Goal: Participate in discussion: Engage in conversation with other users on a specific topic

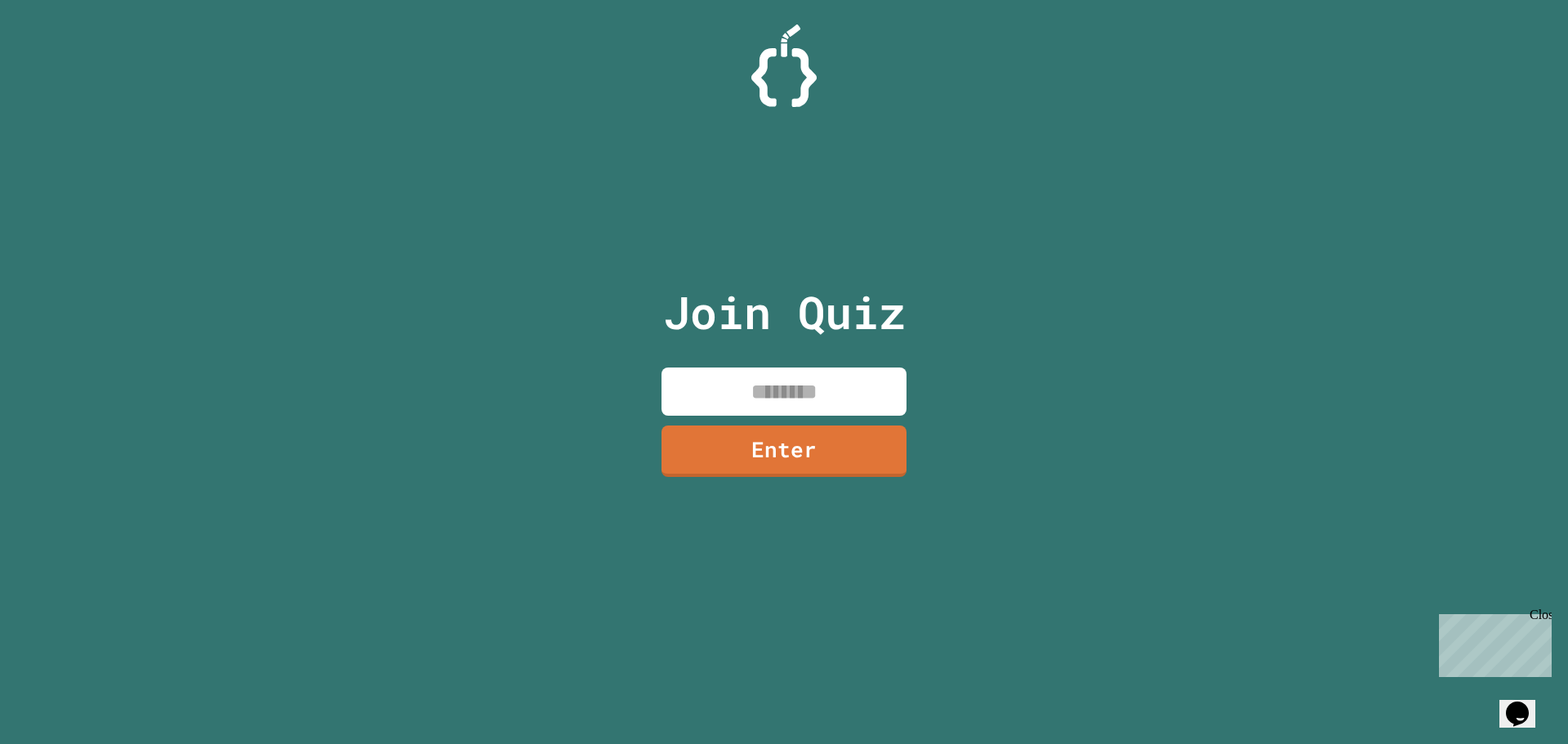
click at [771, 375] on input at bounding box center [784, 391] width 245 height 48
type input "********"
click at [875, 463] on link "Enter" at bounding box center [784, 447] width 222 height 54
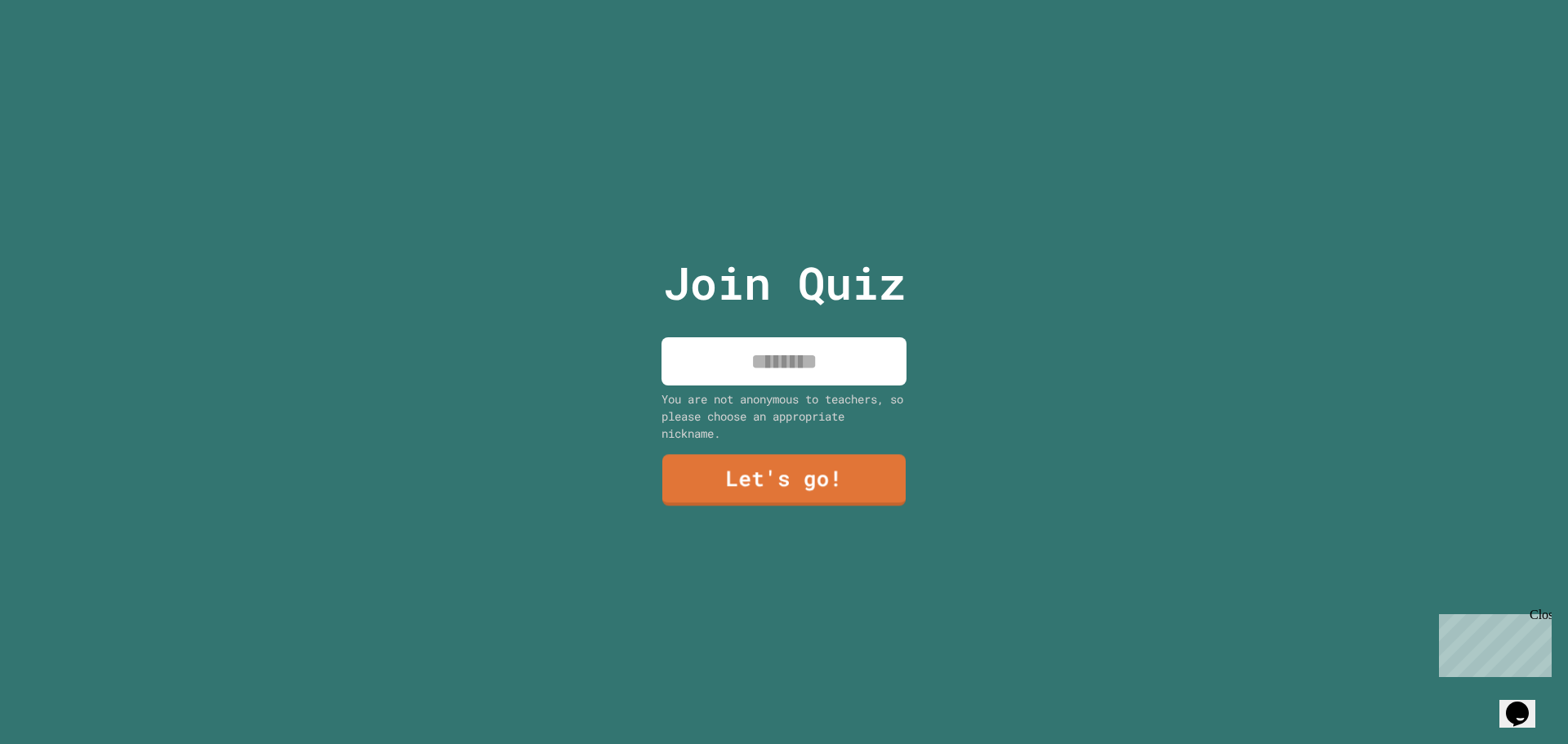
click at [811, 349] on input at bounding box center [784, 361] width 245 height 48
type input "*******"
click at [757, 483] on link "Let's go!" at bounding box center [784, 481] width 245 height 51
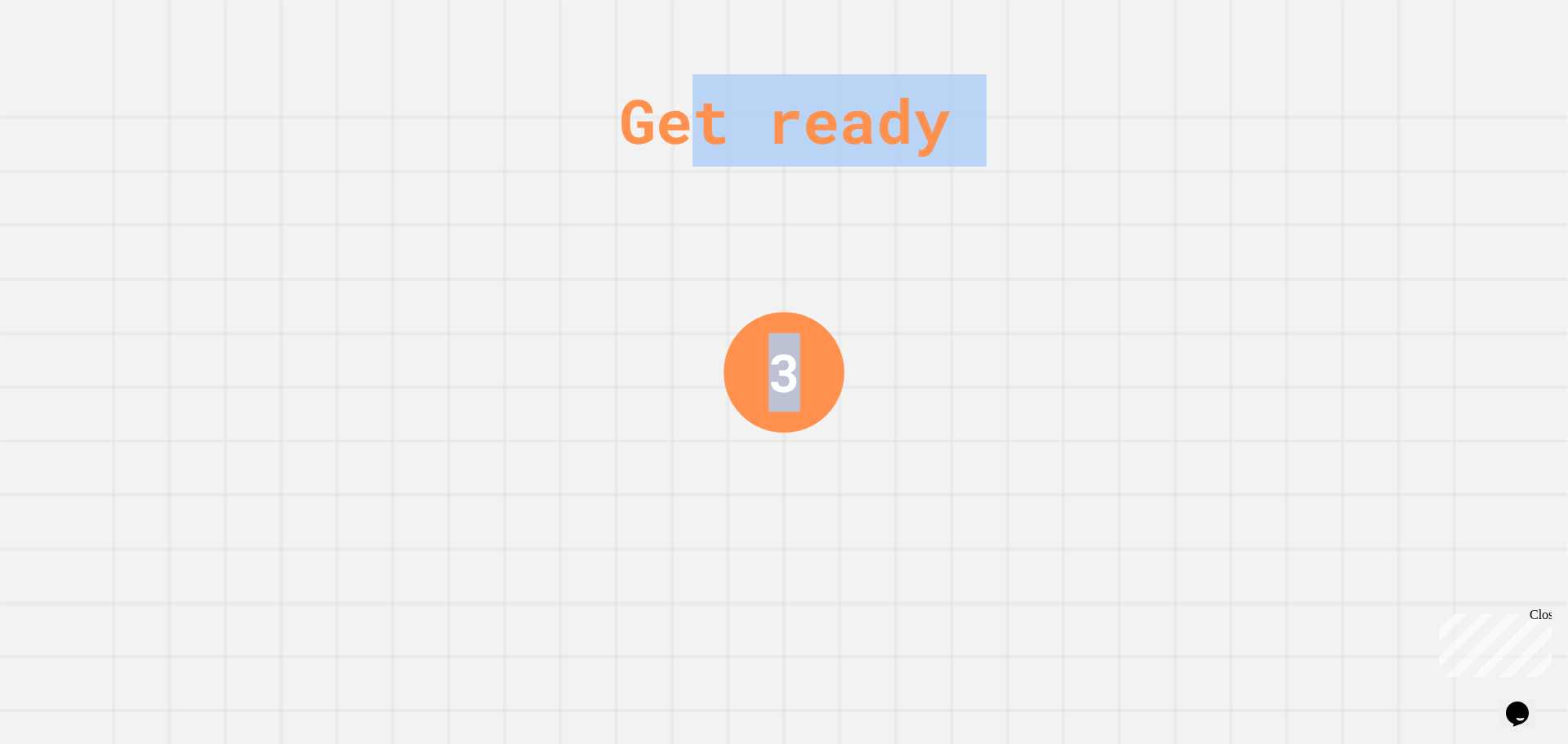
drag, startPoint x: 682, startPoint y: 178, endPoint x: 880, endPoint y: 577, distance: 445.4
click at [880, 577] on div "Get ready 3" at bounding box center [784, 372] width 1568 height 744
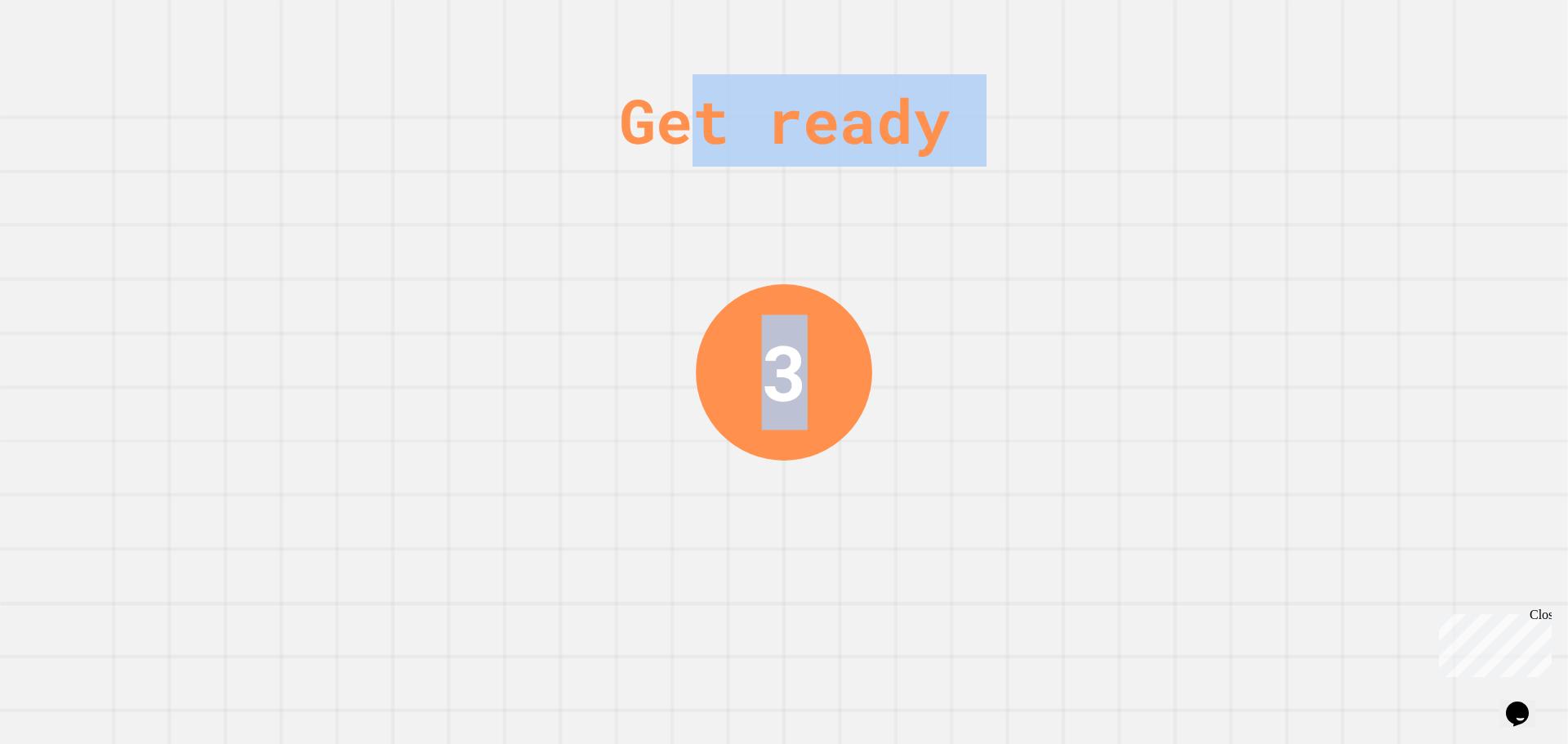
click at [880, 577] on div "Get ready 3" at bounding box center [784, 372] width 1568 height 744
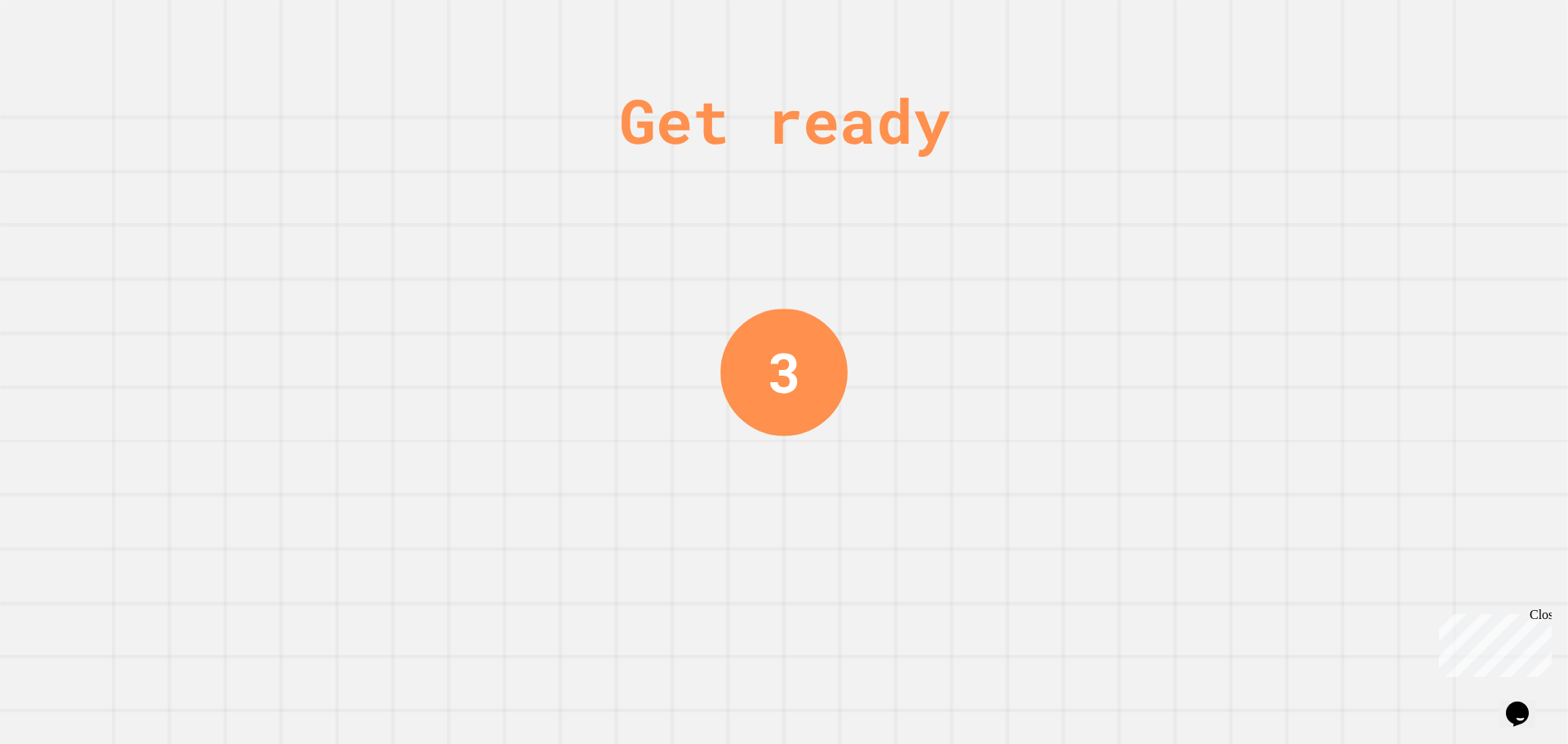
click at [788, 331] on div "3" at bounding box center [784, 372] width 32 height 82
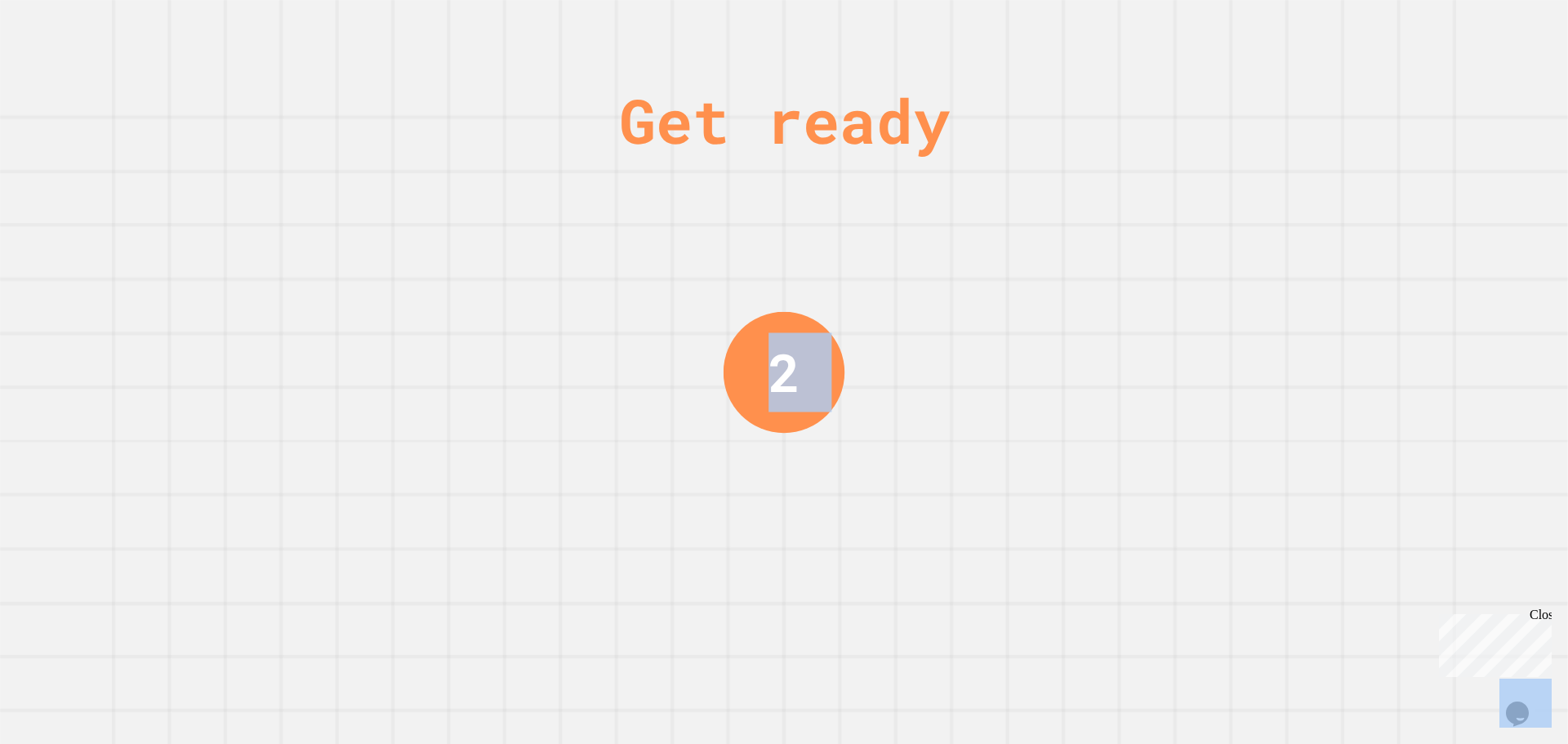
click at [788, 333] on div "2" at bounding box center [785, 372] width 32 height 79
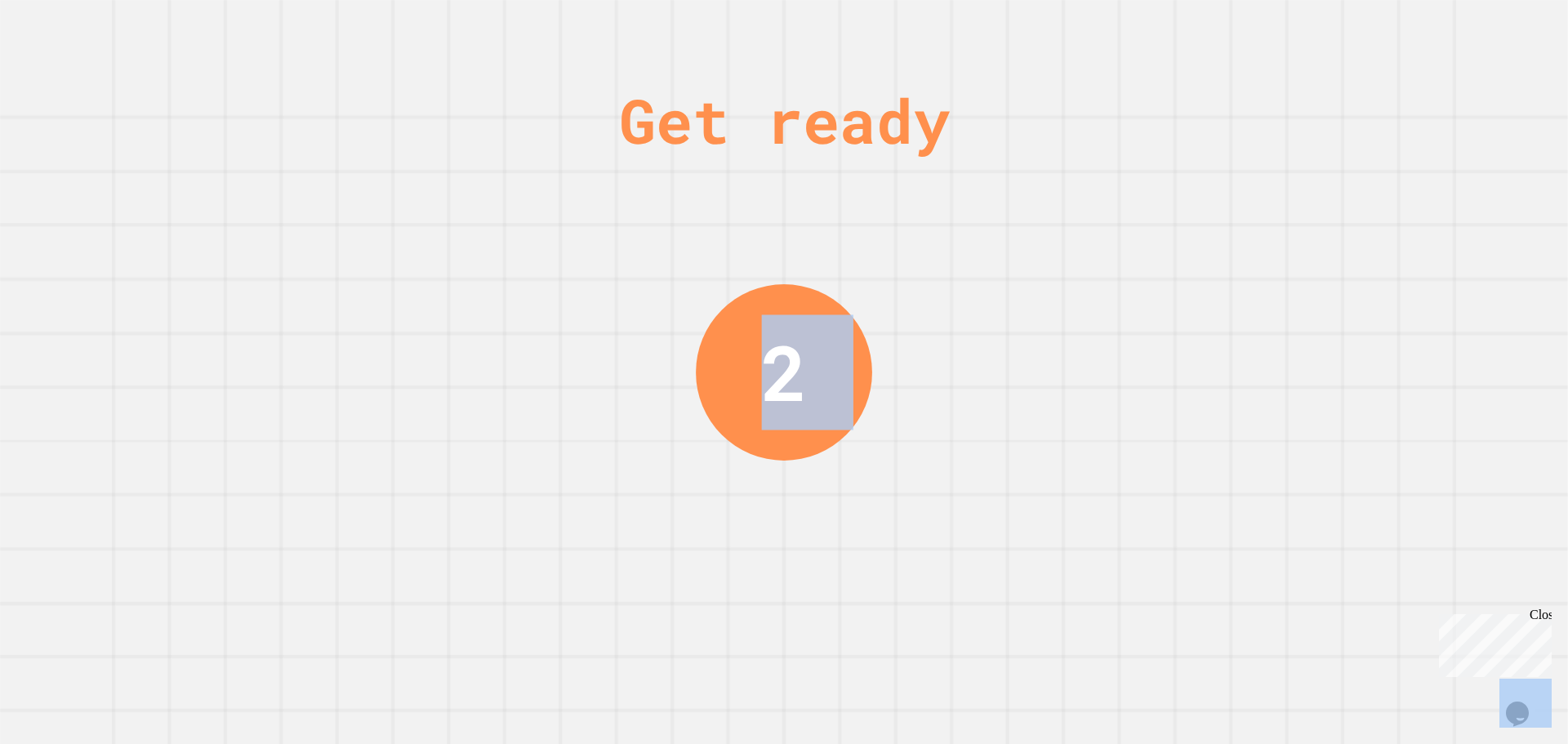
click at [788, 327] on div "2" at bounding box center [784, 372] width 46 height 115
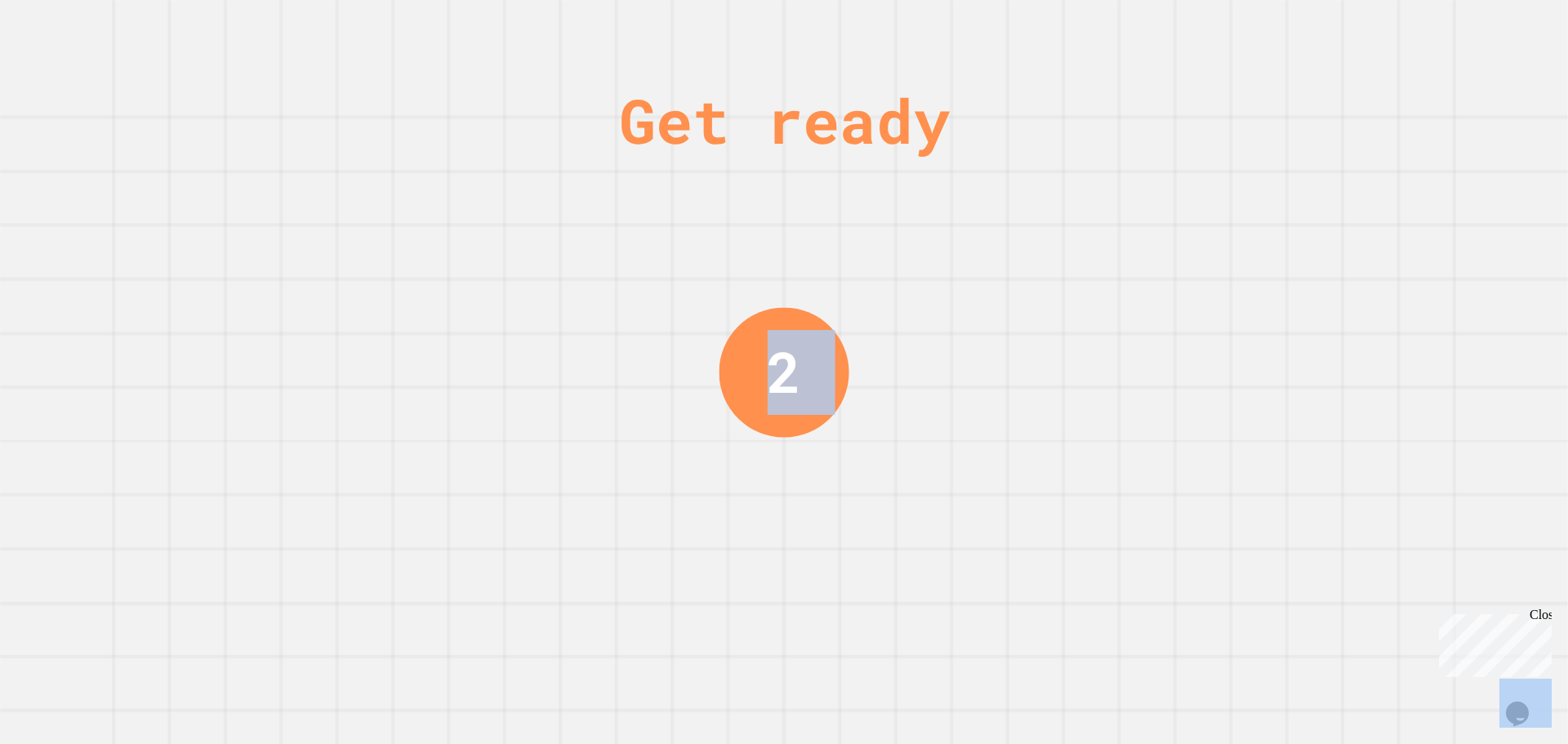
click at [777, 391] on div "2" at bounding box center [783, 372] width 33 height 84
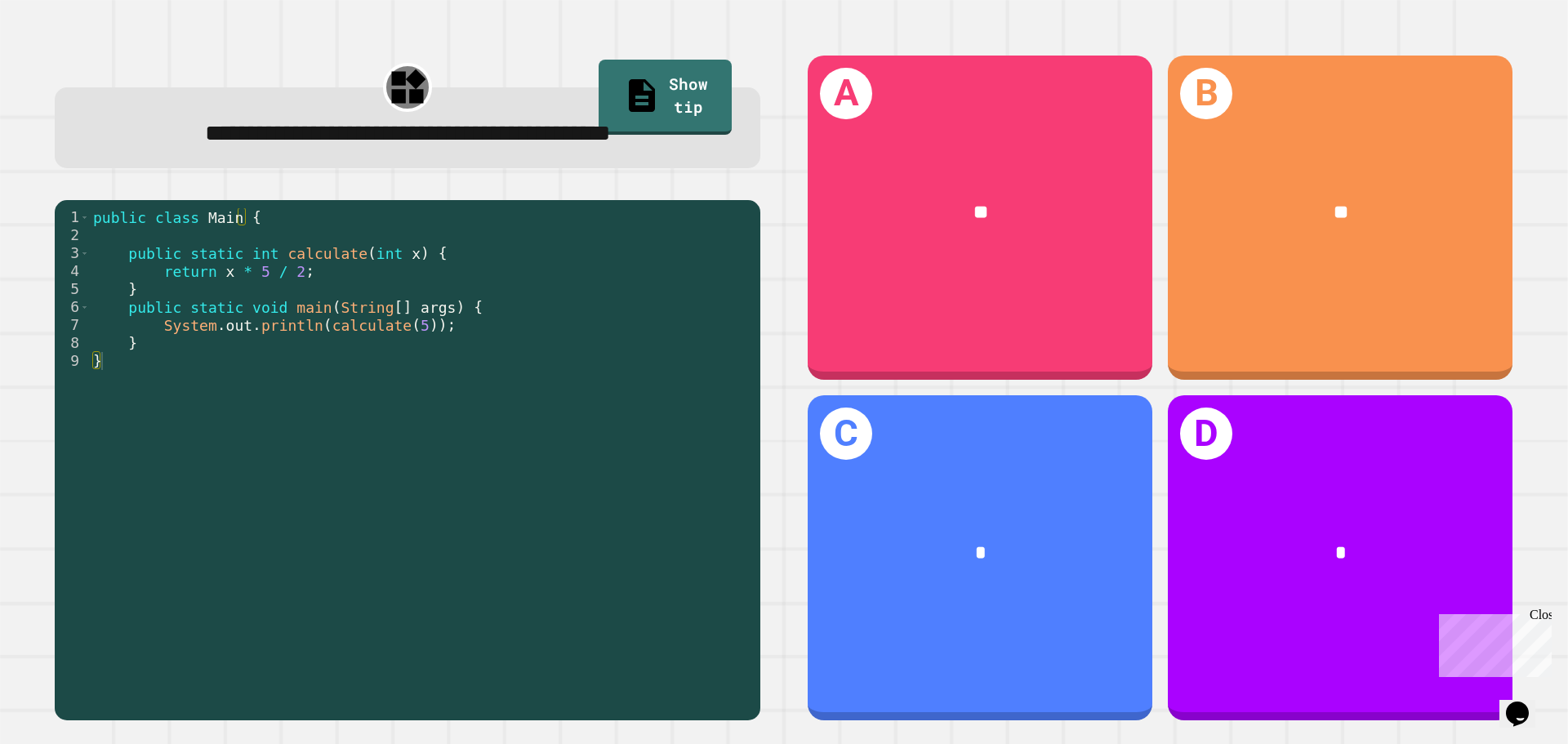
click at [629, 86] on link "Show tip" at bounding box center [665, 97] width 133 height 75
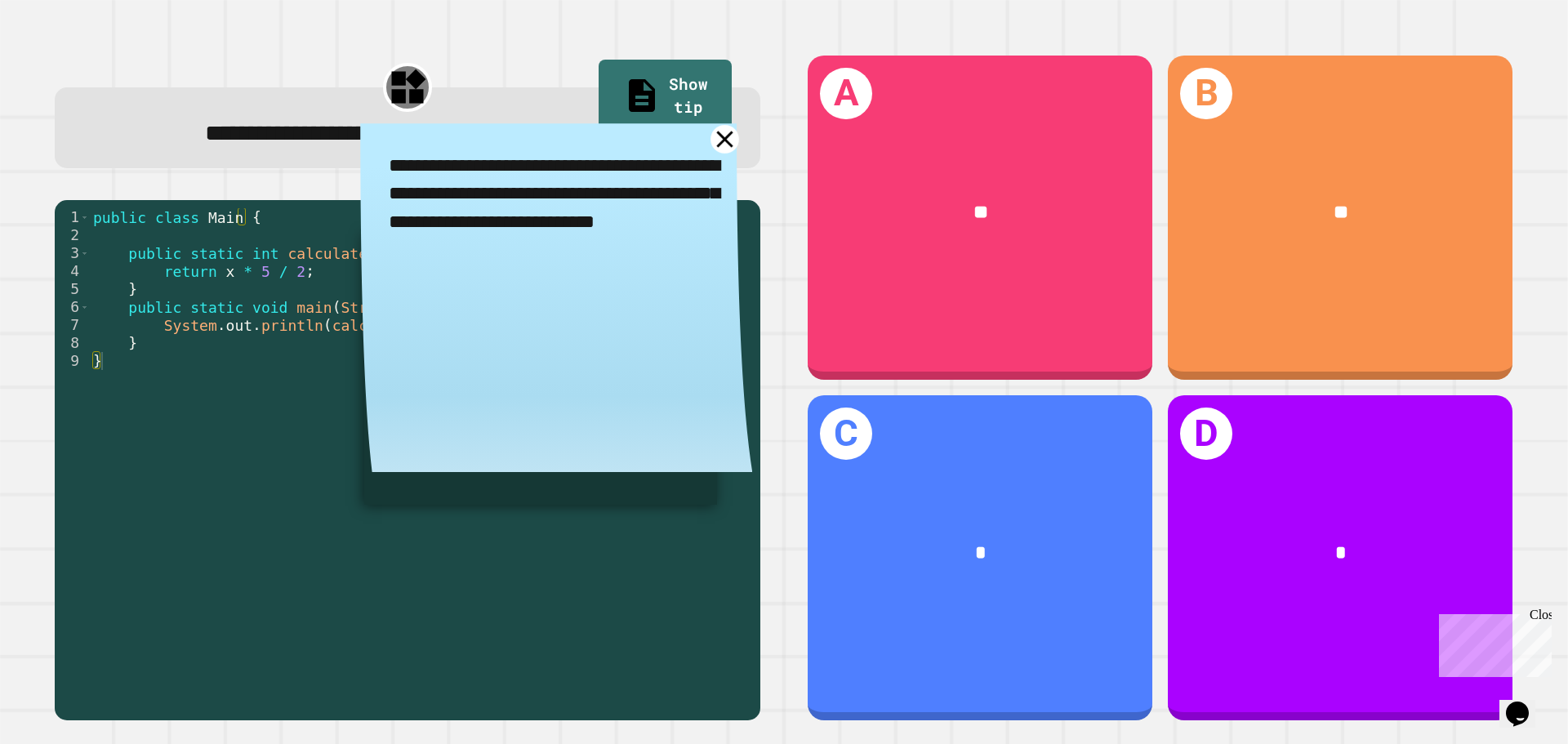
click at [714, 150] on icon at bounding box center [724, 139] width 28 height 28
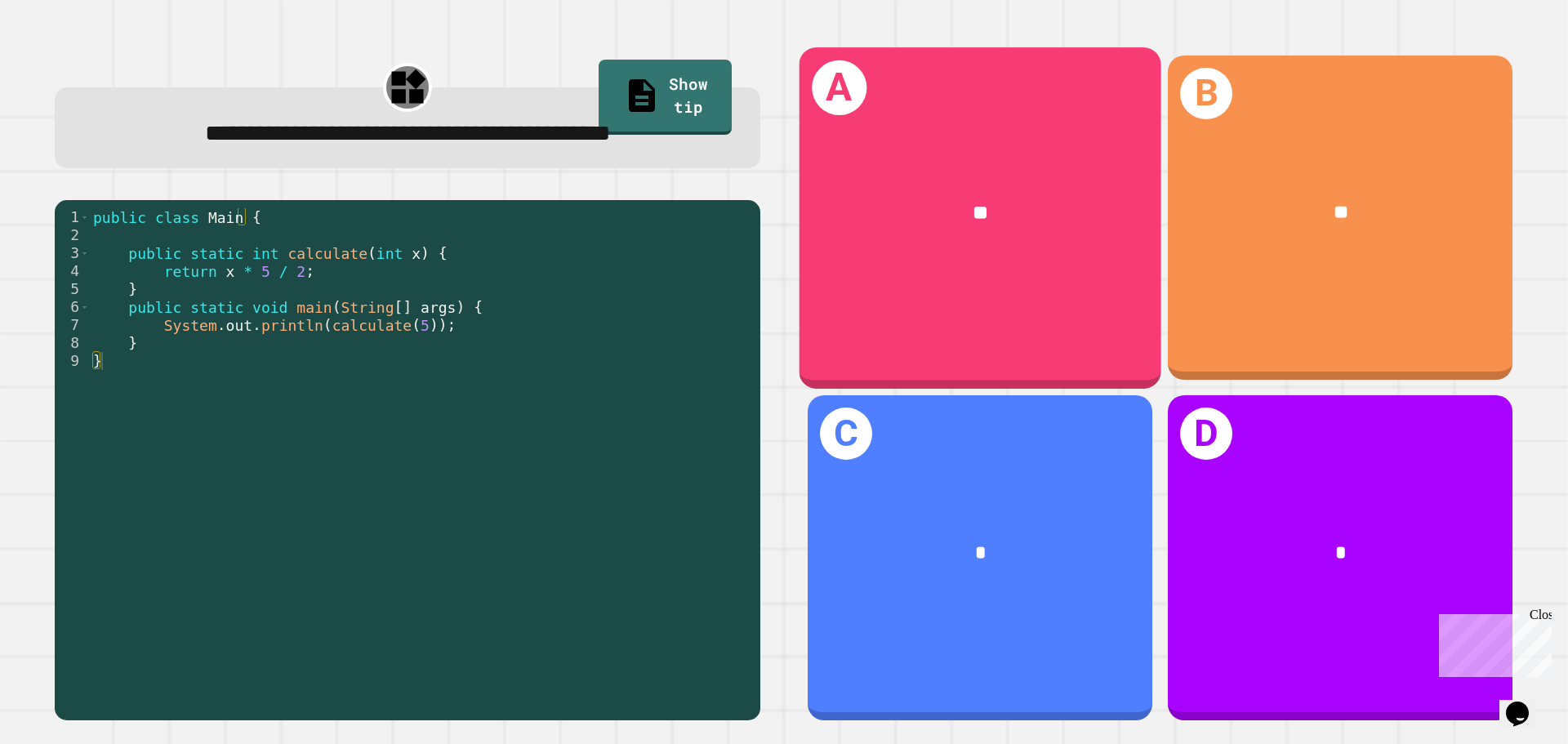
click at [1017, 298] on div "A **" at bounding box center [980, 217] width 362 height 340
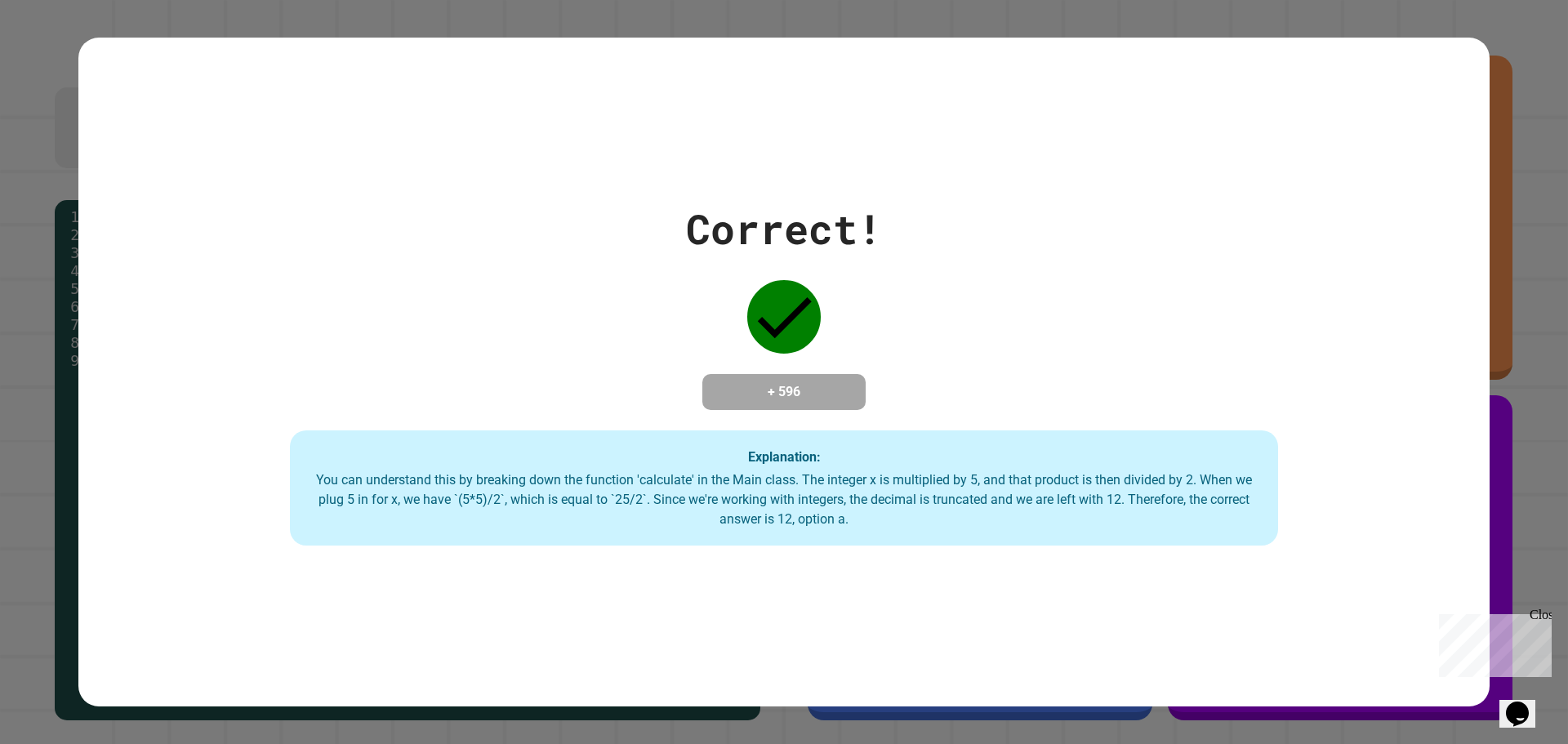
click at [1542, 615] on div "Close" at bounding box center [1540, 618] width 21 height 21
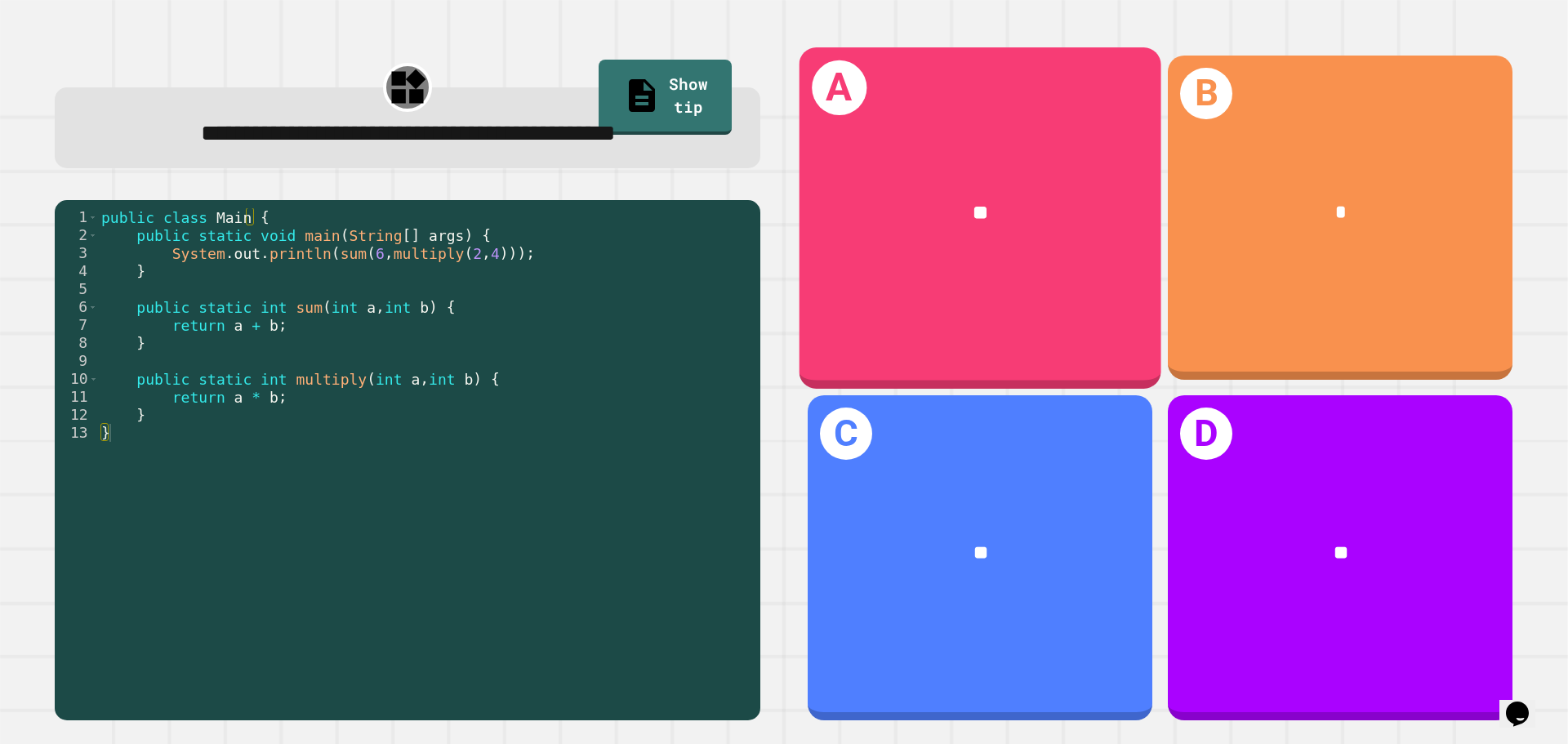
click at [965, 293] on div "A **" at bounding box center [980, 217] width 362 height 340
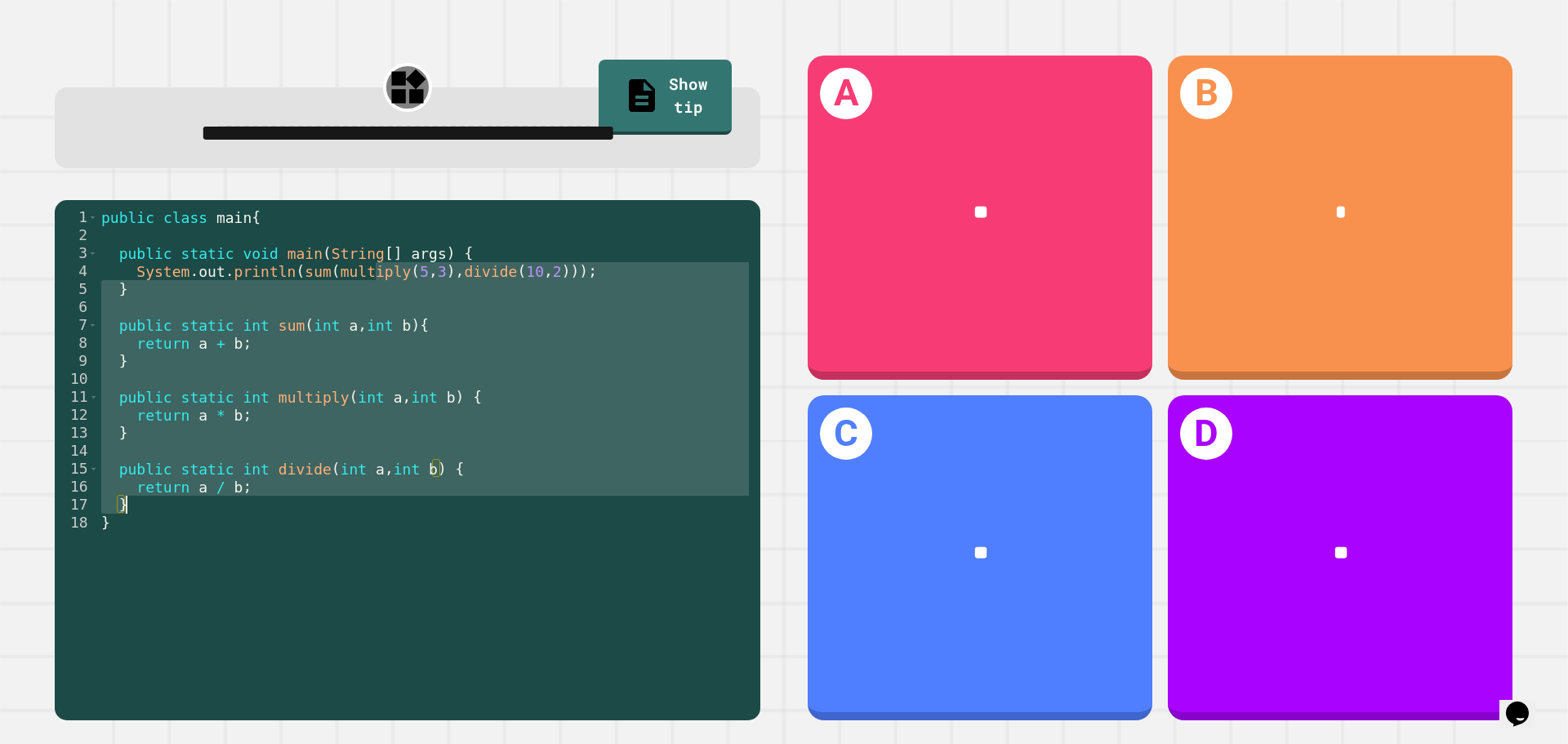
drag, startPoint x: 373, startPoint y: 314, endPoint x: 427, endPoint y: 541, distance: 233.3
click at [427, 541] on div "public class main { public static void main ( String [ ] args ) { System . out …" at bounding box center [425, 433] width 654 height 449
click at [427, 541] on div "public class main { public static void main ( String [ ] args ) { System . out …" at bounding box center [425, 415] width 654 height 413
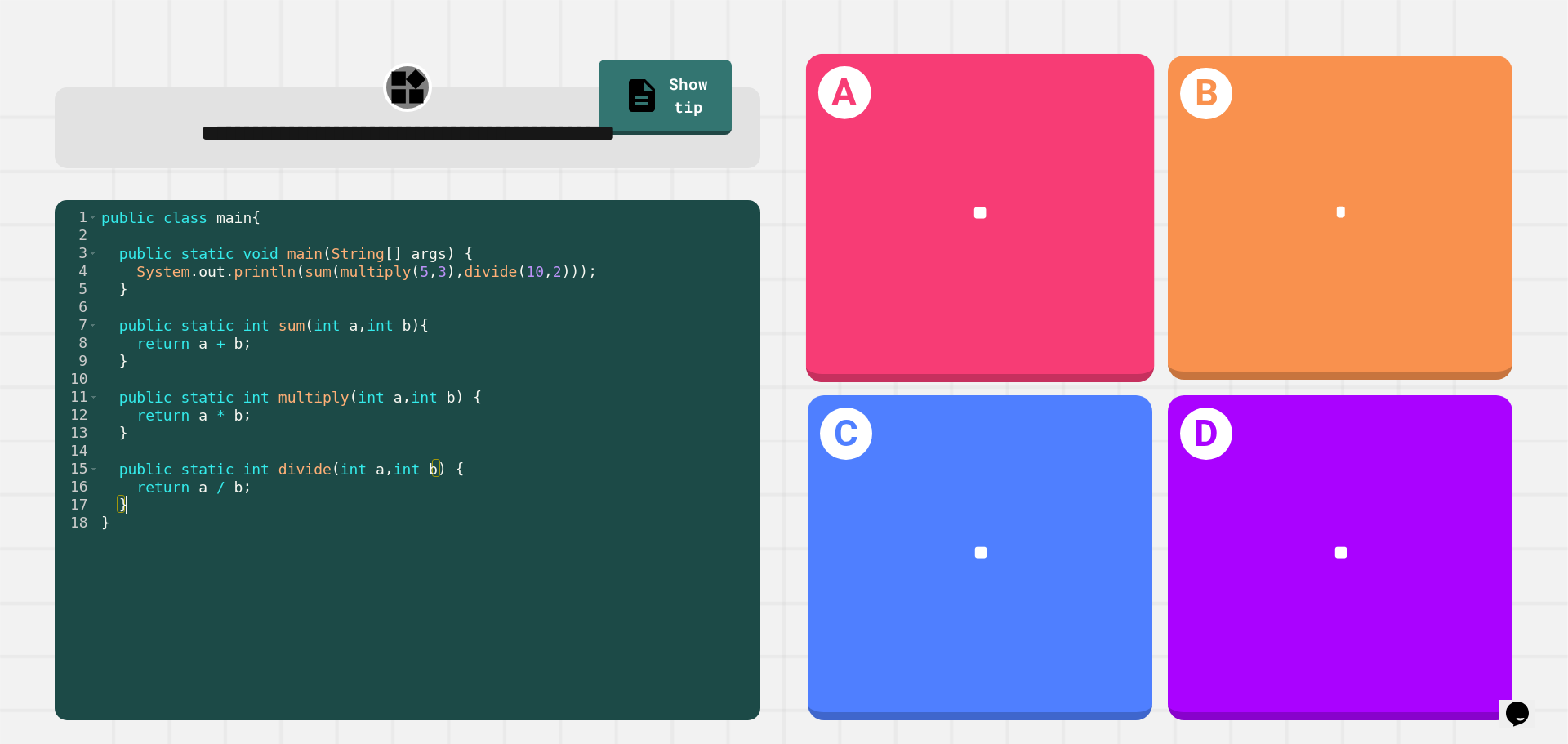
click at [910, 227] on div "**" at bounding box center [980, 213] width 349 height 105
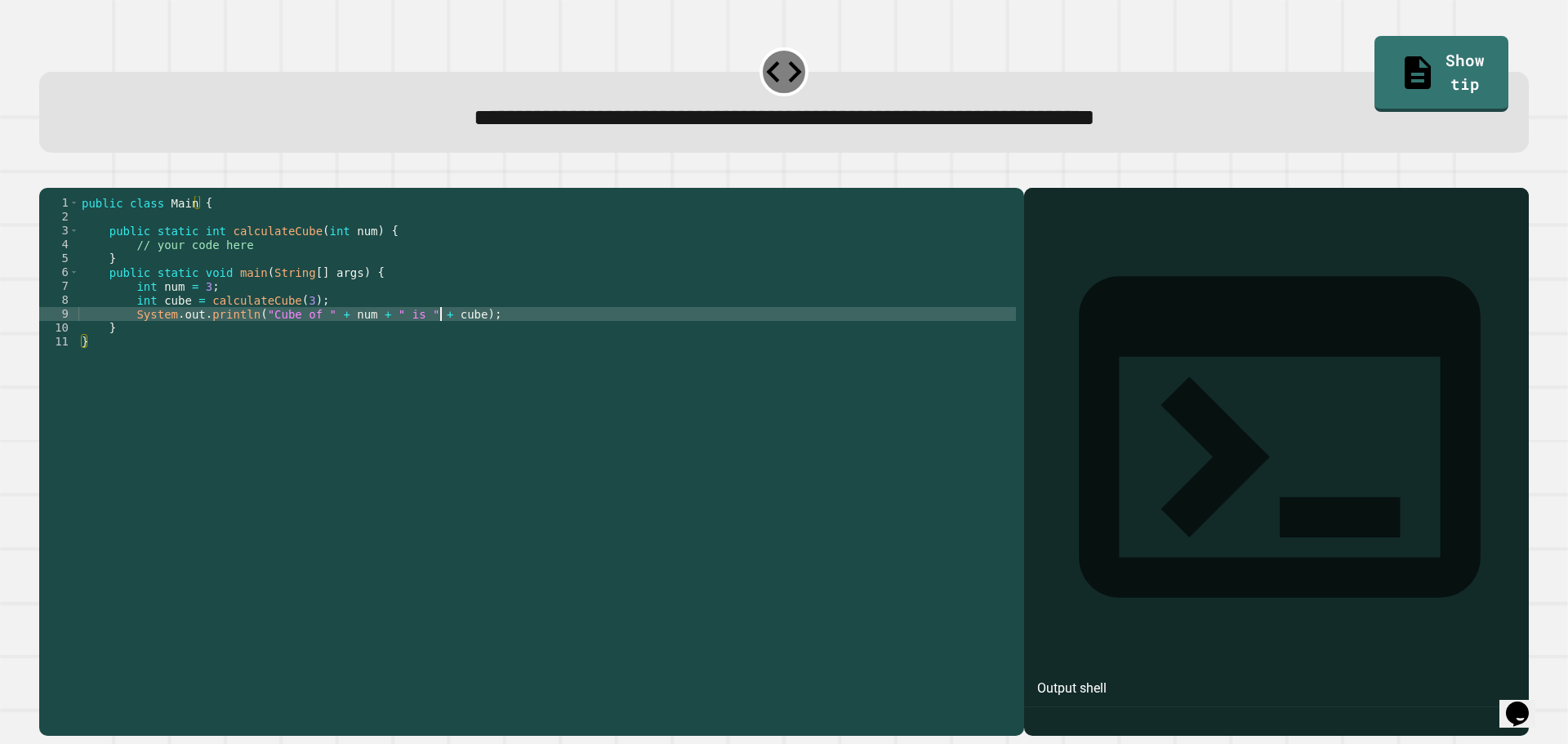
click at [442, 335] on div "public class Main { public static int calculateCube ( int num ) { // your code …" at bounding box center [547, 445] width 938 height 499
click at [442, 353] on div "public class Main { public static int calculateCube ( int num ) { // your code …" at bounding box center [547, 445] width 938 height 499
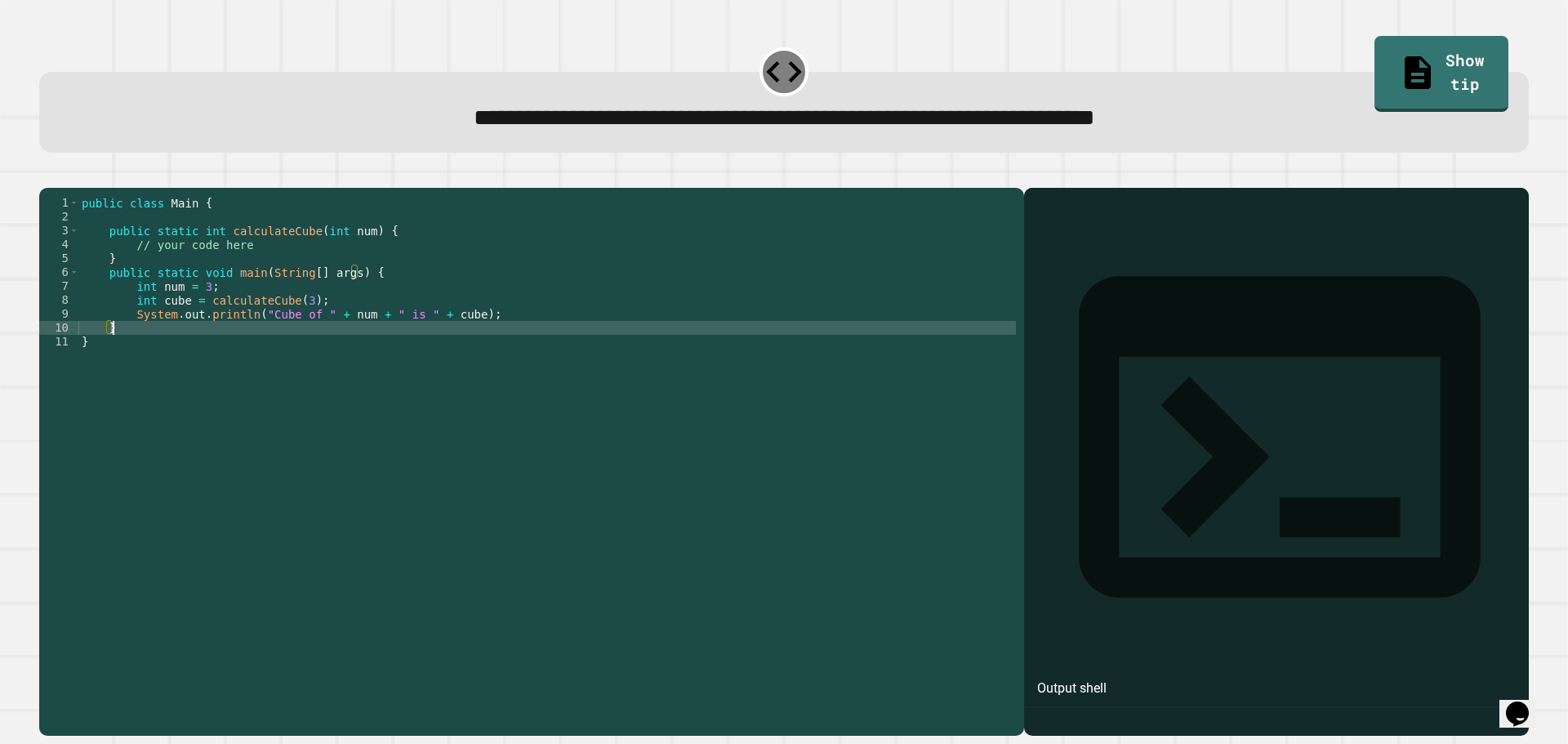
click at [447, 333] on div "public class Main { public static int calculateCube ( int num ) { // your code …" at bounding box center [547, 445] width 938 height 499
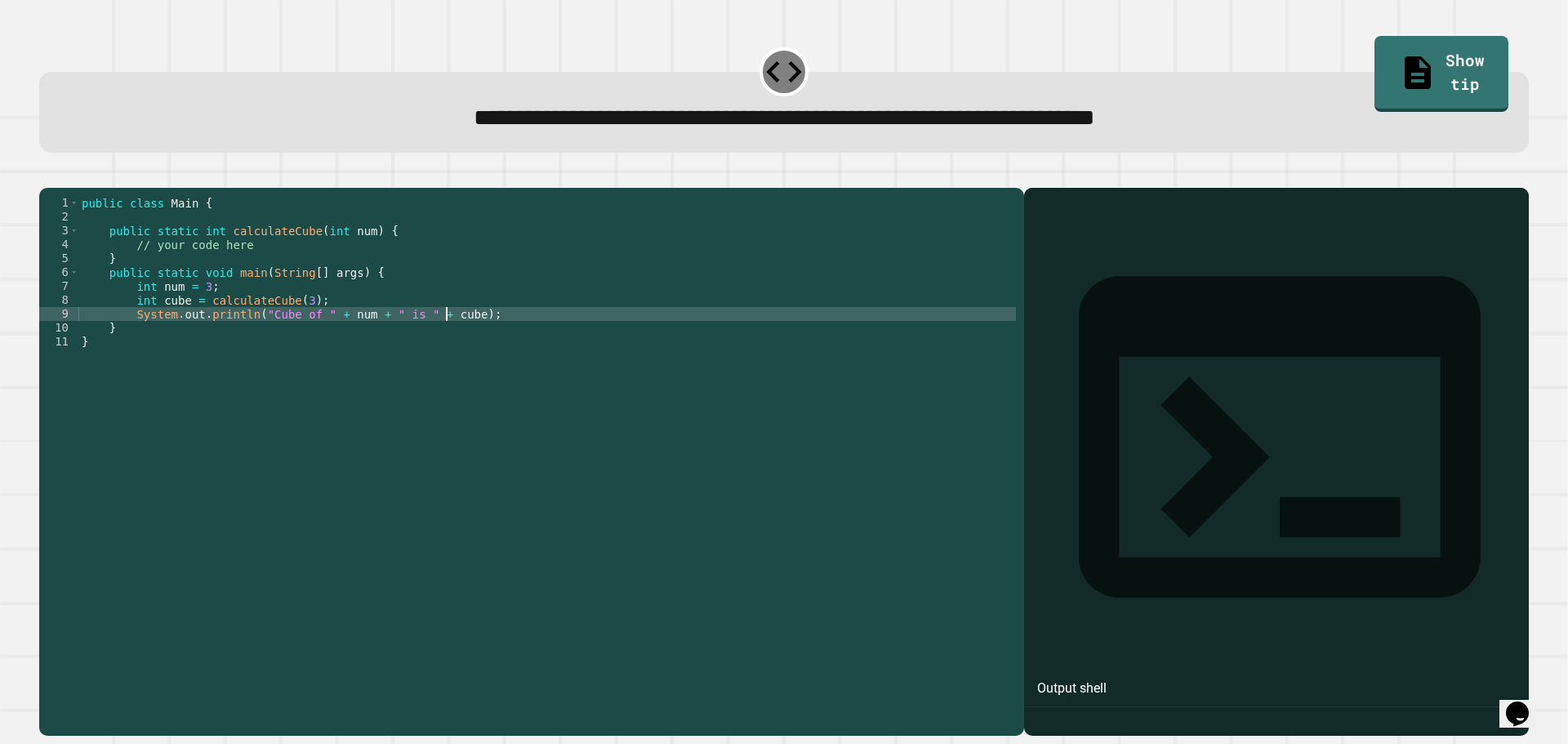
click at [802, 101] on div "**********" at bounding box center [784, 118] width 1431 height 36
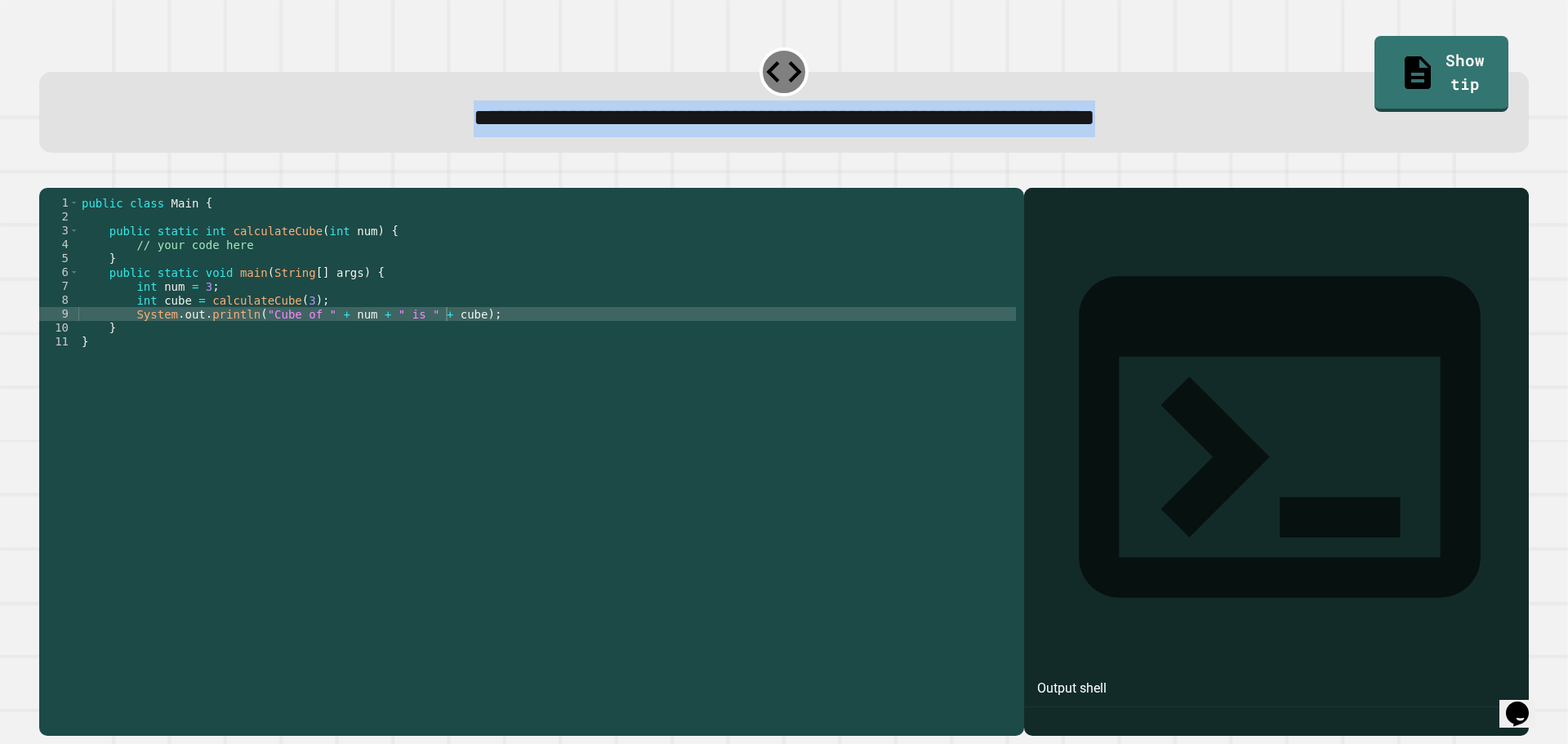
click at [802, 101] on div "**********" at bounding box center [784, 118] width 1431 height 36
click at [808, 129] on span "**********" at bounding box center [784, 118] width 621 height 23
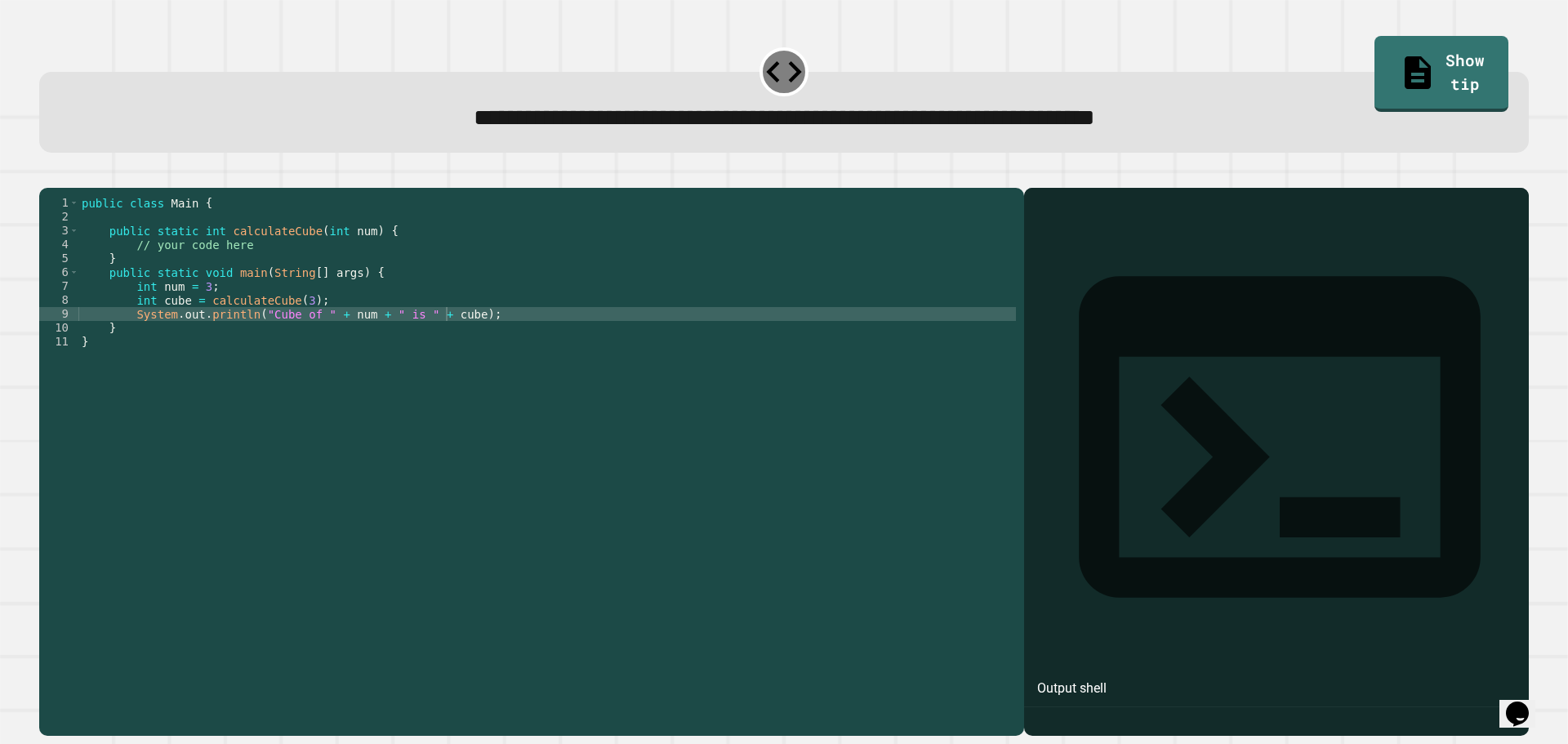
click at [425, 342] on div "public class Main { public static int calculateCube ( int num ) { // your code …" at bounding box center [547, 445] width 938 height 499
click at [280, 335] on div "public class Main { public static int calculateCube ( int num ) { // your code …" at bounding box center [547, 445] width 938 height 499
click at [434, 338] on div "public class Main { public static int calculateCube ( int num ) { // your code …" at bounding box center [547, 445] width 938 height 499
click at [1426, 37] on link "Show tip" at bounding box center [1442, 72] width 133 height 80
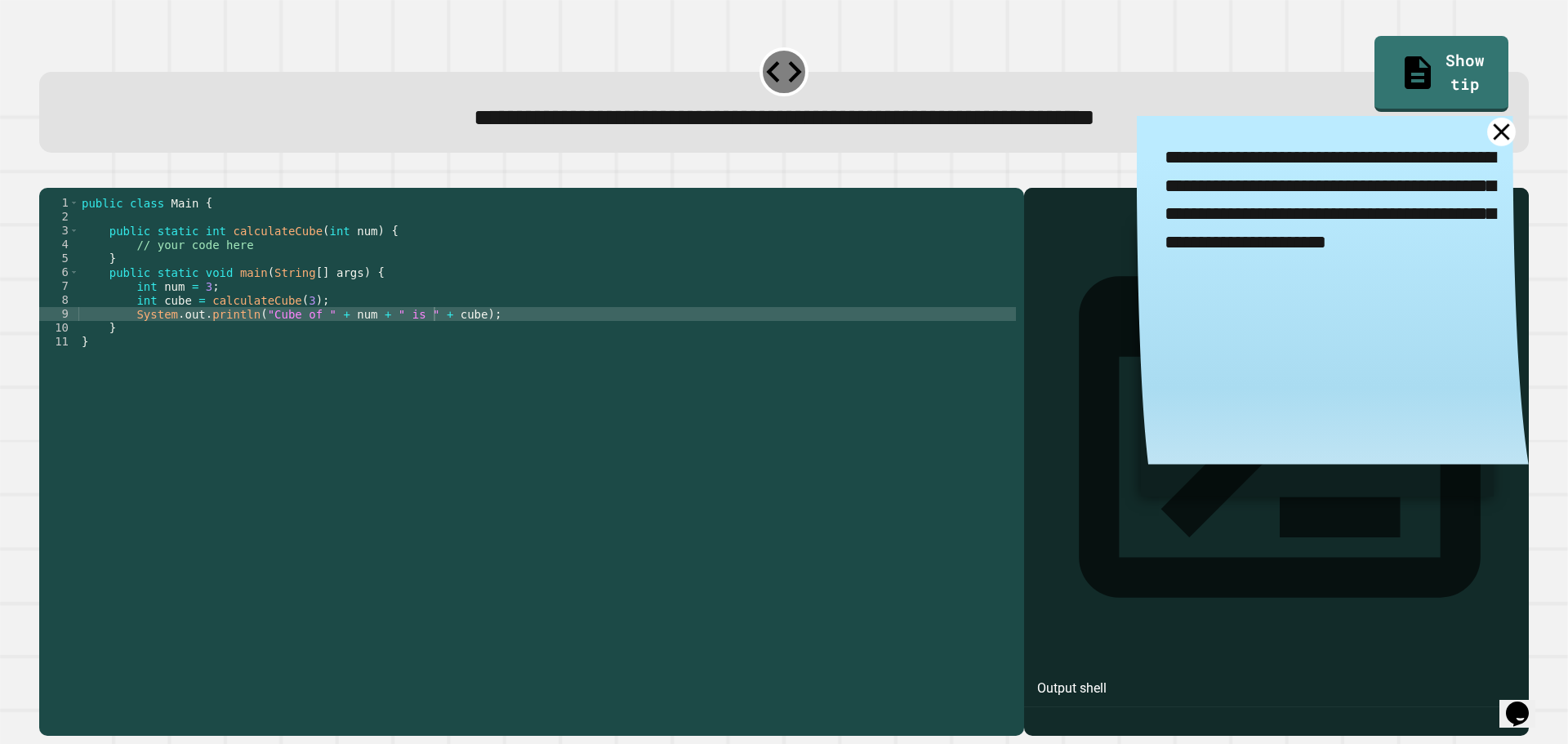
click at [1487, 133] on icon at bounding box center [1502, 132] width 28 height 28
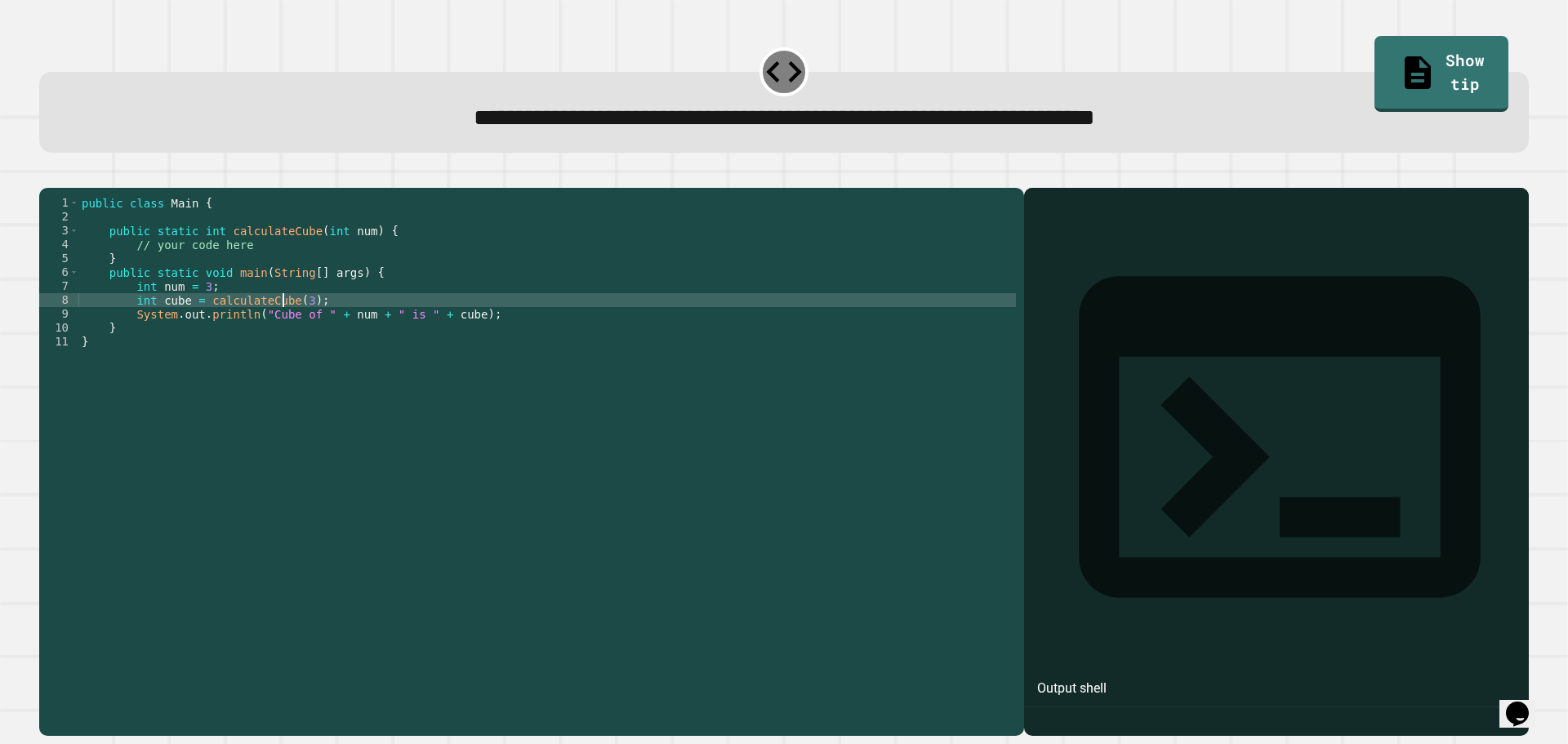
click at [285, 321] on div "public class Main { public static int calculateCube ( int num ) { // your code …" at bounding box center [547, 445] width 938 height 499
click at [298, 324] on div "public class Main { public static int calculateCube ( int num ) { // your code …" at bounding box center [547, 445] width 938 height 499
click at [47, 174] on icon "button" at bounding box center [47, 174] width 0 height 0
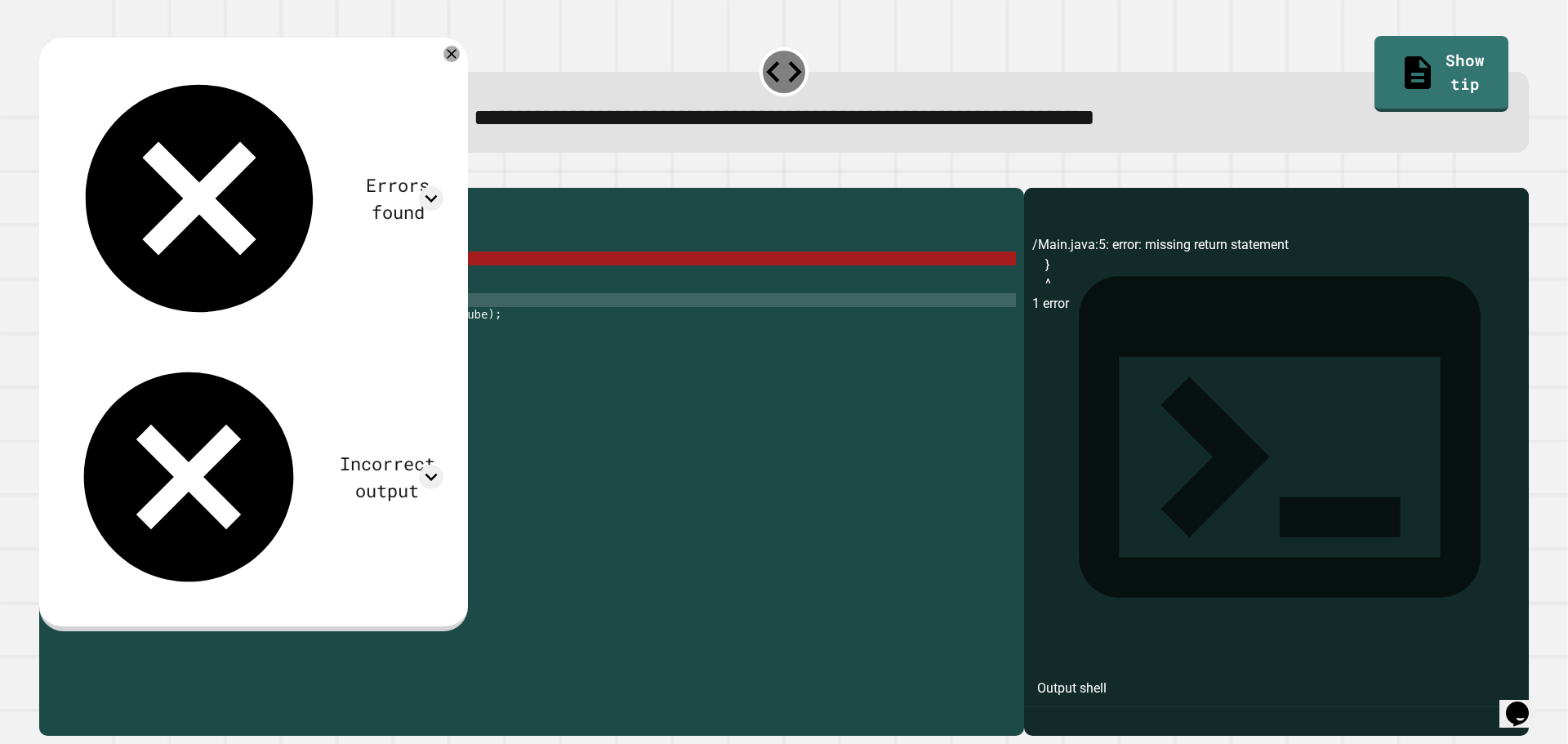
scroll to position [0, 2]
click at [157, 282] on div "public class Main { public static int calculateCube ( int num ) { // your code …" at bounding box center [547, 445] width 938 height 499
click at [320, 323] on div "public class Main { public static int calculateCube ( int num ) { // your code …" at bounding box center [547, 445] width 938 height 499
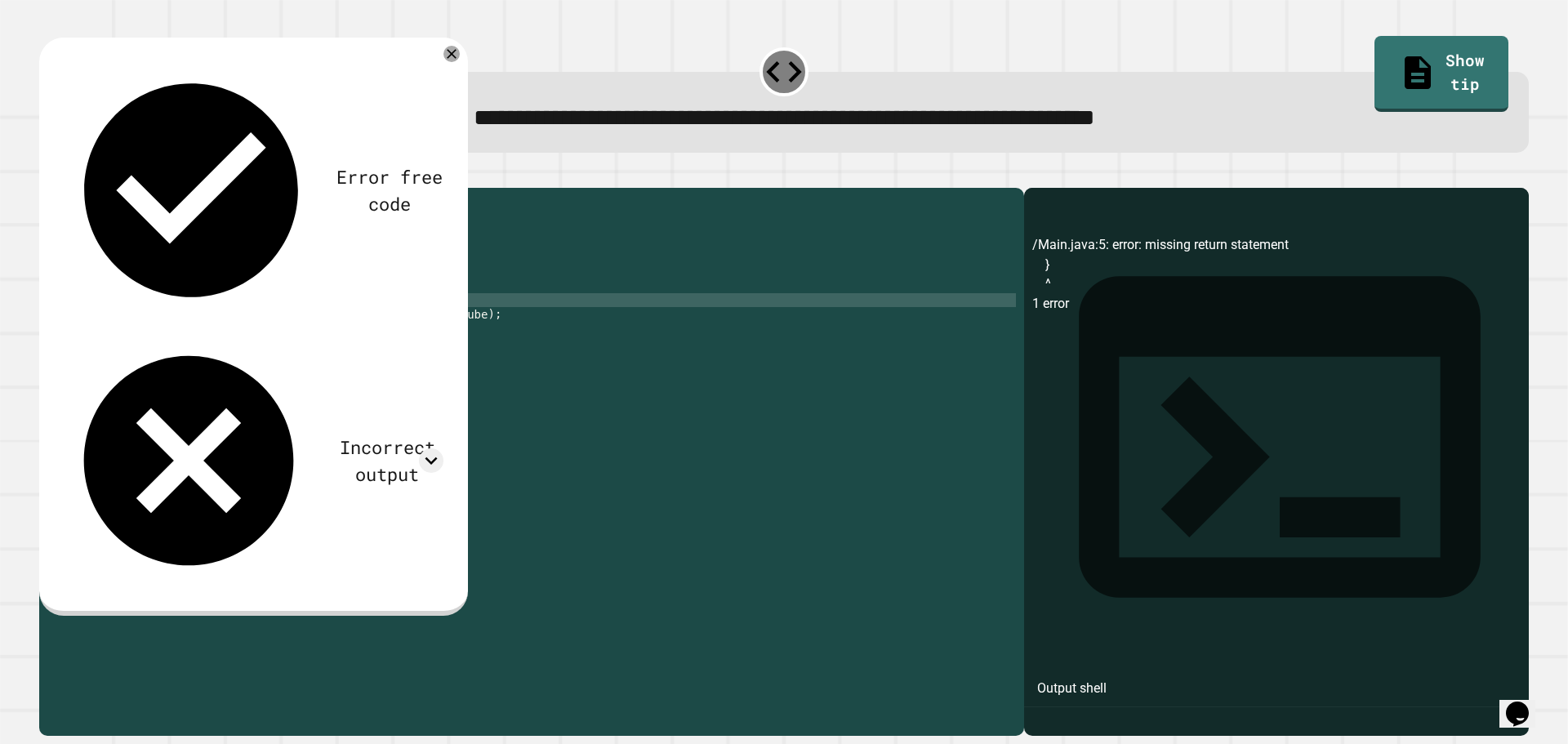
click at [228, 268] on div "public class Main { public static int calculateCube ( int num ) { // your code …" at bounding box center [547, 445] width 938 height 499
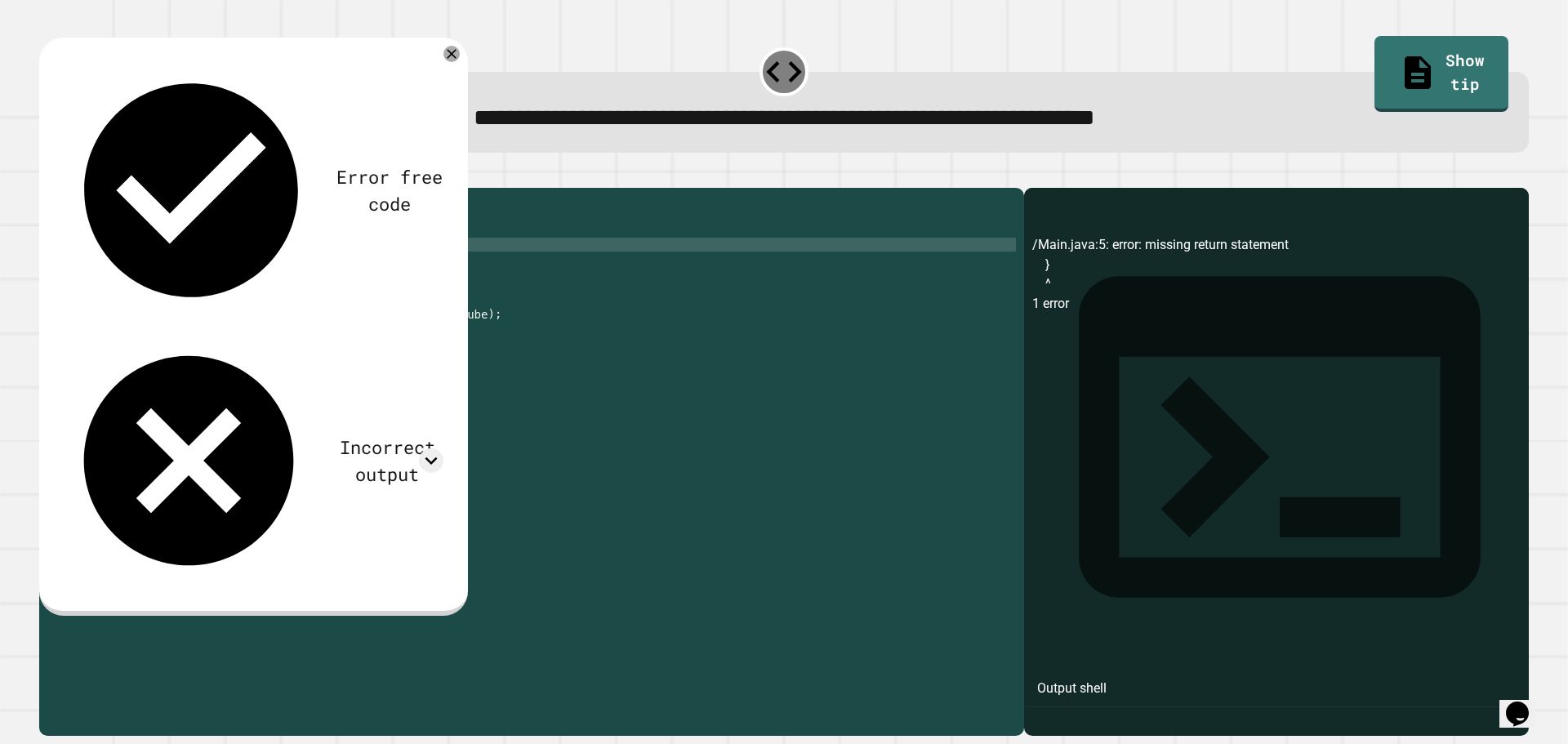
click at [228, 268] on div "public class Main { public static int calculateCube ( int num ) { // your code …" at bounding box center [547, 445] width 938 height 499
click at [178, 334] on div "public class Main { public static int calculateCube ( int num ) { // your code …" at bounding box center [547, 445] width 938 height 499
drag, startPoint x: 127, startPoint y: 267, endPoint x: 275, endPoint y: 264, distance: 148.0
click at [275, 264] on div "public class Main { public static int calculateCube ( int num ) { // your code …" at bounding box center [547, 445] width 938 height 499
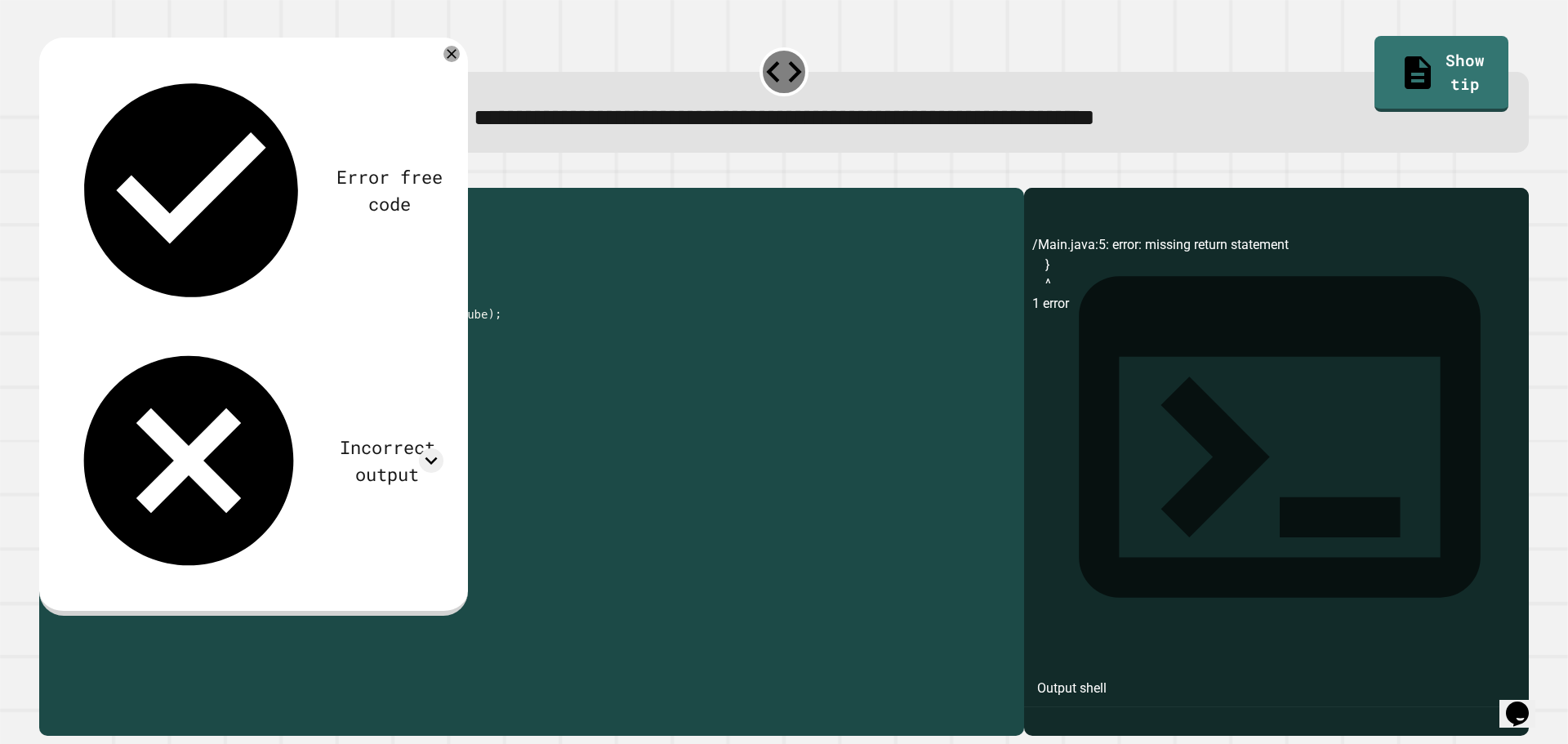
click at [448, 109] on div "Error free code /Main.java:5: error: missing return statement } ^ 1 error Incor…" at bounding box center [253, 324] width 397 height 541
click at [444, 448] on icon at bounding box center [431, 461] width 25 height 25
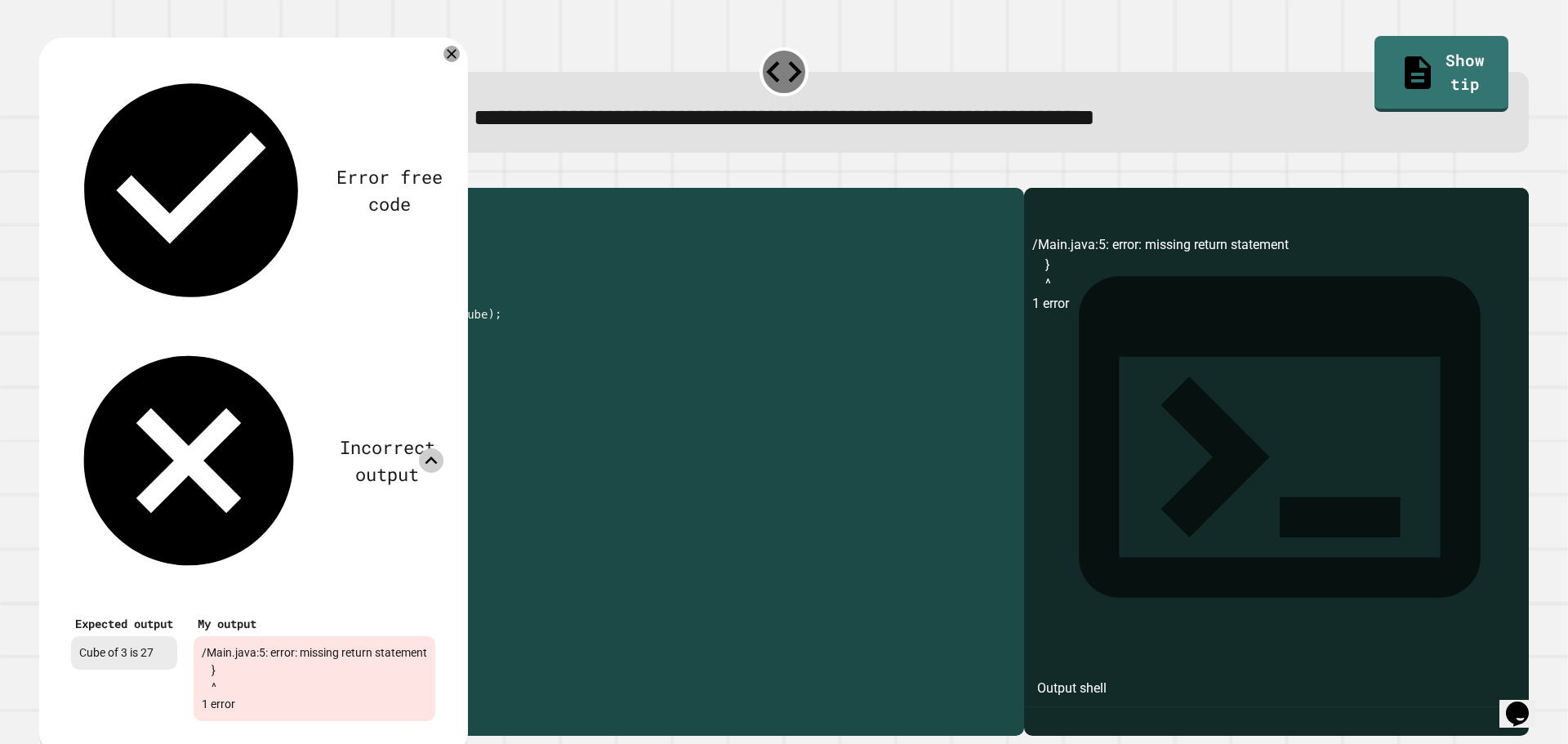
click at [444, 448] on icon at bounding box center [431, 461] width 25 height 25
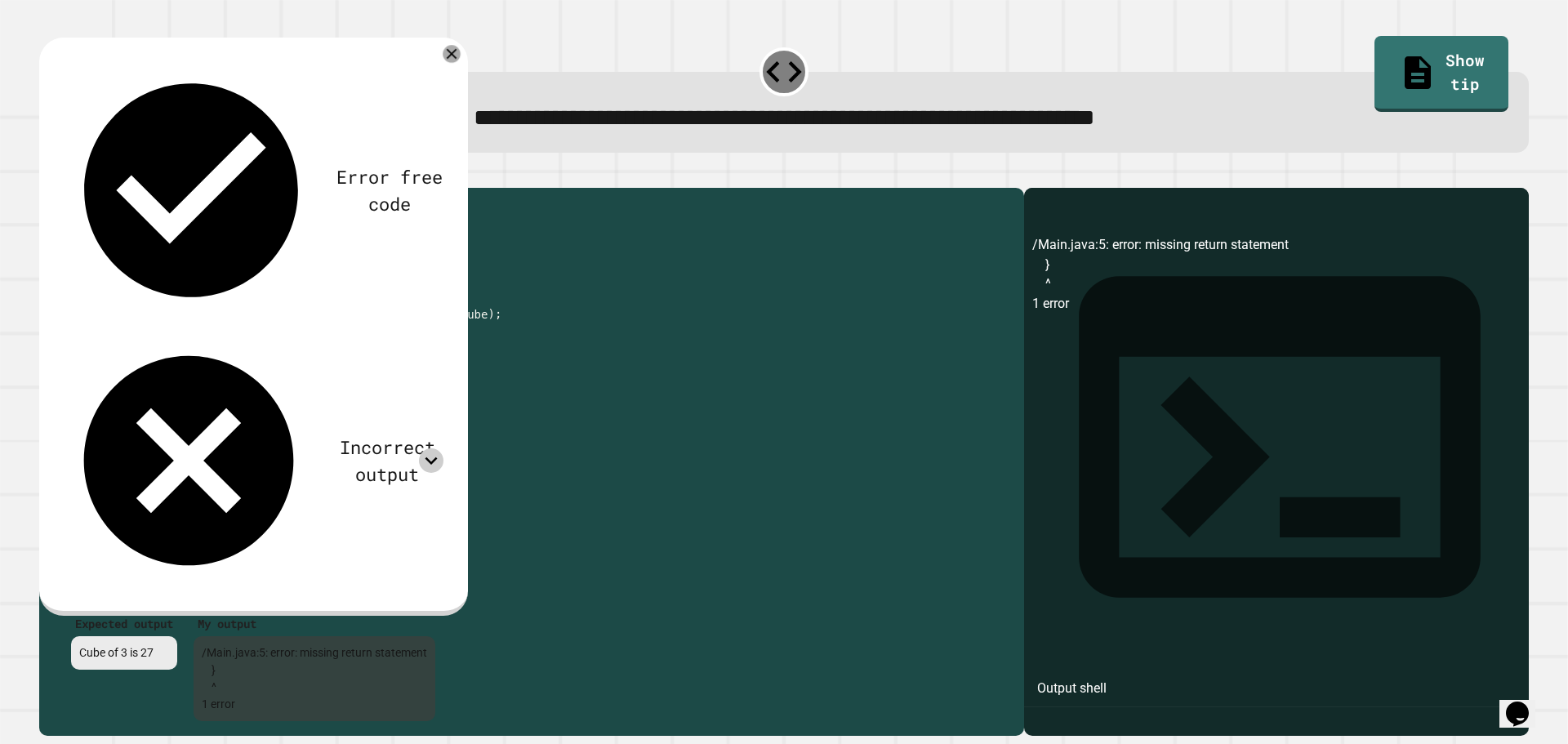
click at [461, 55] on icon at bounding box center [451, 54] width 18 height 18
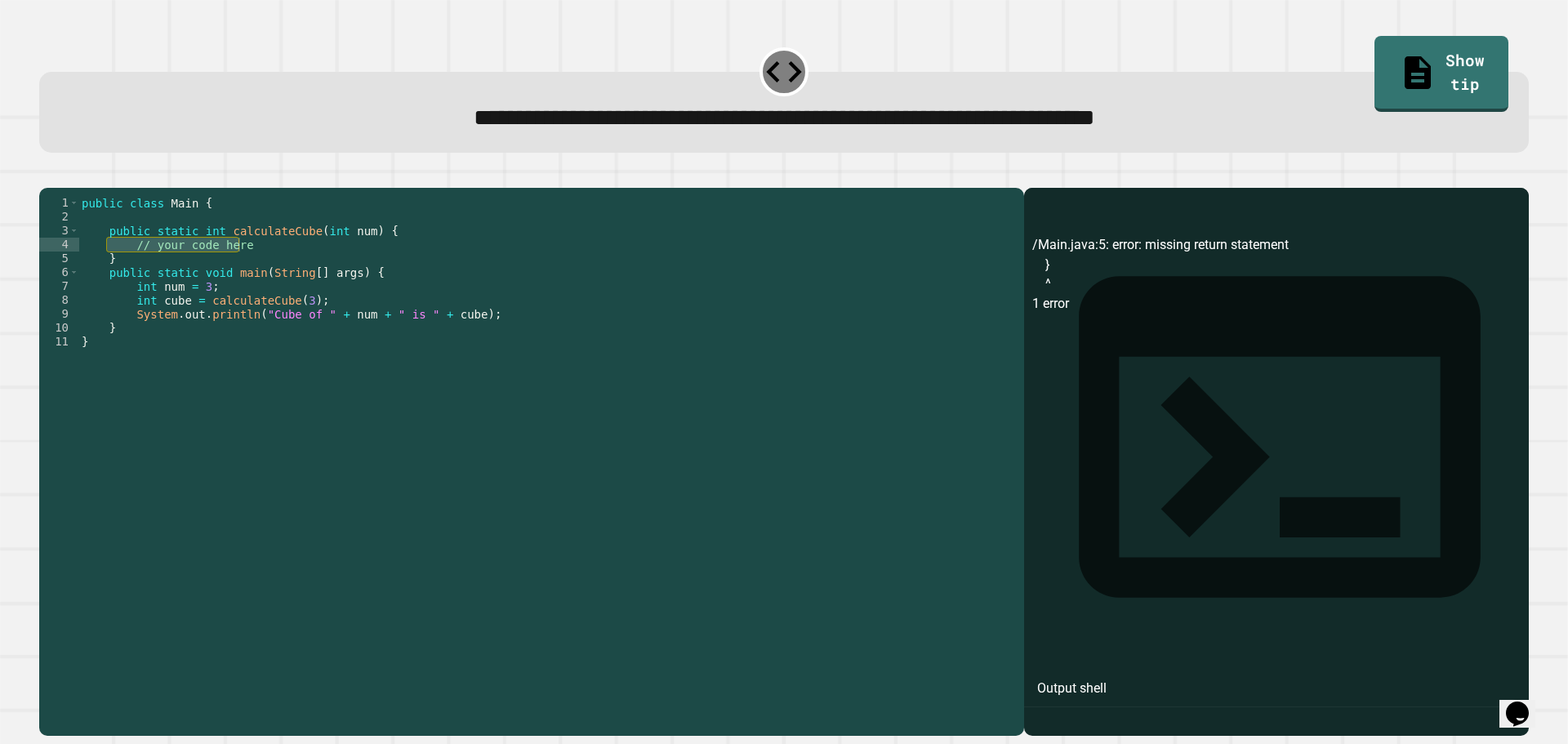
drag, startPoint x: 728, startPoint y: 112, endPoint x: 738, endPoint y: 115, distance: 10.4
click at [731, 113] on span "**********" at bounding box center [784, 118] width 621 height 23
click at [824, 121] on span "**********" at bounding box center [784, 118] width 621 height 23
drag, startPoint x: 657, startPoint y: 120, endPoint x: 886, endPoint y: 127, distance: 229.1
click at [886, 127] on span "**********" at bounding box center [784, 118] width 621 height 23
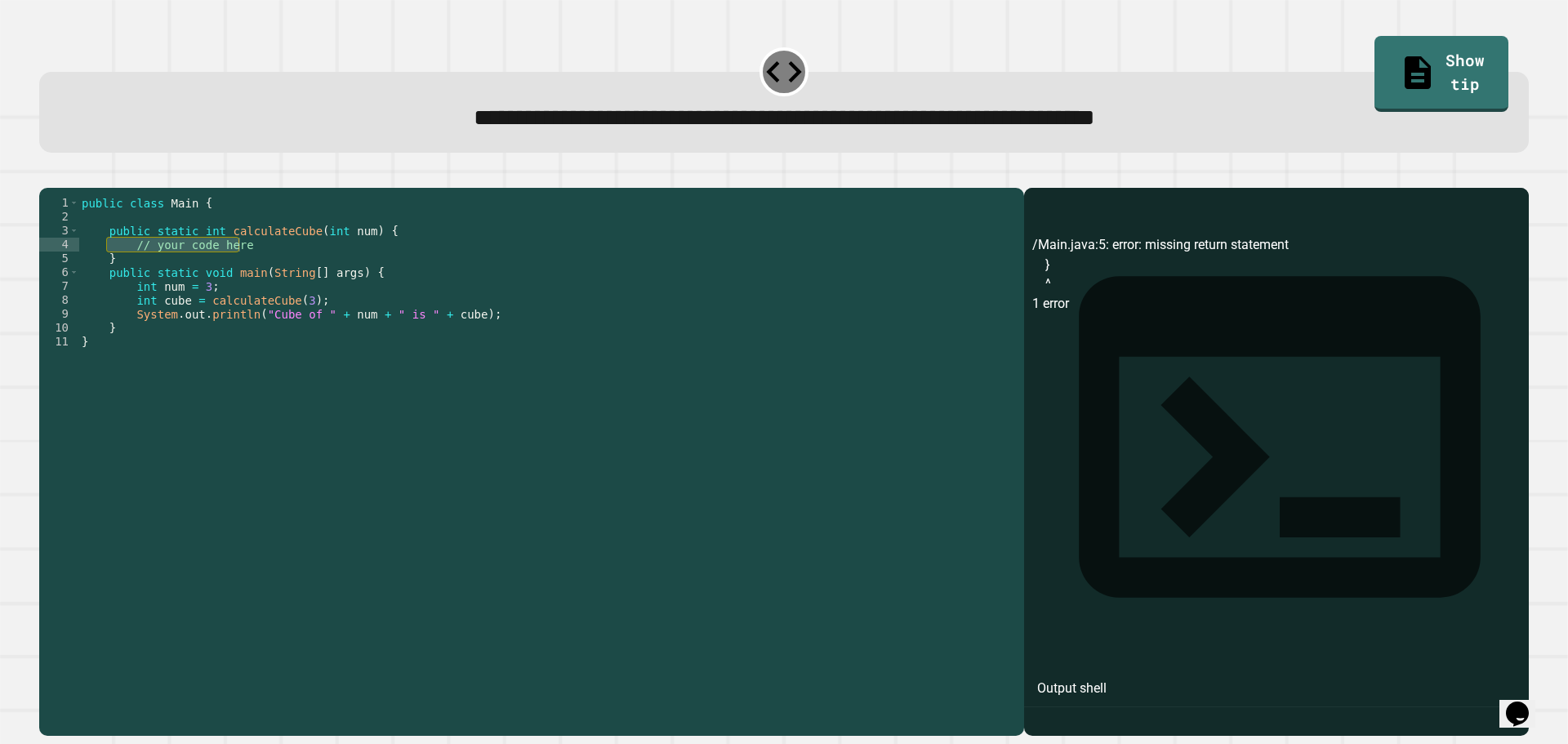
click at [255, 264] on div "public class Main { public static int calculateCube ( int num ) { // your code …" at bounding box center [547, 432] width 938 height 472
drag, startPoint x: 246, startPoint y: 272, endPoint x: 133, endPoint y: 273, distance: 113.0
click at [133, 273] on div "public class Main { public static int calculateCube ( int num ) { // your code …" at bounding box center [547, 445] width 938 height 499
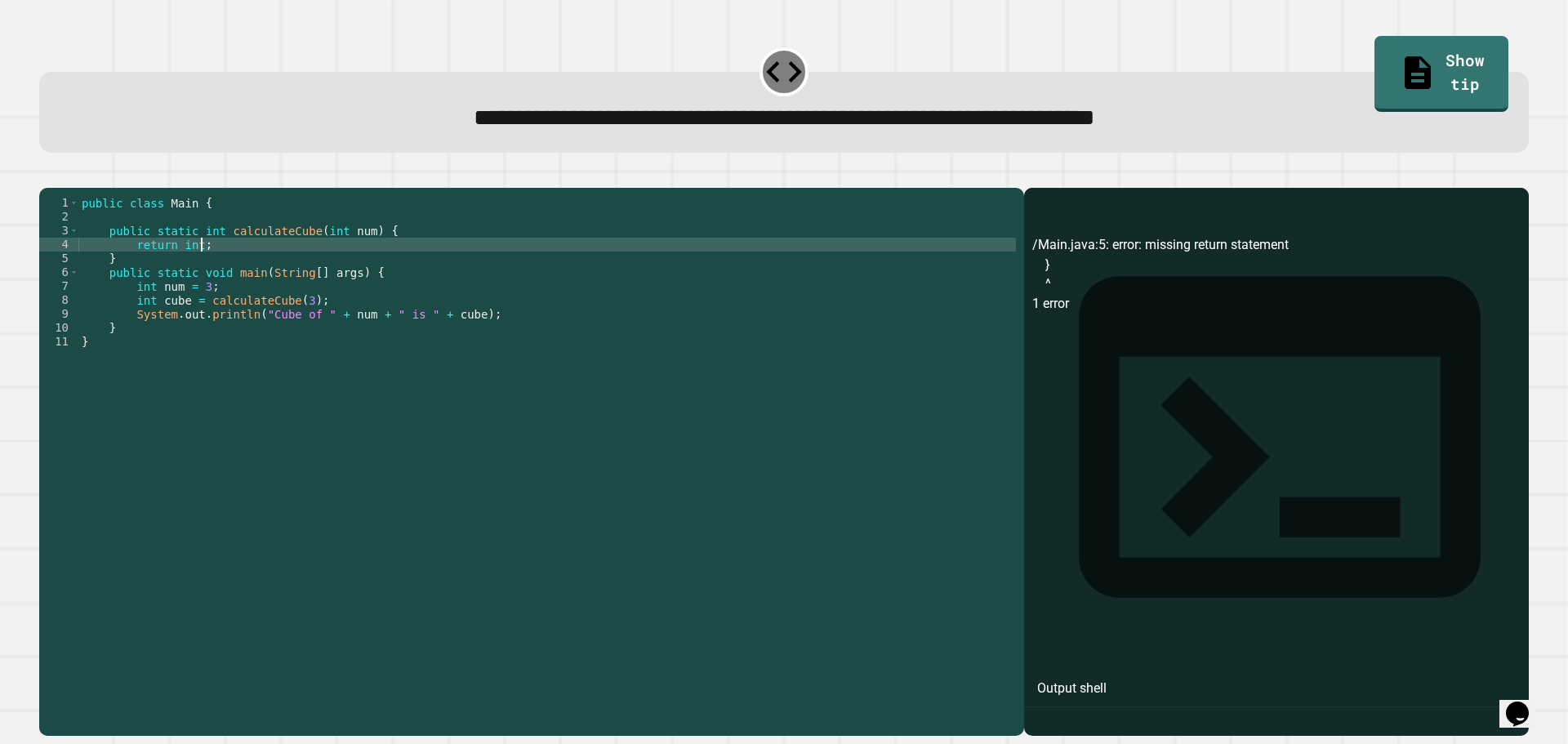
scroll to position [0, 8]
click at [47, 174] on button "button" at bounding box center [47, 174] width 0 height 0
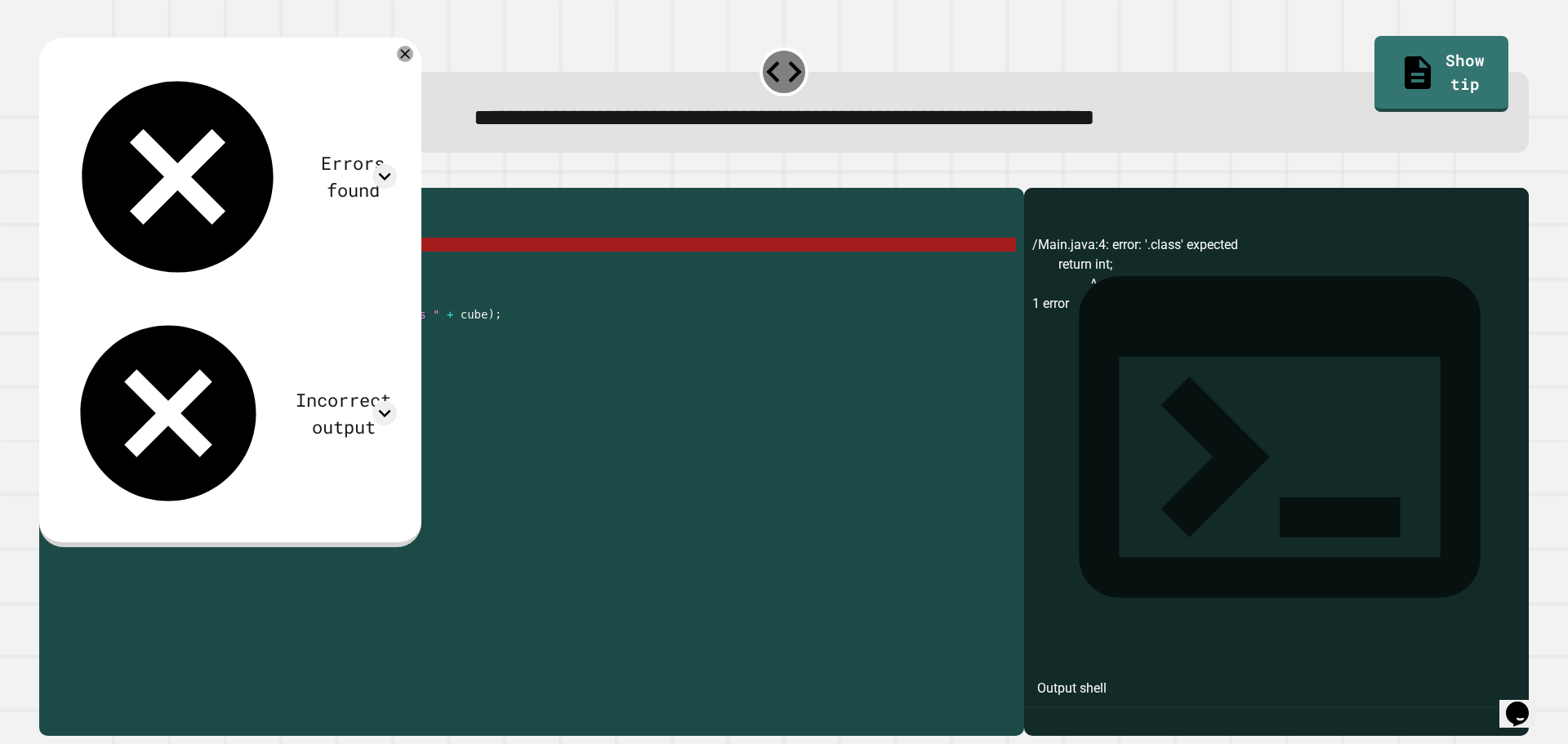
drag, startPoint x: 226, startPoint y: 250, endPoint x: 275, endPoint y: 249, distance: 49.0
click at [275, 249] on div "public class Main { public static int calculateCube ( int num ) { return int ; …" at bounding box center [547, 445] width 938 height 499
click at [275, 249] on div "public class Main { public static int calculateCube ( int num ) { return int ; …" at bounding box center [547, 432] width 938 height 472
drag, startPoint x: 300, startPoint y: 256, endPoint x: 221, endPoint y: 252, distance: 79.1
click at [221, 252] on div "public class Main { public static int calculateCube ( int num ) { return int ; …" at bounding box center [547, 445] width 938 height 499
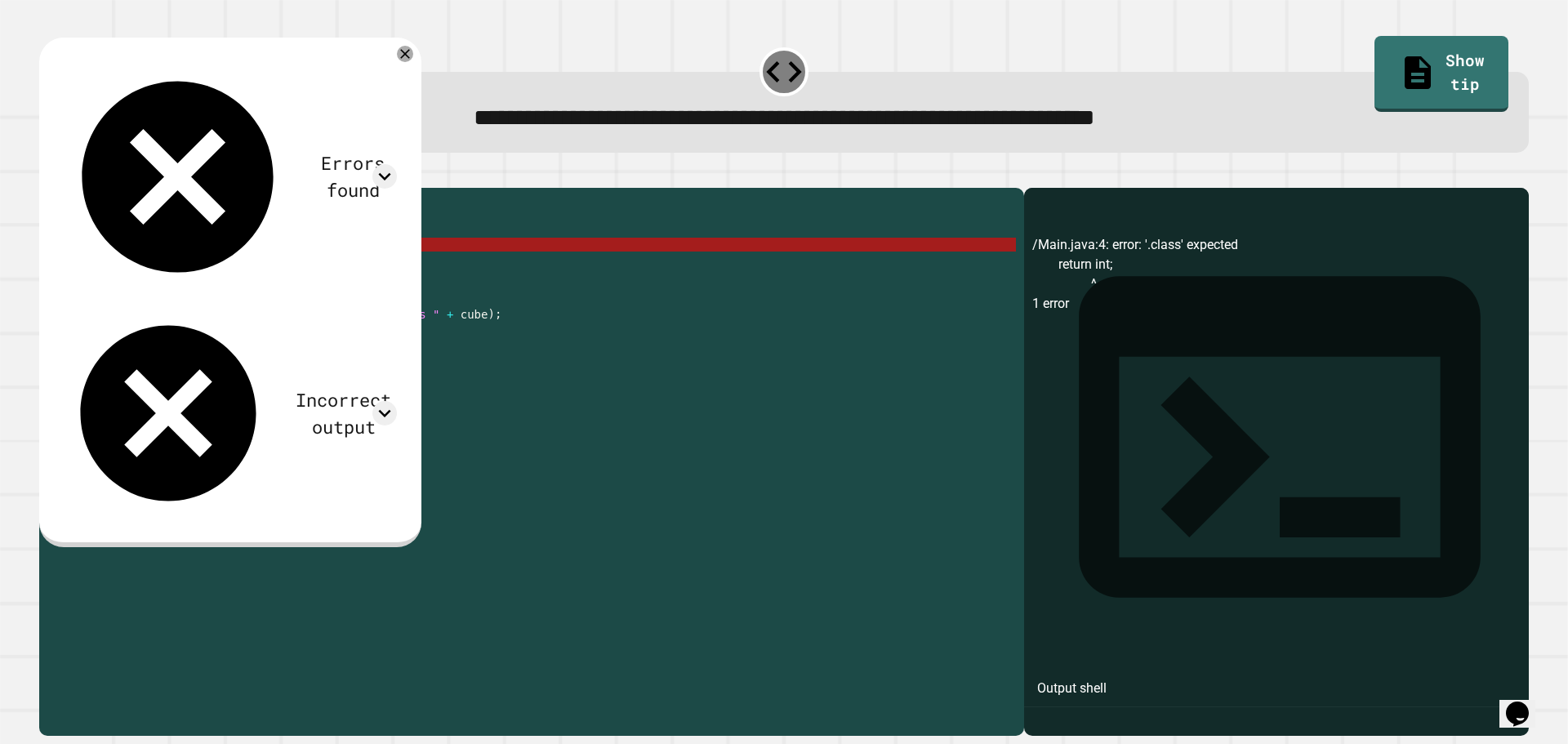
click at [196, 267] on div "public class Main { public static int calculateCube ( int num ) { return int ; …" at bounding box center [547, 445] width 938 height 499
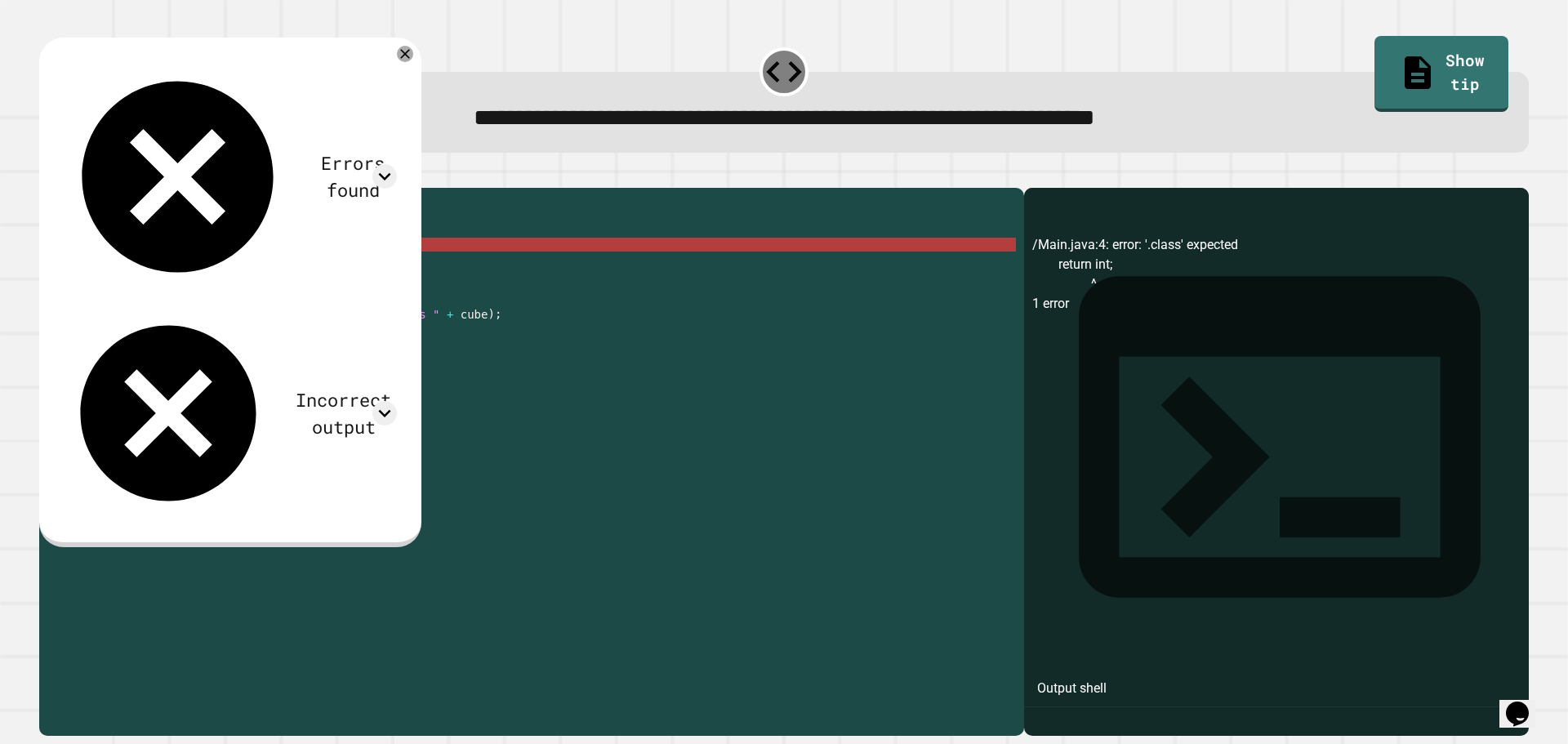
scroll to position [0, 9]
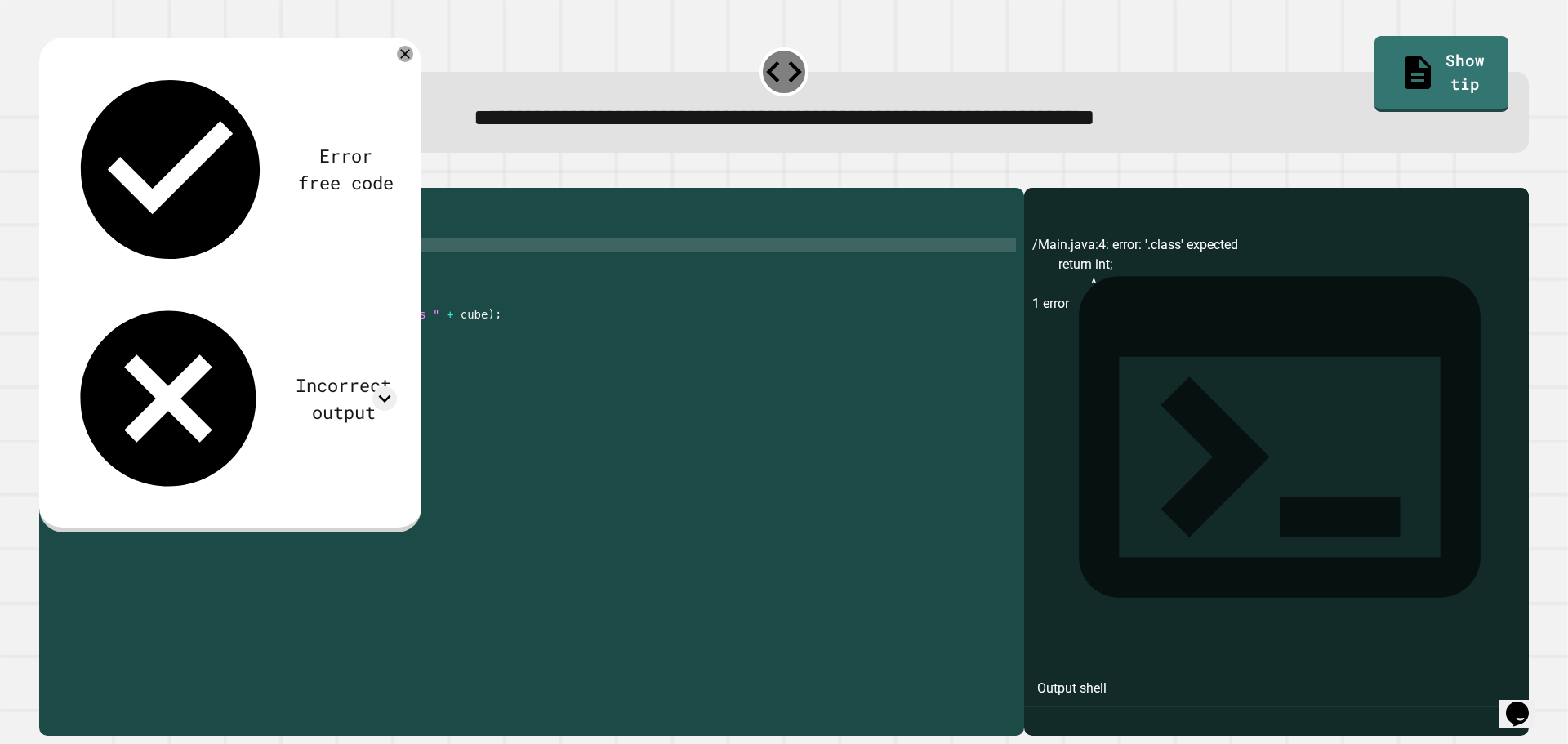
paste textarea "**********"
click at [47, 174] on icon "button" at bounding box center [47, 174] width 0 height 0
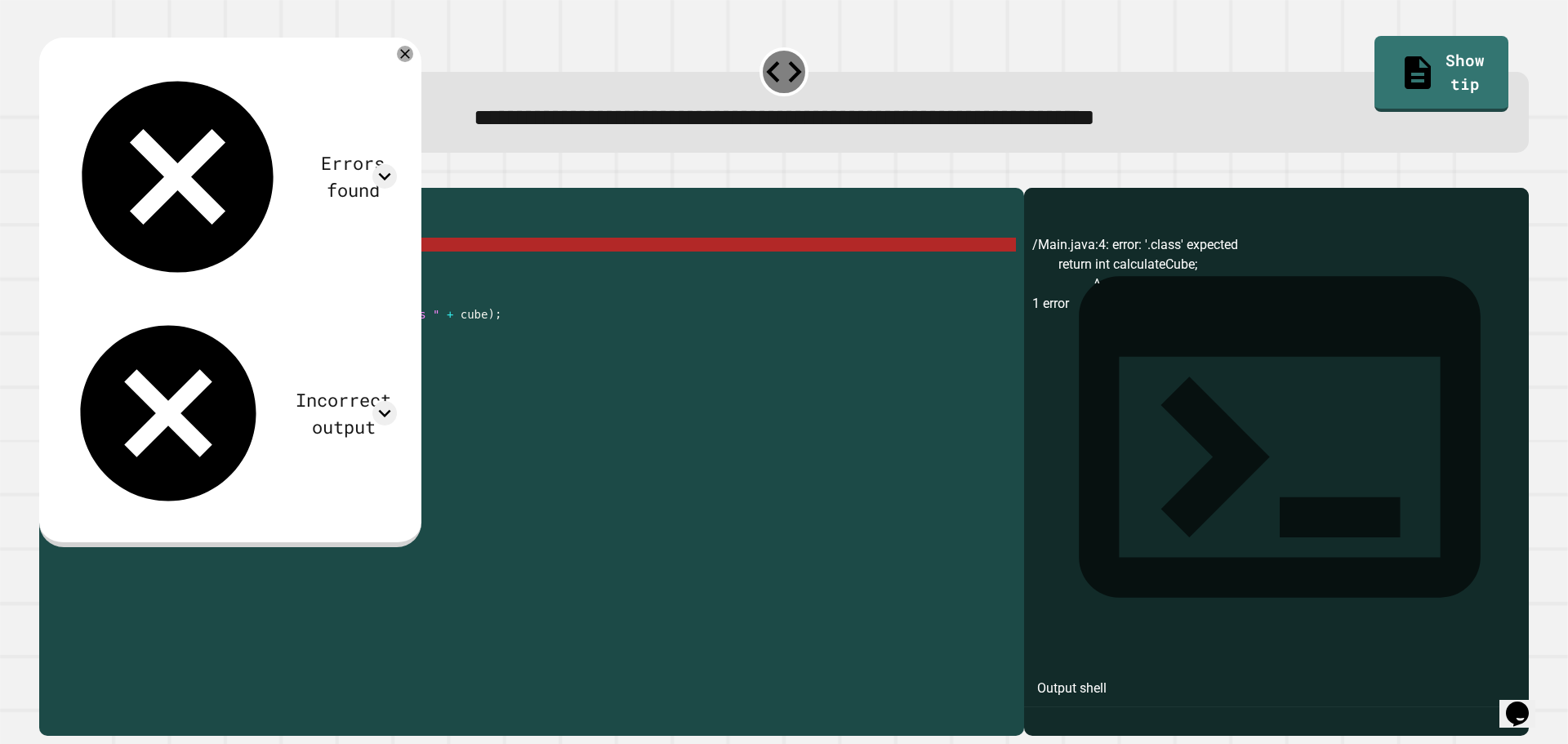
click at [199, 267] on div "public class Main { public static int calculateCube ( int num ) { return int ca…" at bounding box center [547, 445] width 938 height 499
click at [191, 277] on div "public class Main { public static int calculateCube ( int num ) { return int ca…" at bounding box center [547, 445] width 938 height 499
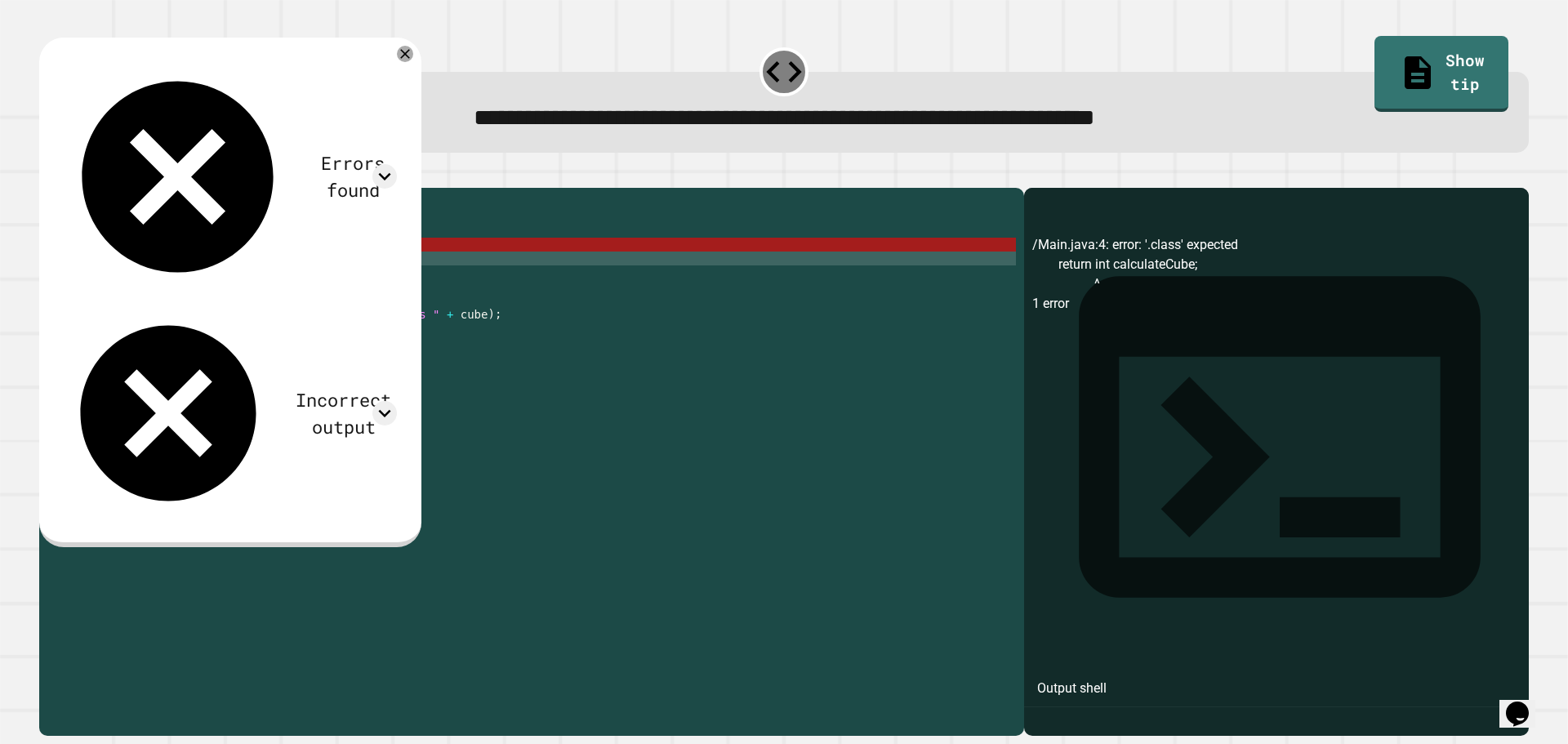
scroll to position [0, 2]
click at [180, 269] on div "public class Main { public static int calculateCube ( int num ) { return int ca…" at bounding box center [547, 445] width 938 height 499
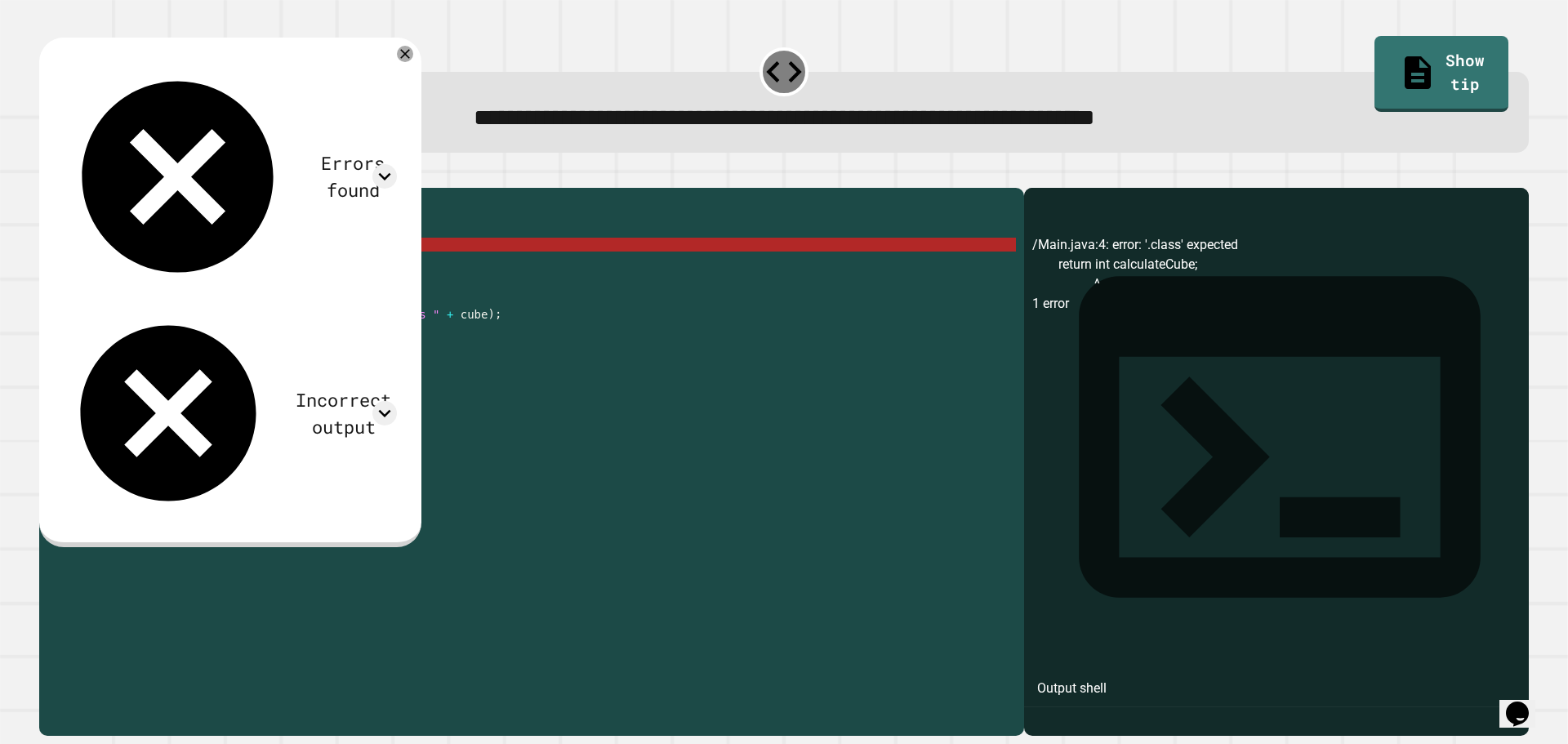
click at [180, 269] on div "public class Main { public static int calculateCube ( int num ) { return int ca…" at bounding box center [547, 445] width 938 height 499
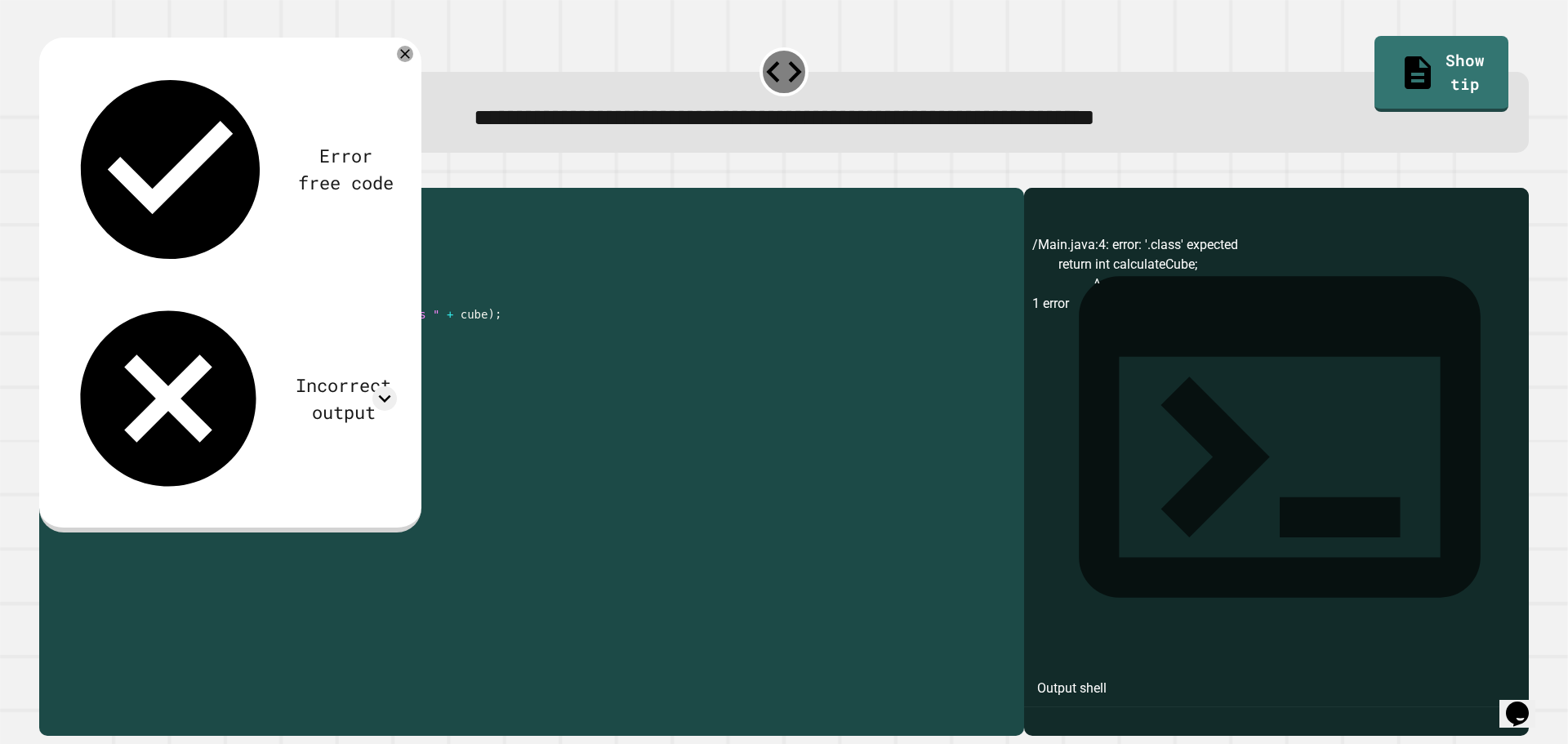
click at [63, 190] on icon "button" at bounding box center [58, 185] width 9 height 11
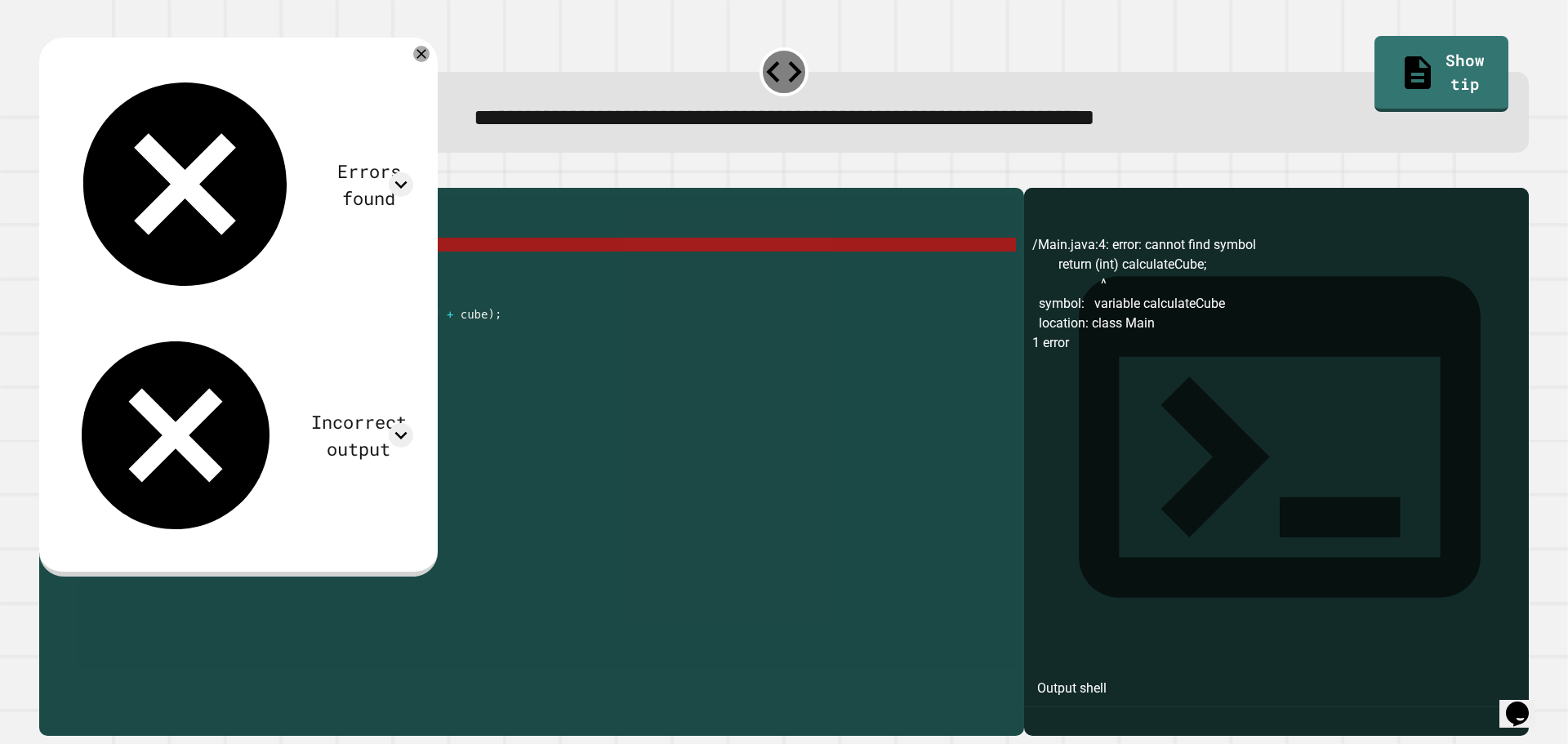
click at [180, 268] on div "public class Main { public static int calculateCube ( int num ) { return ( int …" at bounding box center [547, 432] width 938 height 472
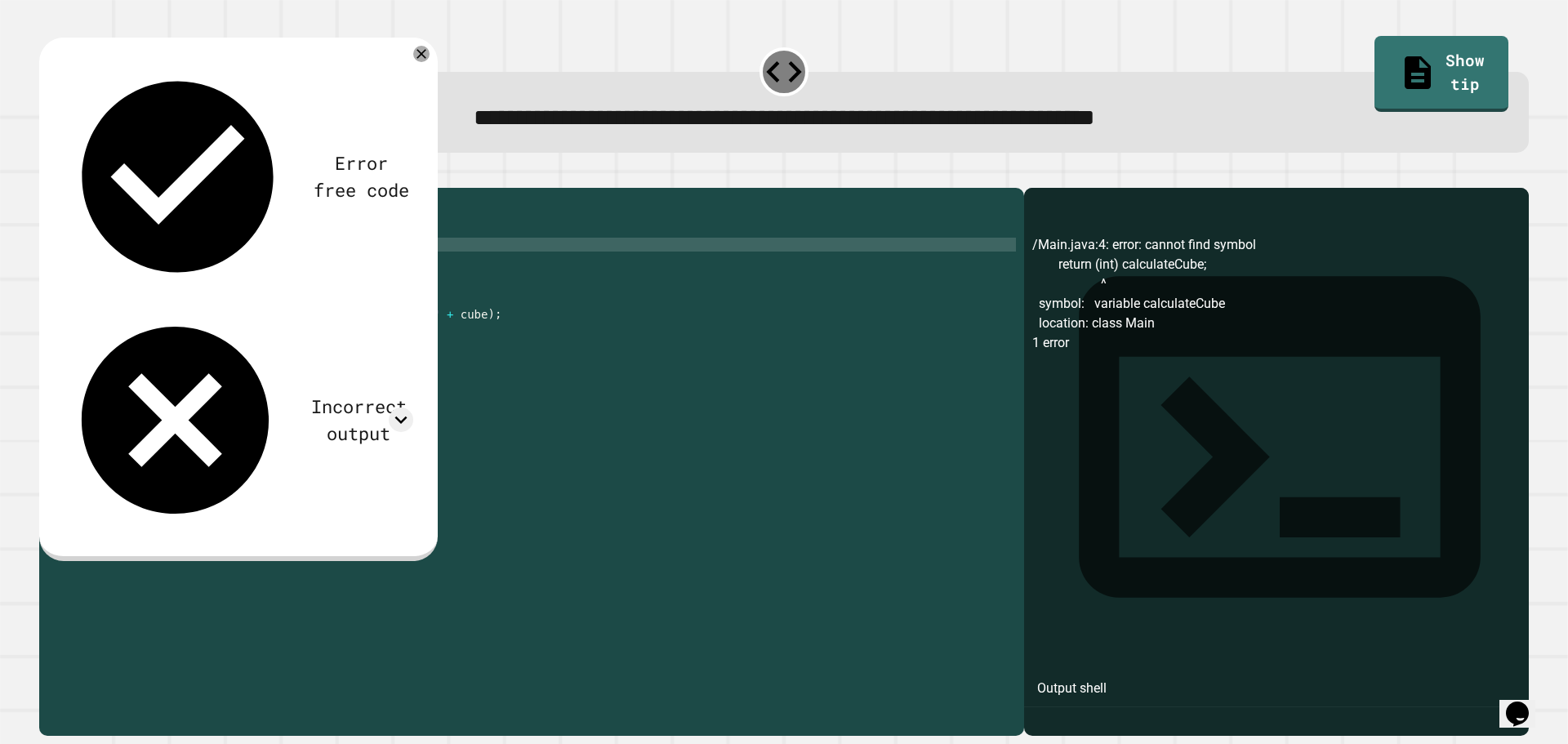
click at [197, 271] on div "public class Main { public static int calculateCube ( int num ) { return int ) …" at bounding box center [547, 445] width 938 height 499
click at [280, 267] on div "public class Main { public static int calculateCube ( int num ) { return int ca…" at bounding box center [547, 445] width 938 height 499
click at [47, 174] on button "button" at bounding box center [47, 174] width 0 height 0
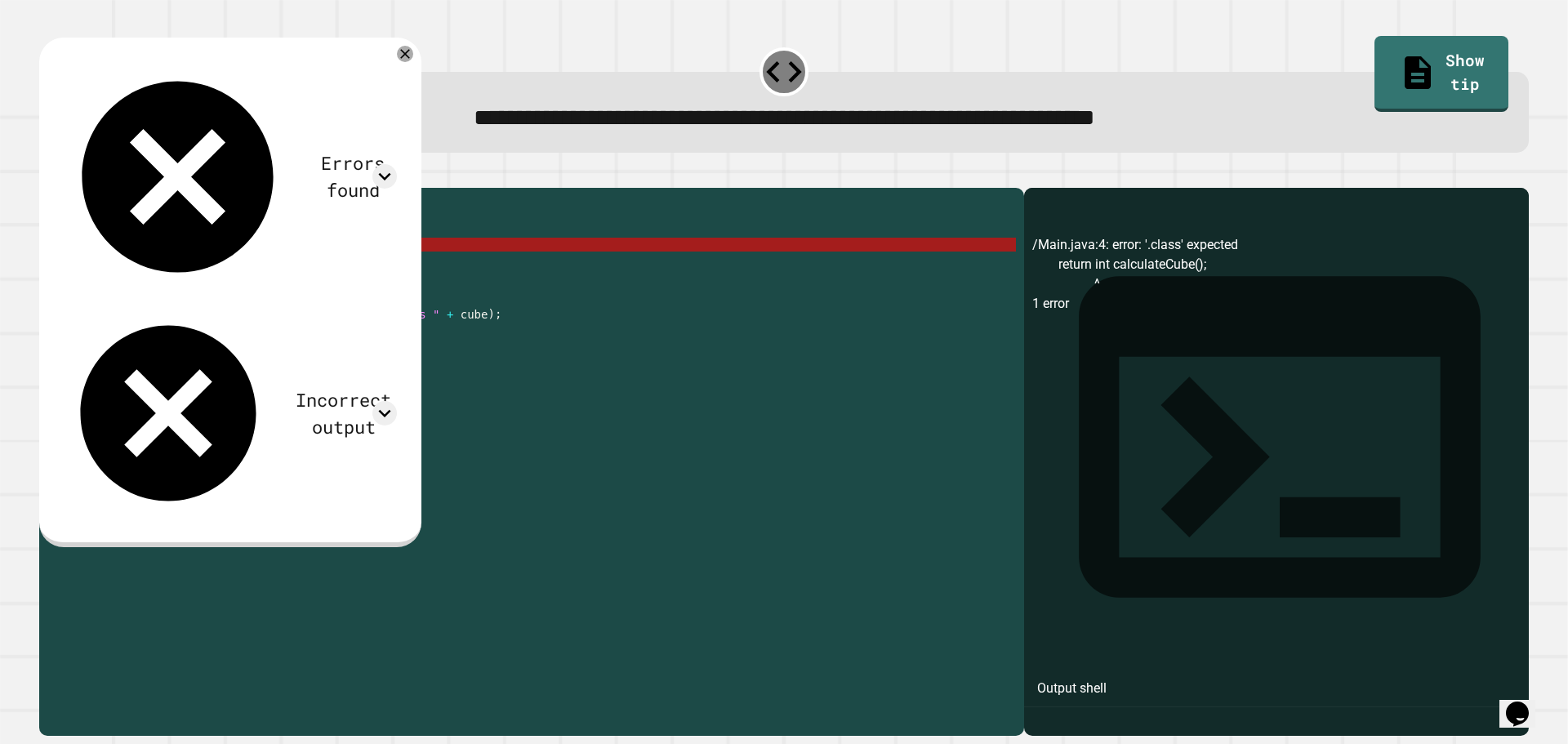
drag, startPoint x: 306, startPoint y: 252, endPoint x: 344, endPoint y: 256, distance: 38.2
click at [352, 255] on div "public class Main { public static int calculateCube ( int num ) { return int ca…" at bounding box center [547, 445] width 938 height 499
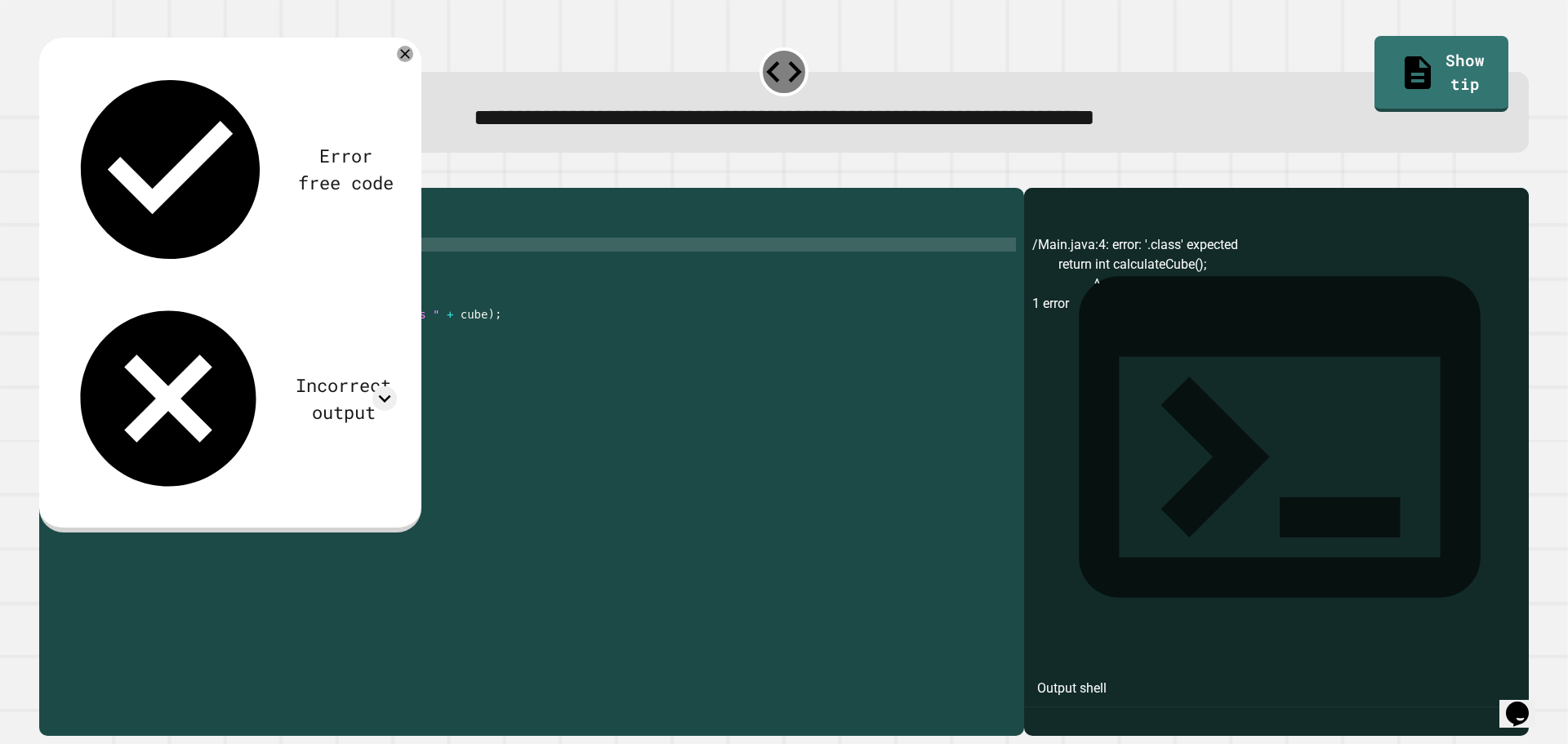
click at [290, 270] on div "public class Main { public static int calculateCube ( int num ) { return int ca…" at bounding box center [547, 445] width 938 height 499
type textarea "**********"
click at [62, 185] on icon "button" at bounding box center [58, 185] width 9 height 11
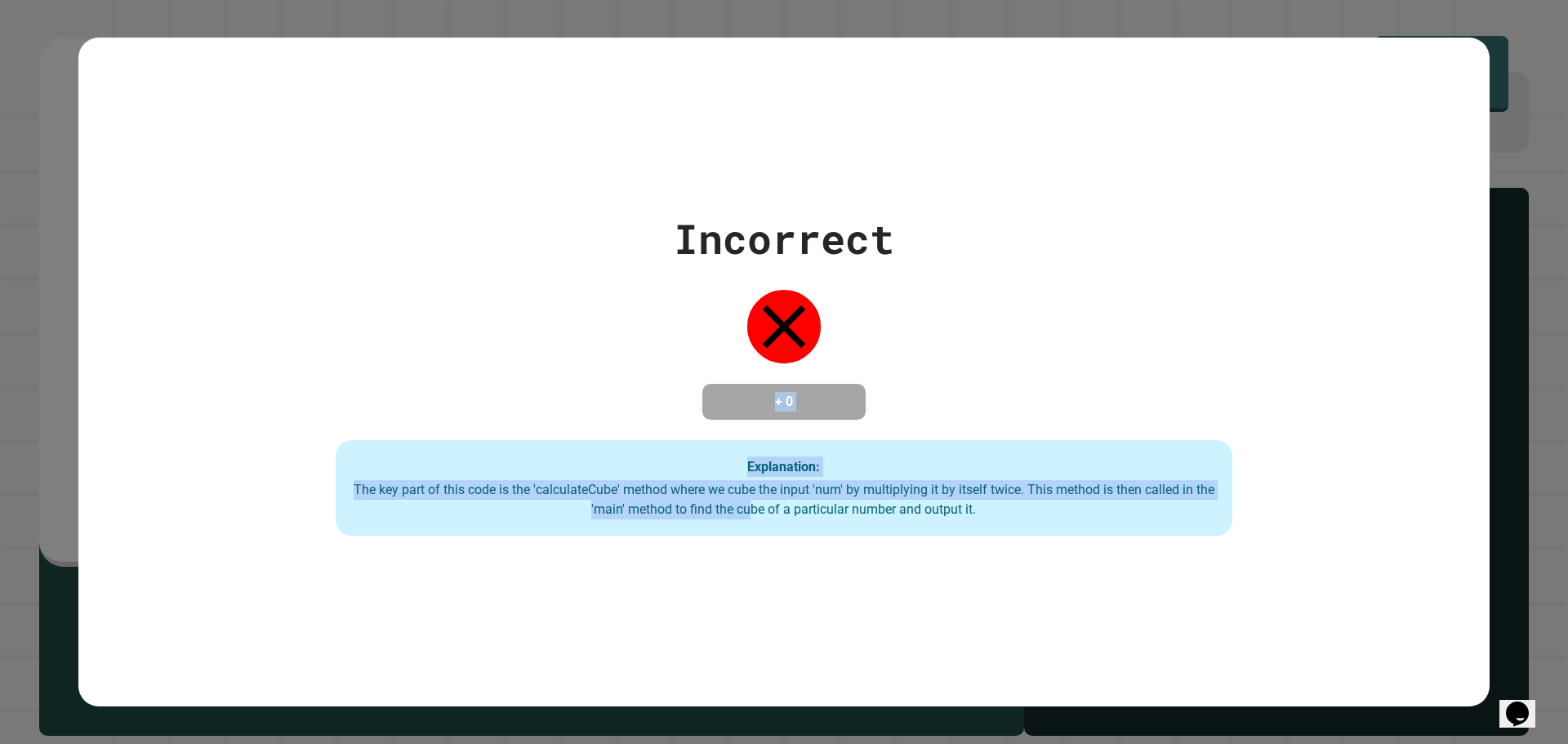
drag, startPoint x: 672, startPoint y: 329, endPoint x: 752, endPoint y: 521, distance: 208.0
click at [751, 521] on div "Incorrect + 0 Explanation: The key part of this code is the 'calculateCube' met…" at bounding box center [784, 372] width 1281 height 328
click at [752, 519] on div "The key part of this code is the 'calculateCube' method where we cube the input…" at bounding box center [783, 499] width 864 height 39
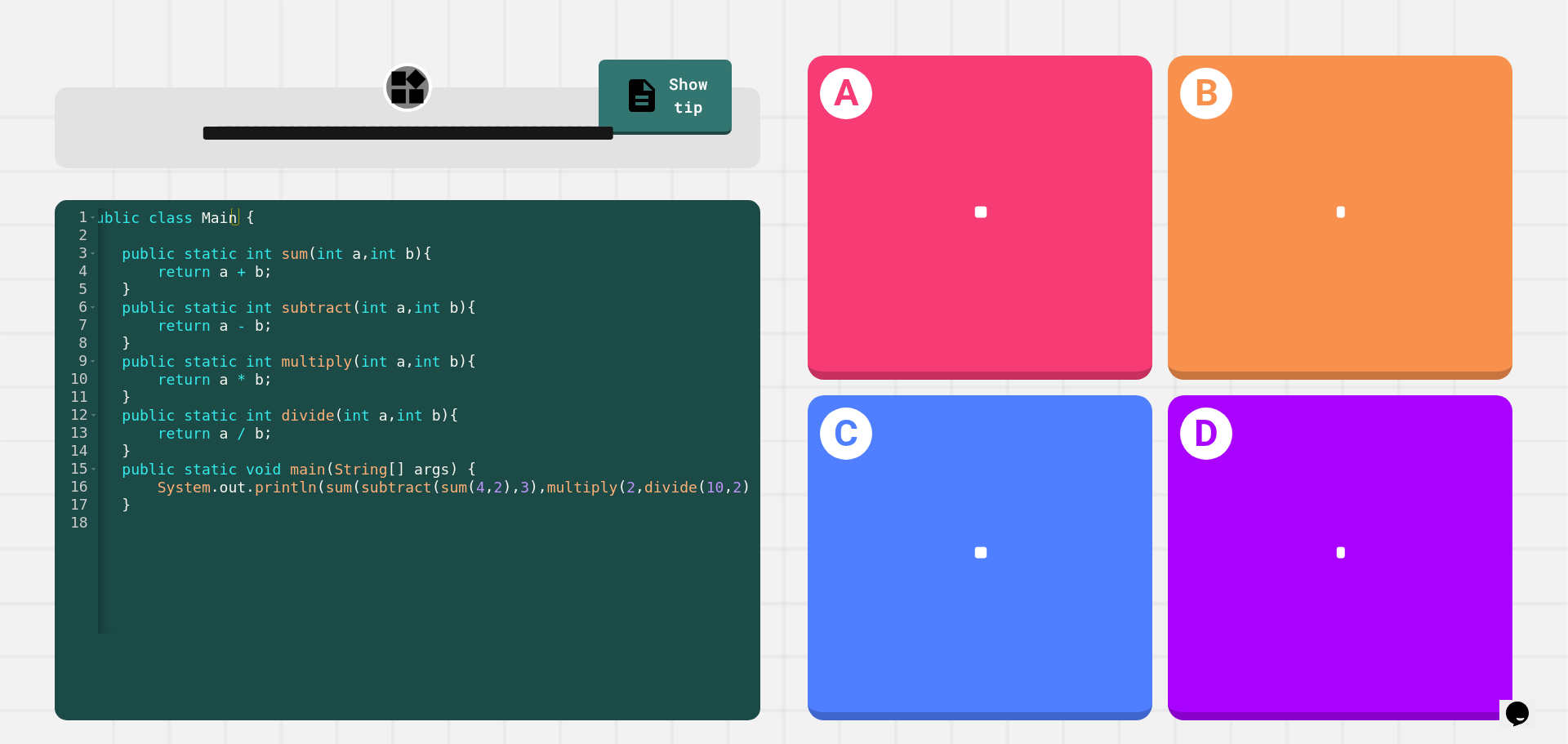
scroll to position [0, 27]
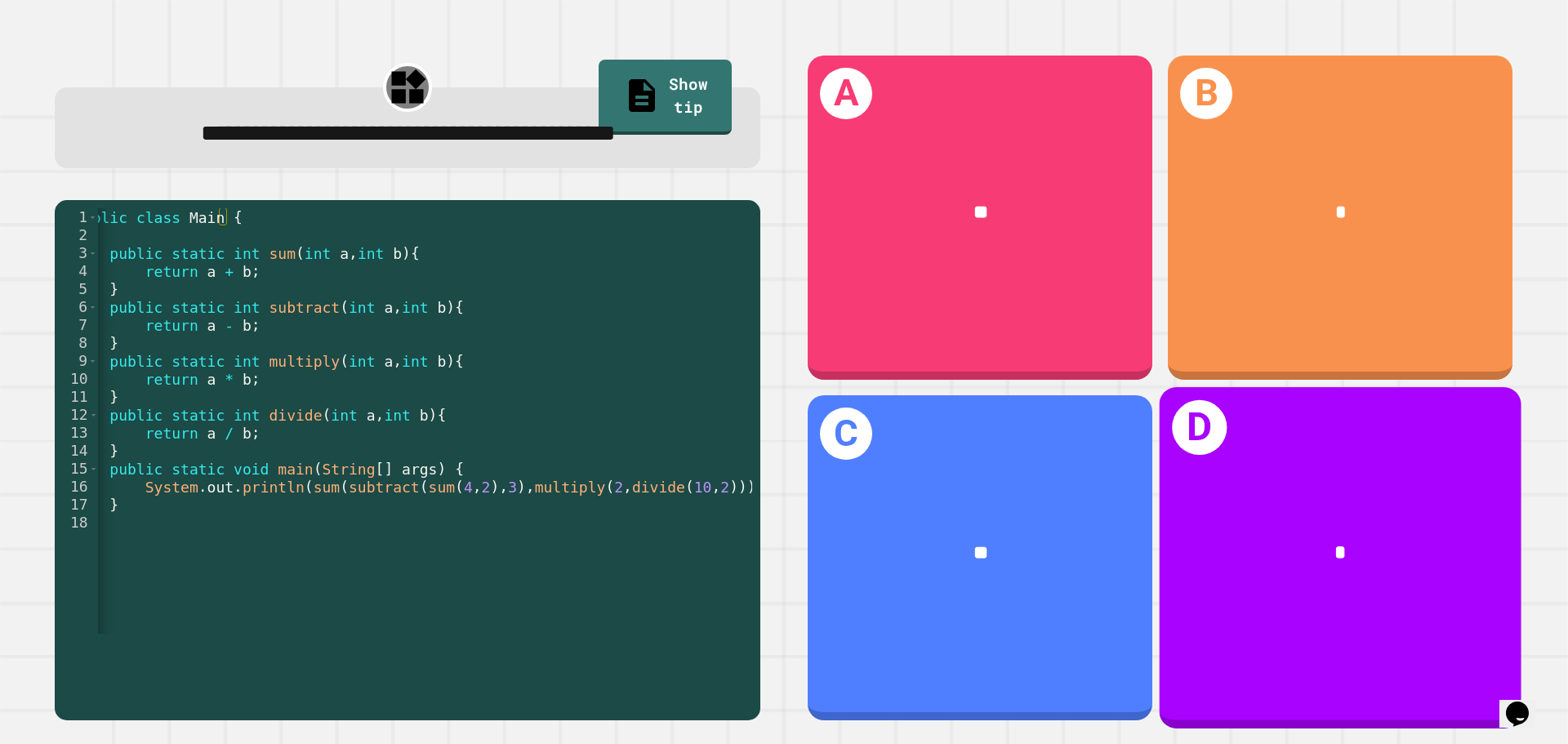
click at [1003, 538] on div "**" at bounding box center [979, 553] width 268 height 29
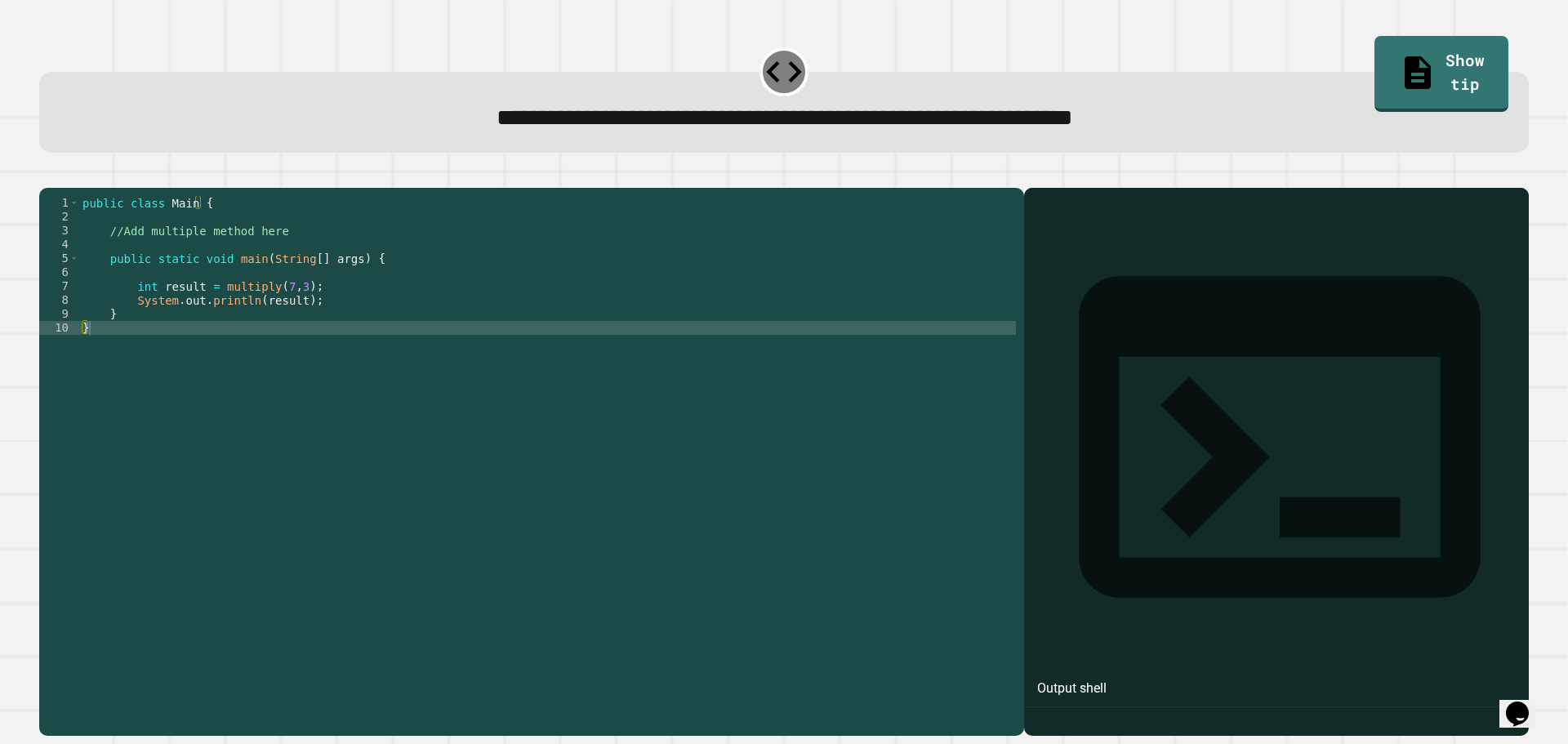
click at [562, 312] on div "public class Main { //Add multiple method here public static void main ( String…" at bounding box center [548, 445] width 937 height 499
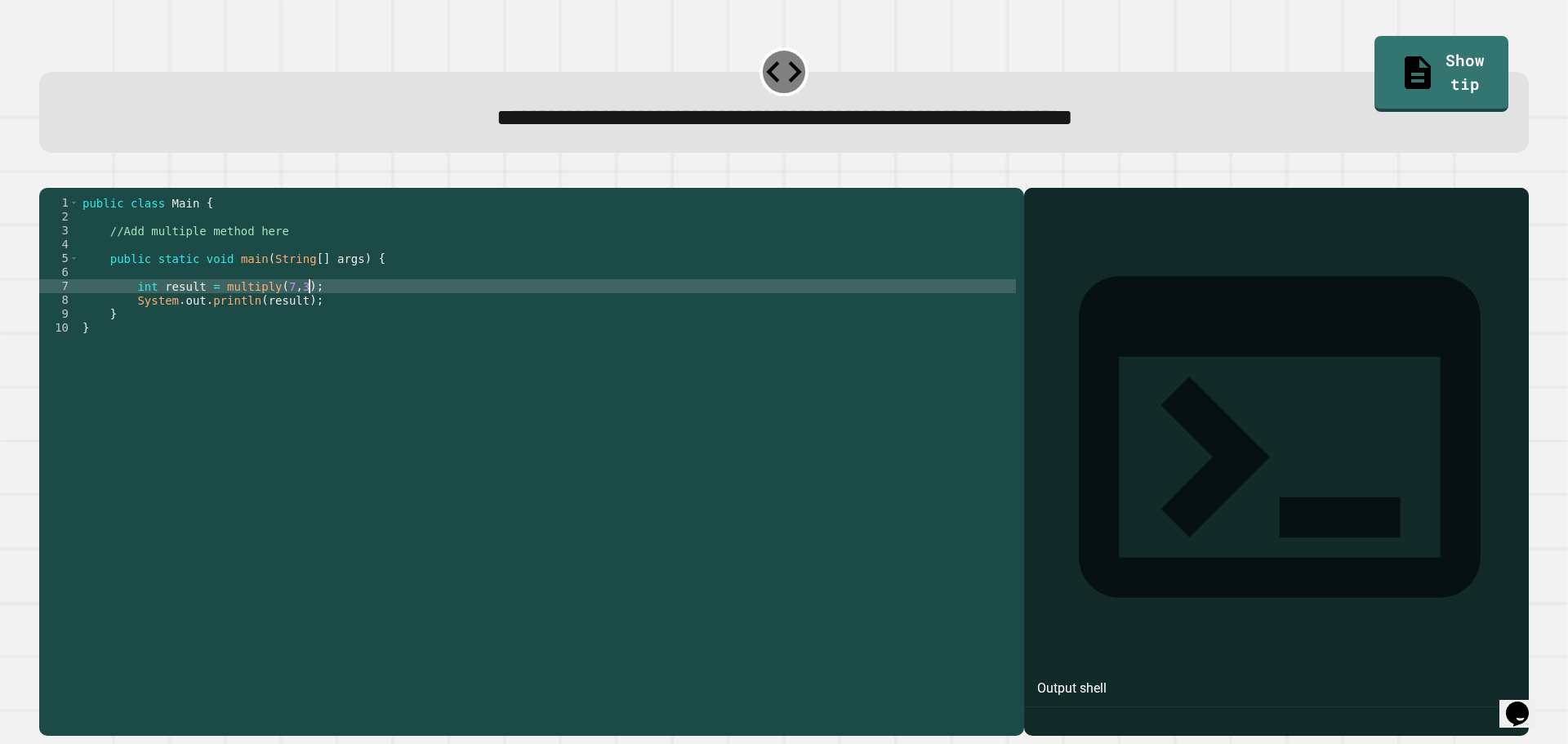
click at [520, 261] on div "public class Main { //Add multiple method here public static void main ( String…" at bounding box center [548, 445] width 937 height 499
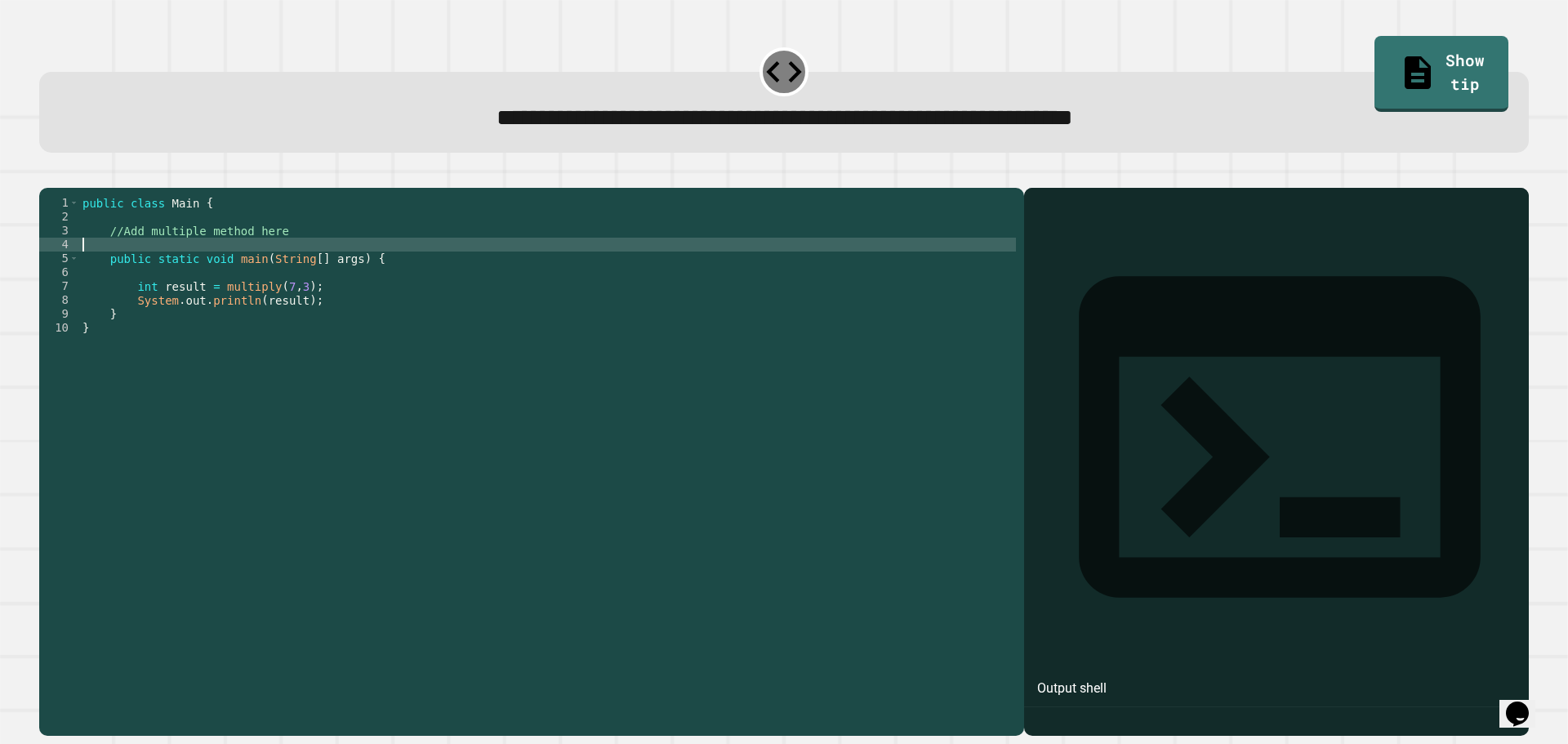
drag, startPoint x: 471, startPoint y: 263, endPoint x: 261, endPoint y: 270, distance: 210.1
click at [262, 270] on div "public class Main { //Add multiple method here public static void main ( String…" at bounding box center [548, 445] width 937 height 499
click at [260, 270] on div "public class Main { //Add multiple method here public static void main ( String…" at bounding box center [548, 445] width 937 height 499
click at [272, 254] on div "public class Main { //Add multiple method here public static void main ( String…" at bounding box center [548, 445] width 937 height 499
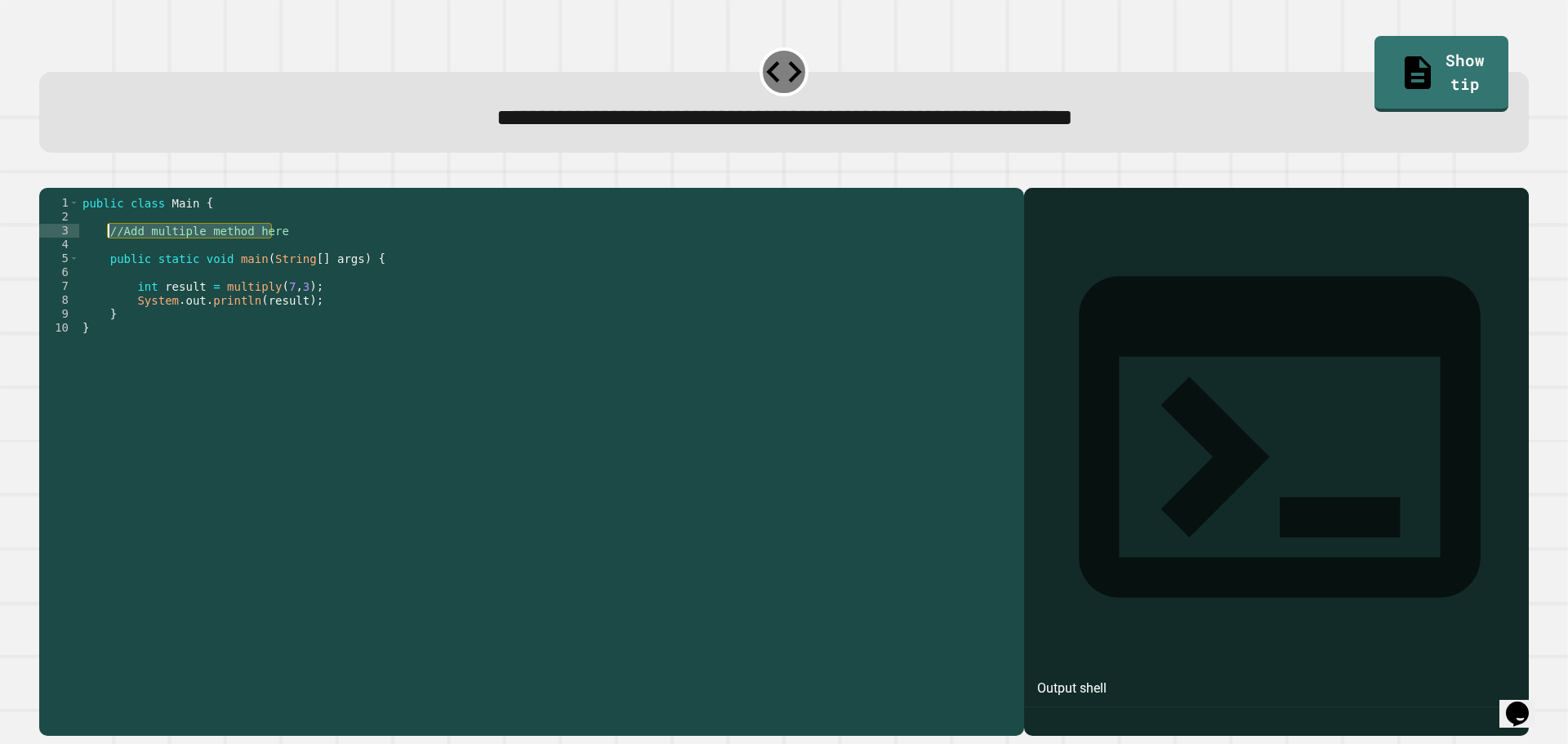
drag, startPoint x: 272, startPoint y: 254, endPoint x: 106, endPoint y: 256, distance: 166.0
click at [106, 256] on div "public class Main { //Add multiple method here public static void main ( String…" at bounding box center [548, 445] width 937 height 499
click at [246, 258] on div "public class Main { return ( a * b ) ; ) public static void main ( String [ ] a…" at bounding box center [548, 445] width 937 height 499
click at [78, 188] on div at bounding box center [783, 177] width 1489 height 20
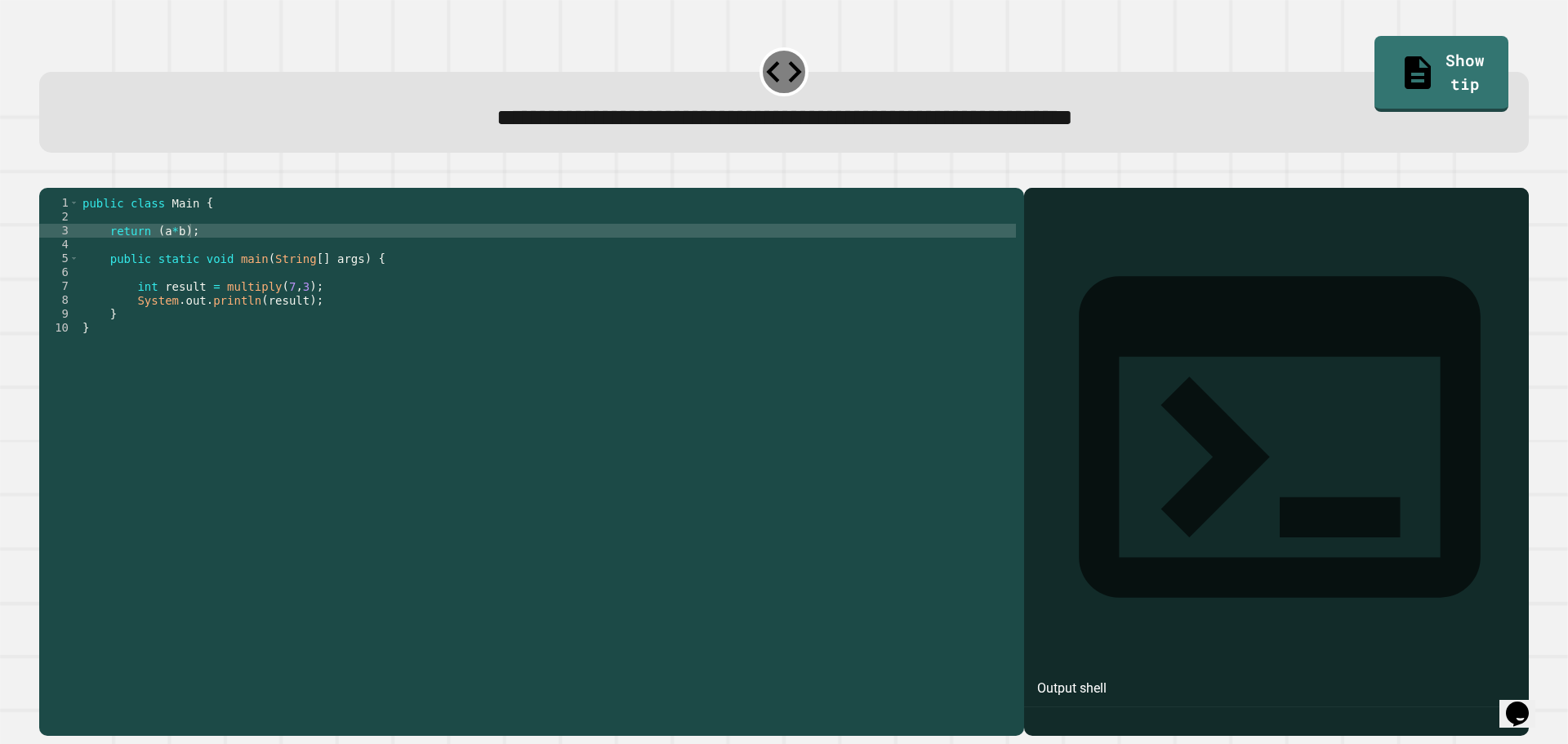
click at [47, 174] on icon "button" at bounding box center [47, 174] width 0 height 0
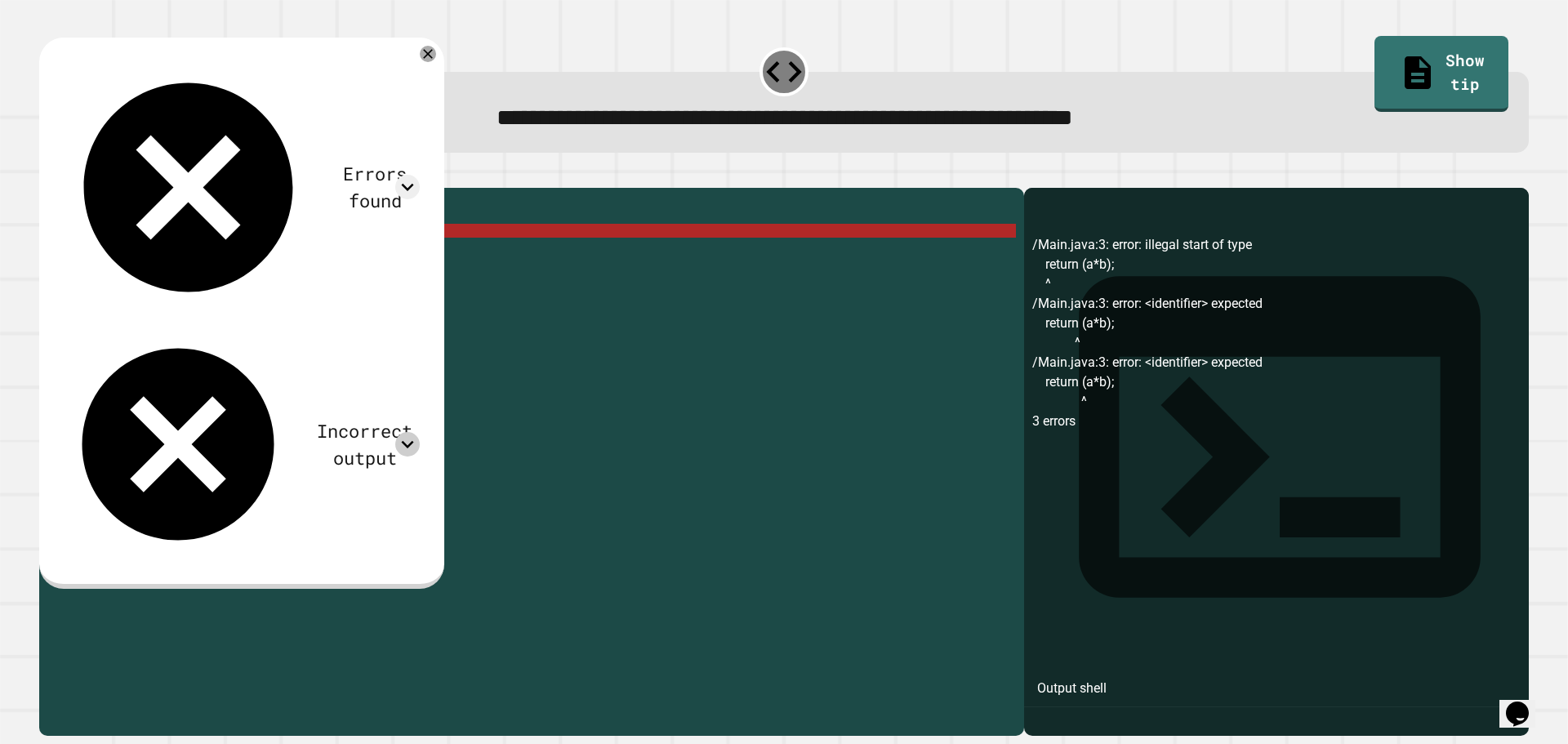
click at [414, 441] on icon at bounding box center [408, 445] width 12 height 8
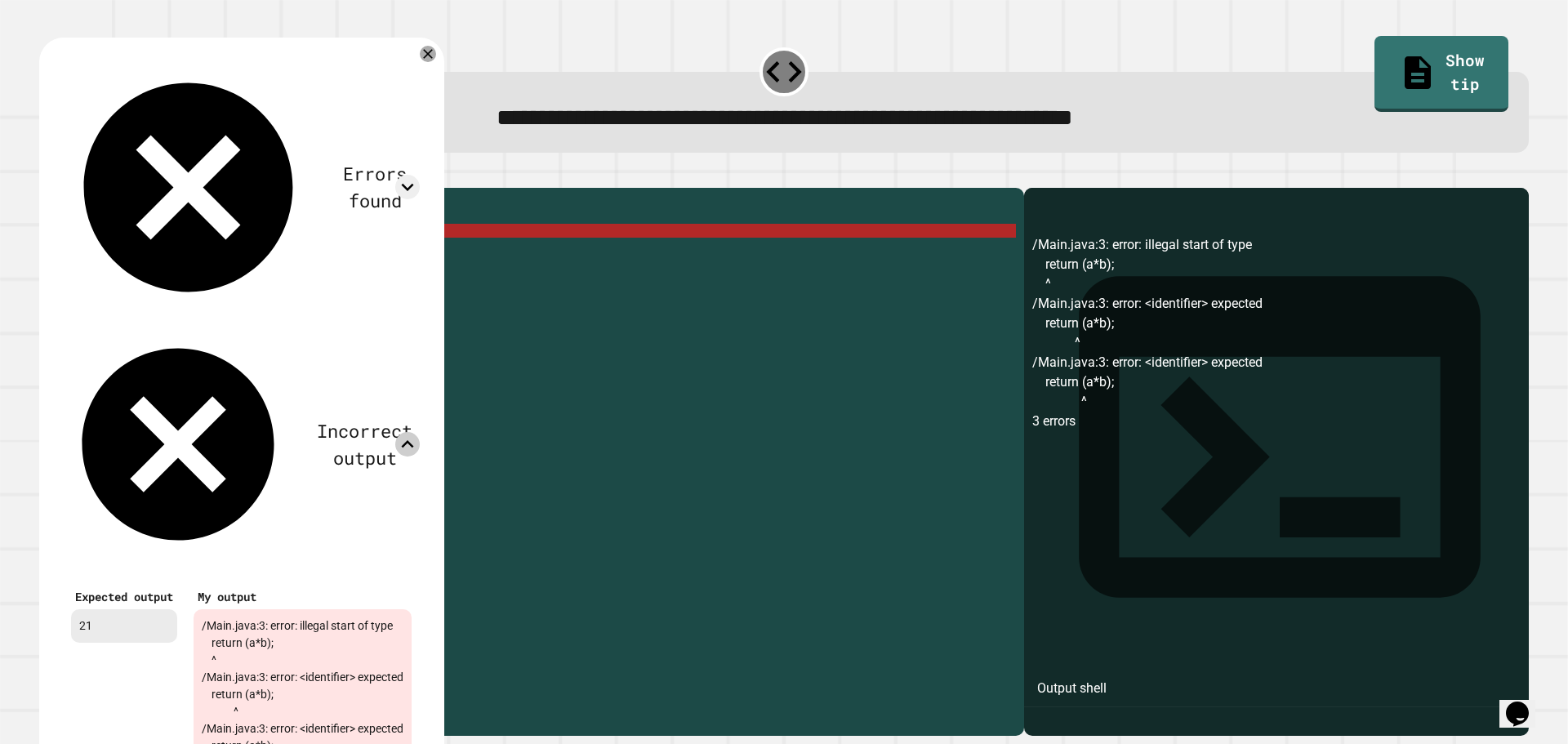
click at [420, 432] on icon at bounding box center [408, 445] width 25 height 25
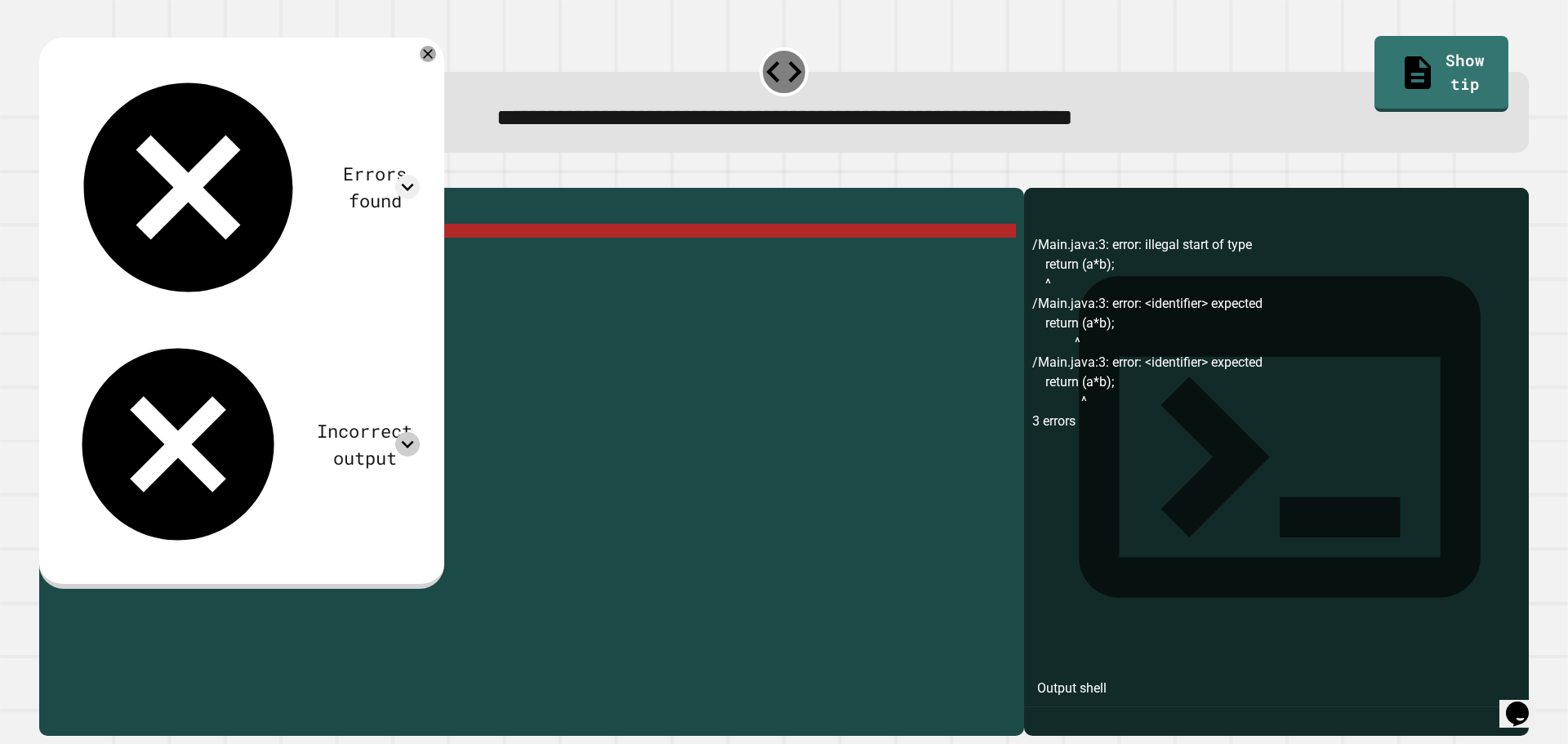
click at [178, 258] on div "public class Main { return ( a * b ) ; public static void main ( String [ ] arg…" at bounding box center [548, 445] width 937 height 499
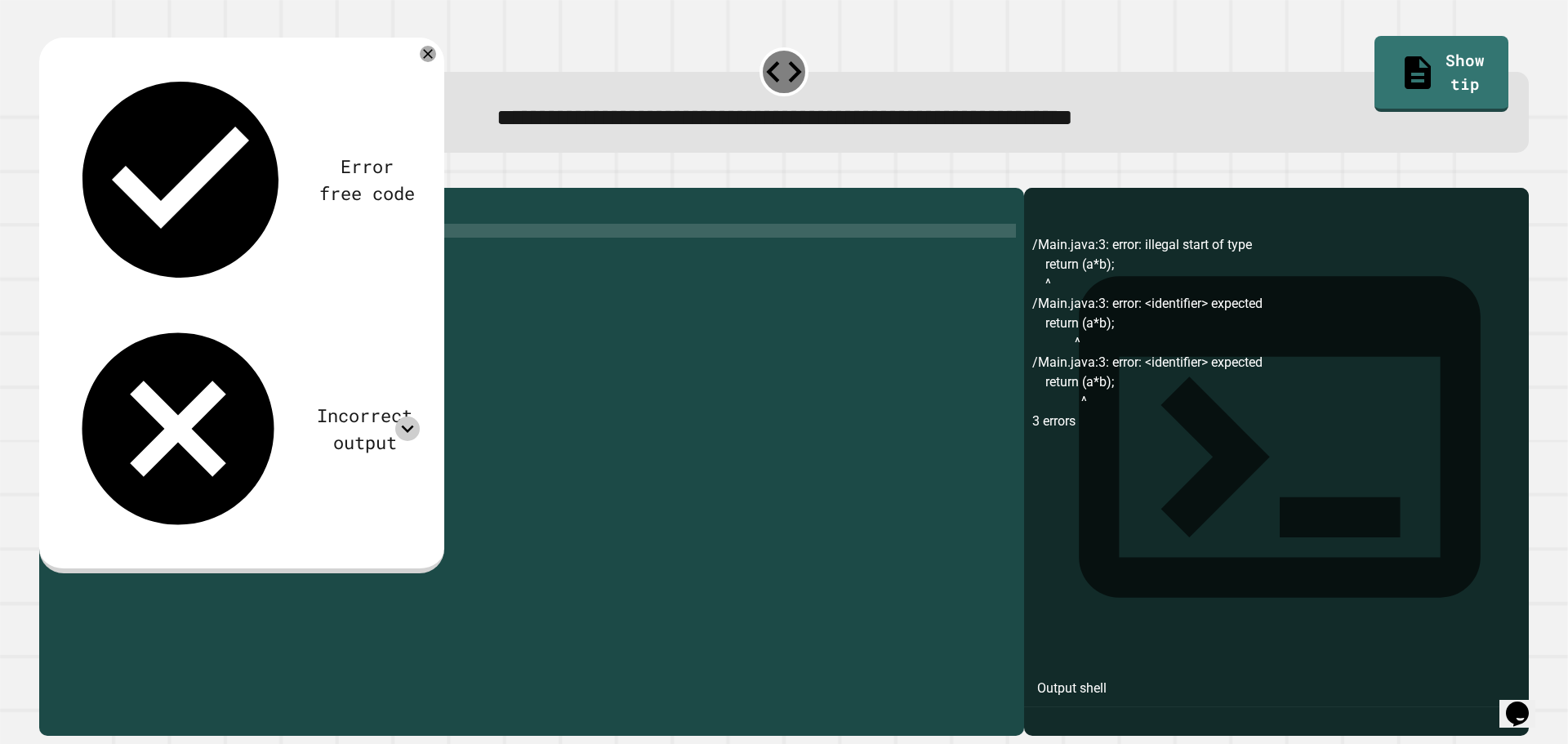
click at [56, 170] on div "Error free code /Main.java:3: error: illegal start of type return (a*b); ^ /Mai…" at bounding box center [241, 305] width 405 height 535
click at [62, 183] on icon "button" at bounding box center [58, 185] width 9 height 11
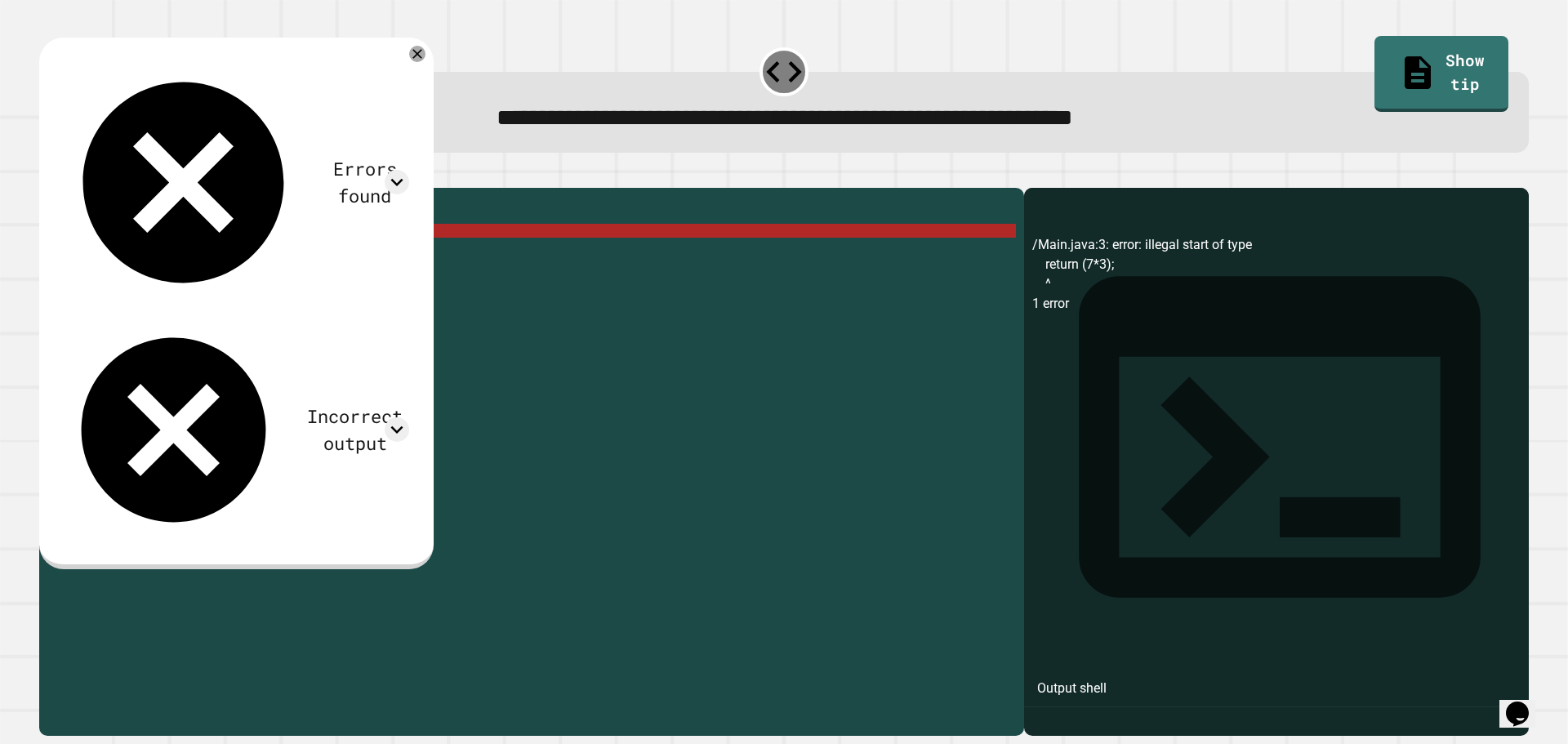
click at [607, 112] on span "**********" at bounding box center [785, 118] width 576 height 23
click at [607, 118] on span "**********" at bounding box center [785, 118] width 576 height 23
click at [427, 63] on icon at bounding box center [417, 53] width 18 height 18
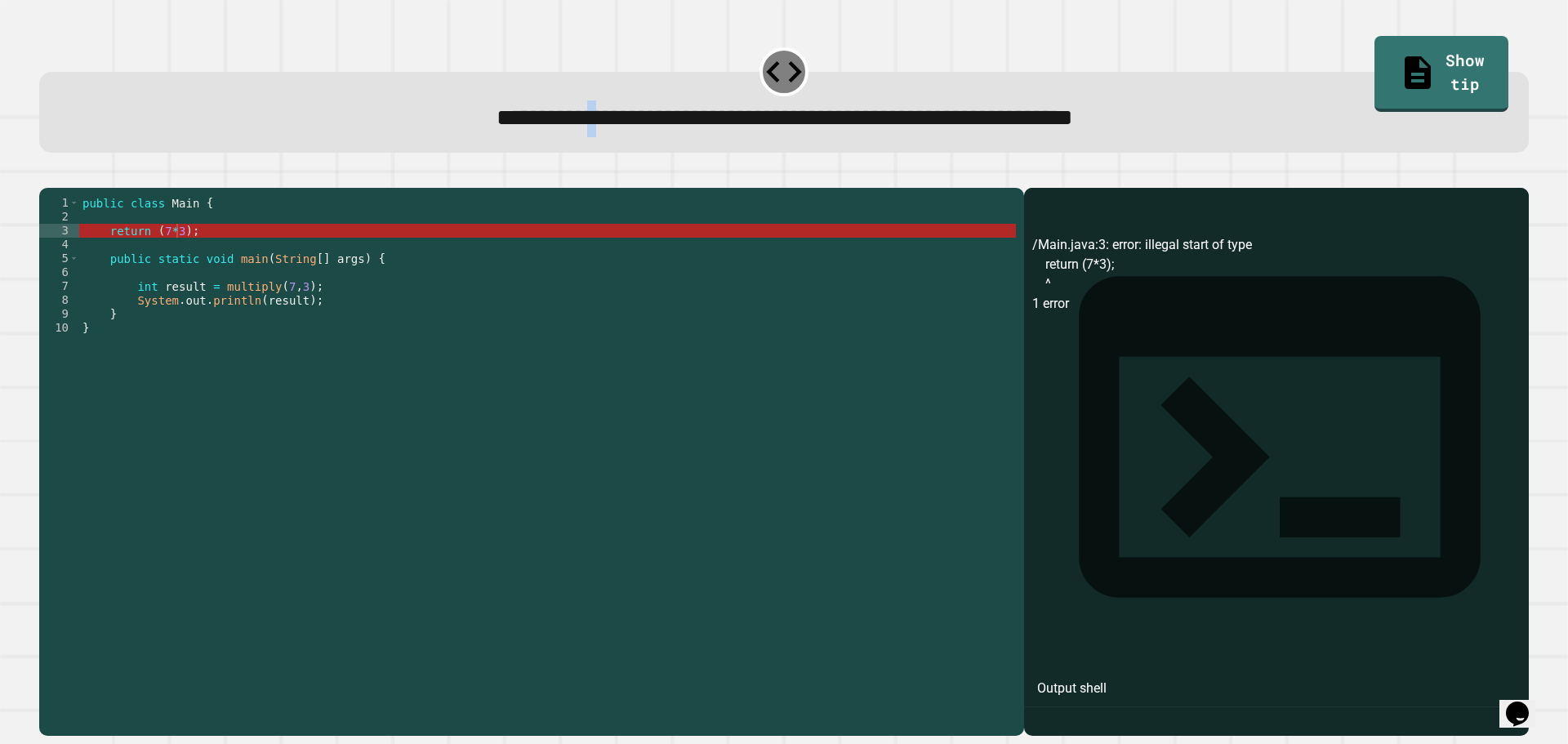
drag, startPoint x: 461, startPoint y: 113, endPoint x: 474, endPoint y: 113, distance: 13.0
click at [497, 113] on span "**********" at bounding box center [785, 118] width 576 height 23
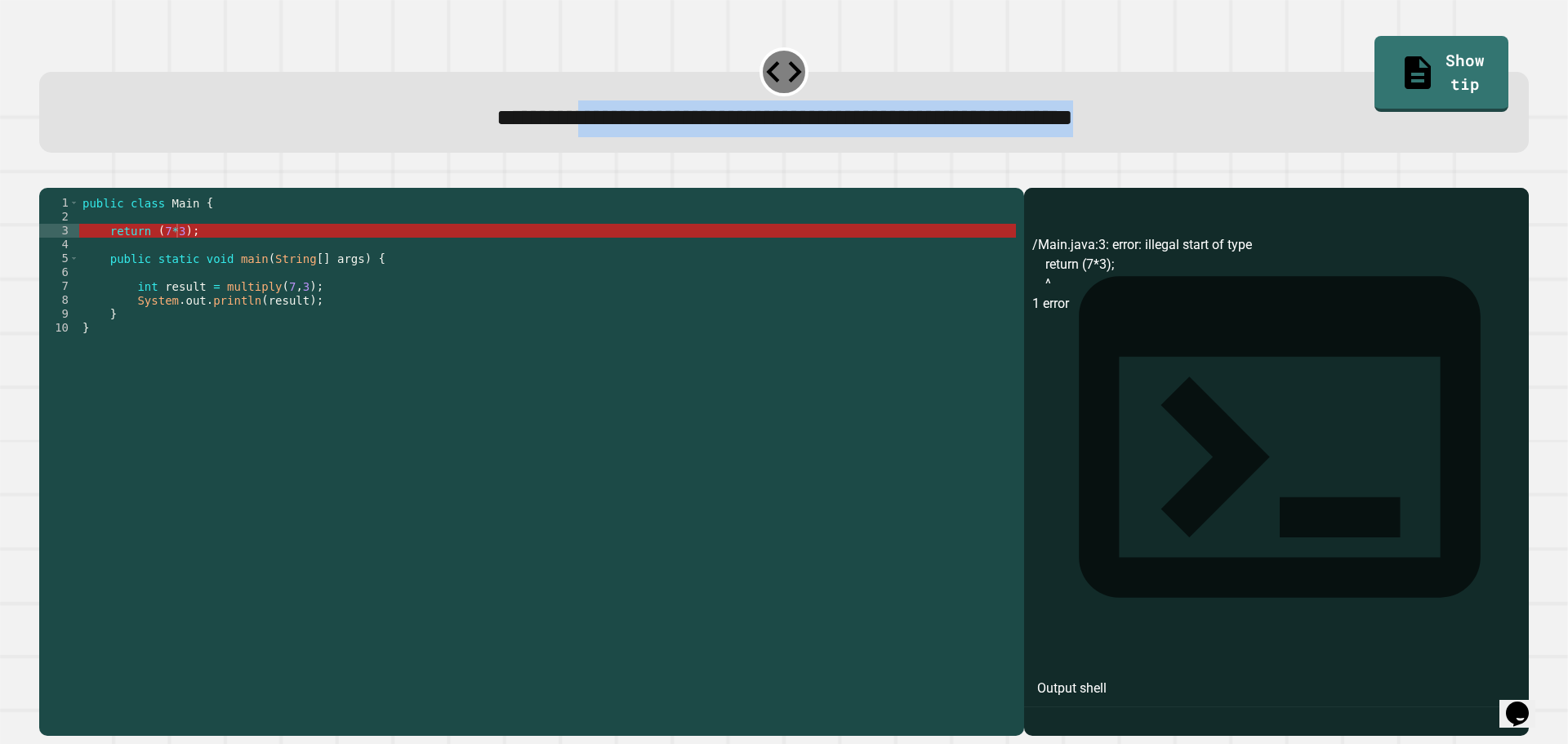
drag, startPoint x: 447, startPoint y: 112, endPoint x: 1309, endPoint y: 118, distance: 862.0
click at [1318, 112] on div "**********" at bounding box center [784, 118] width 1431 height 36
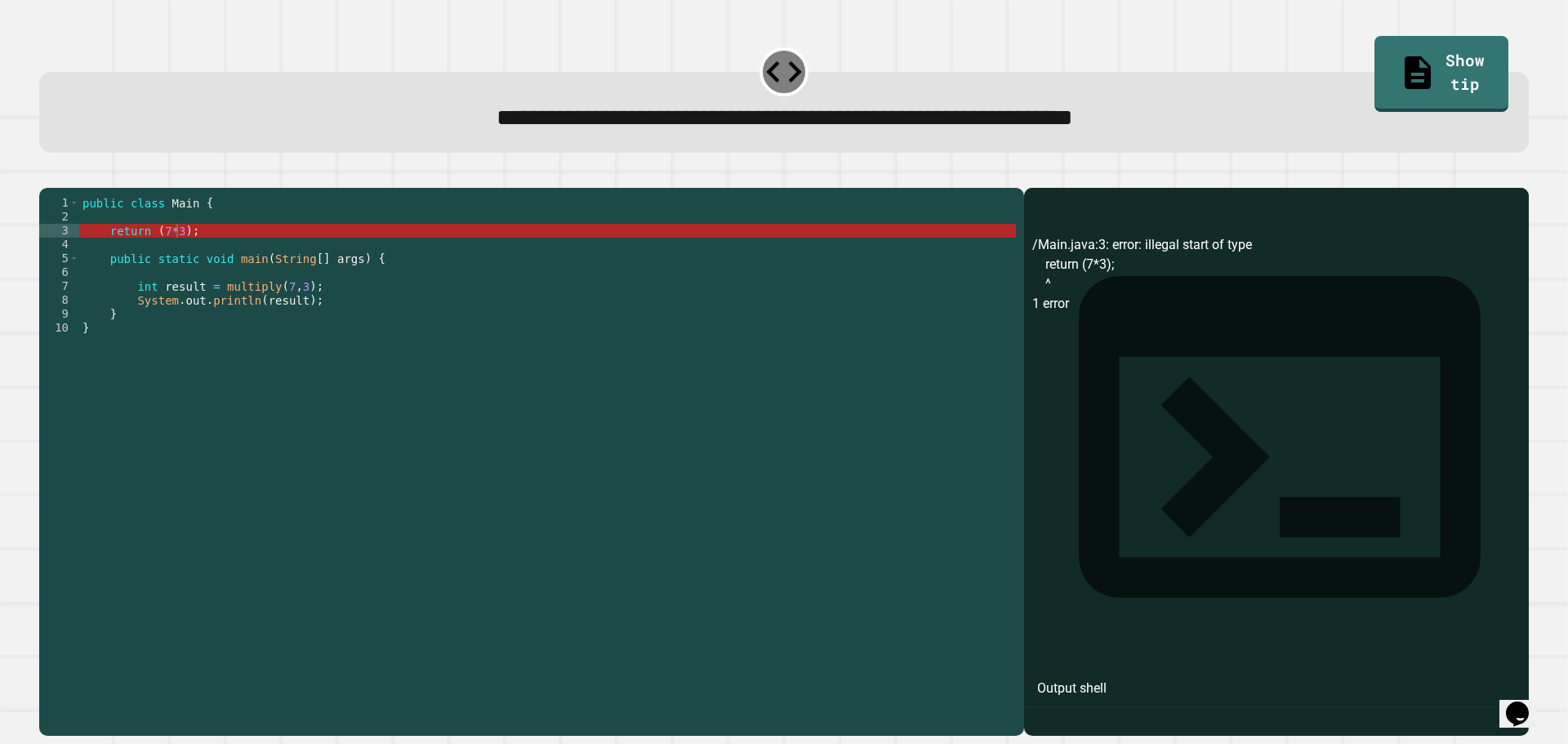
click at [180, 256] on div "public class Main { return ( 7 * 3 ) ; public static void main ( String [ ] arg…" at bounding box center [548, 445] width 937 height 499
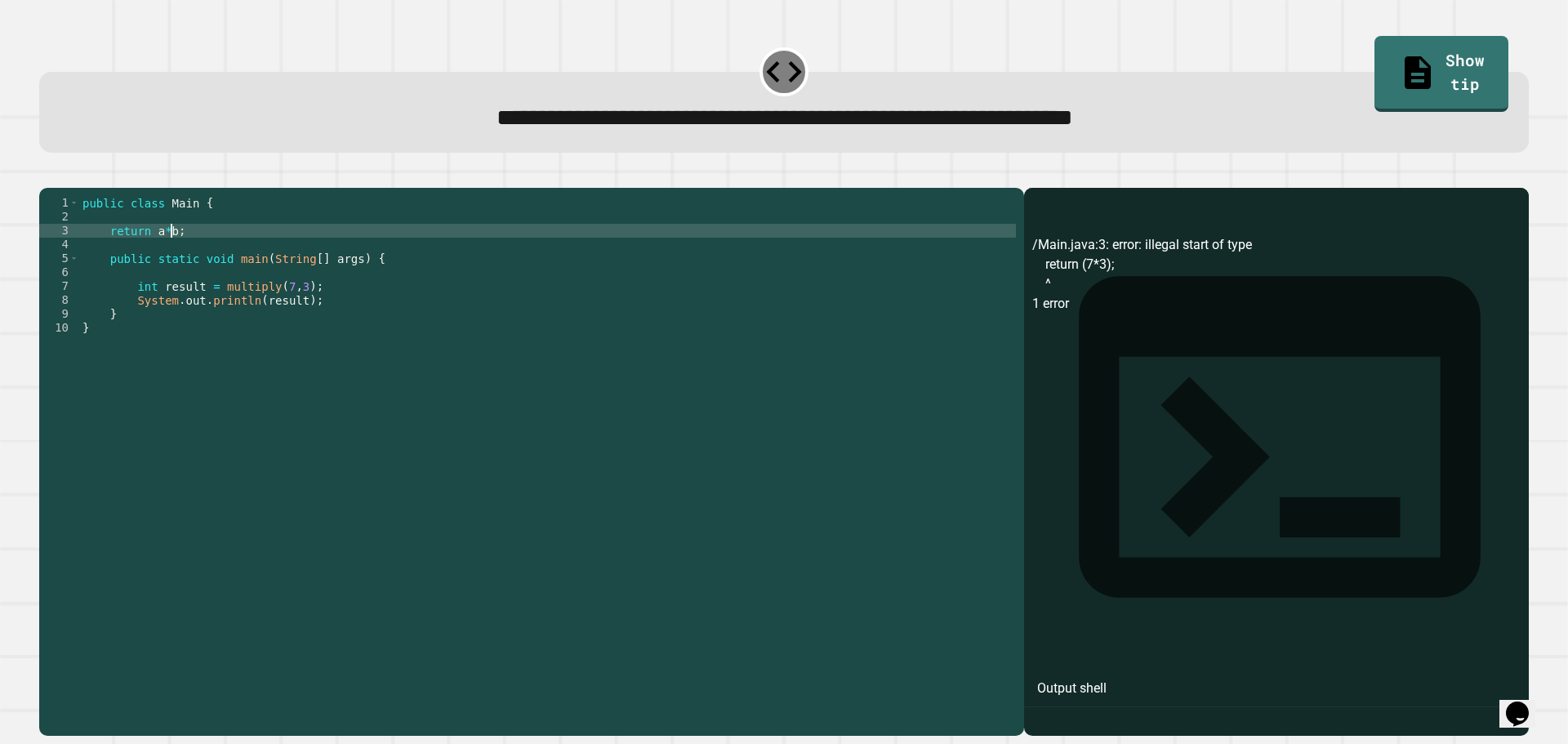
scroll to position [0, 6]
type textarea "**********"
click at [47, 174] on button "button" at bounding box center [47, 174] width 0 height 0
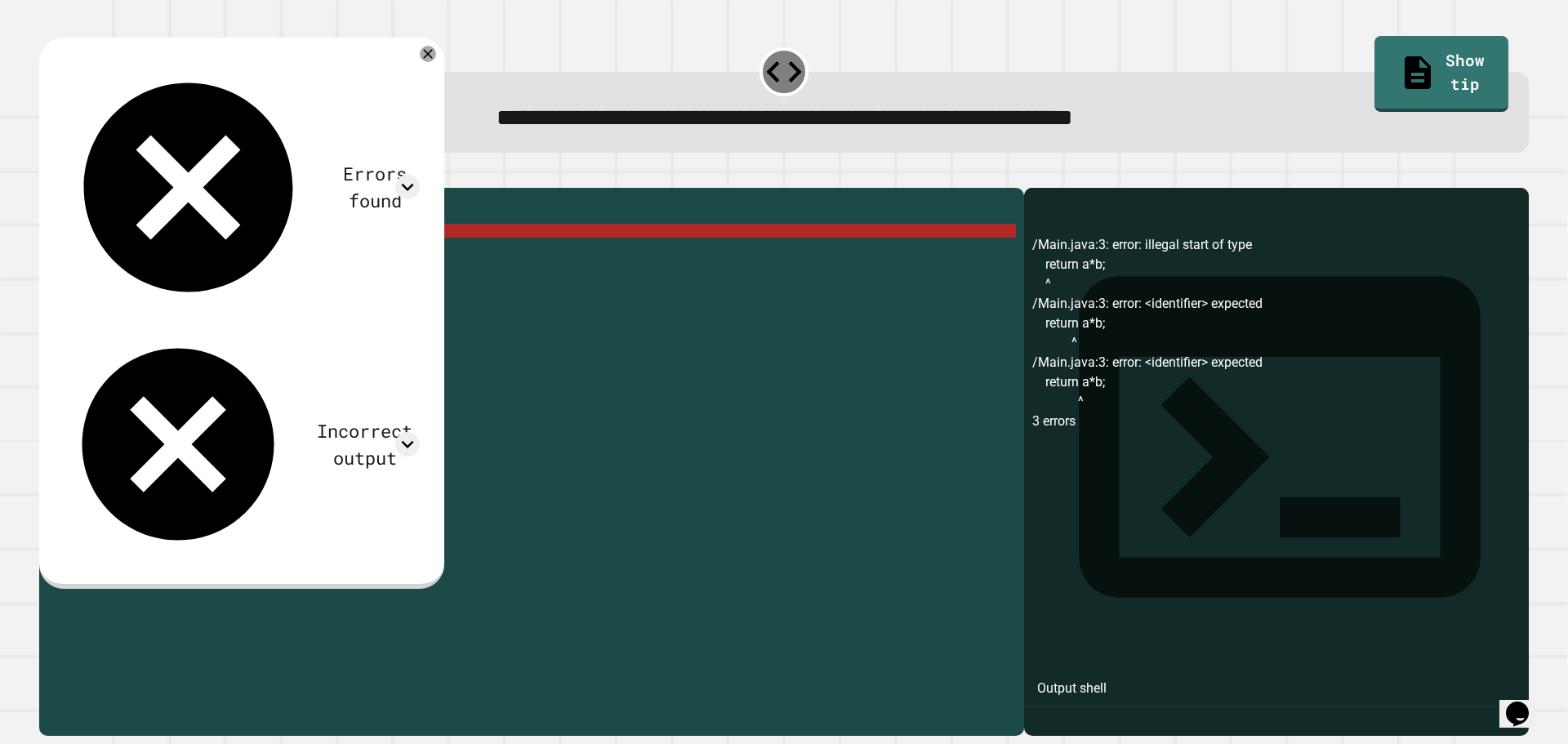
click at [383, 258] on div "public class Main { return a * b ; public static void main ( String [ ] args ) …" at bounding box center [548, 445] width 937 height 499
click at [210, 242] on div "public class Main { return a * b ; public static void main ( String [ ] args ) …" at bounding box center [548, 445] width 937 height 499
click at [221, 254] on div "public class Main { return a * b ; public static void main ( String [ ] args ) …" at bounding box center [548, 445] width 937 height 499
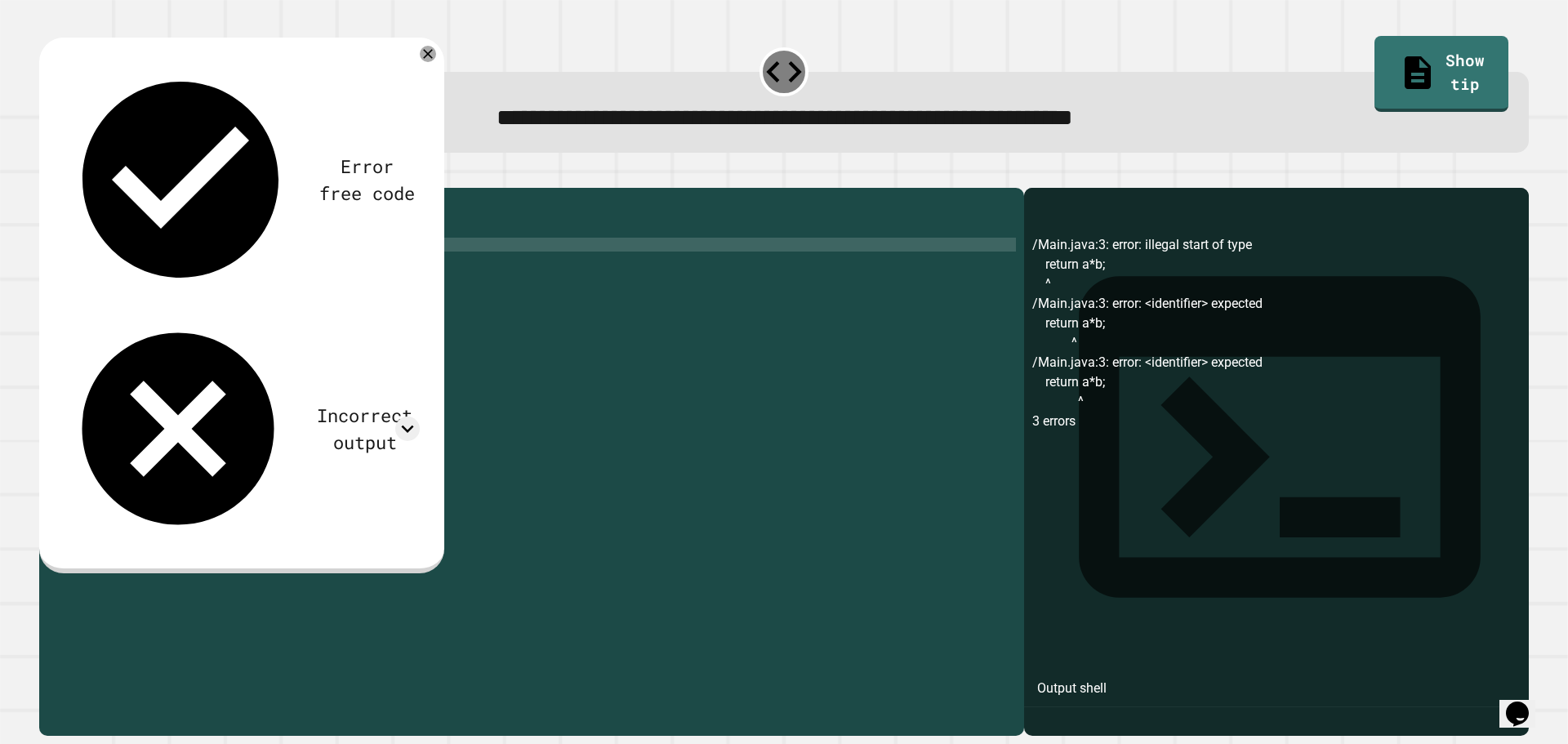
scroll to position [0, 15]
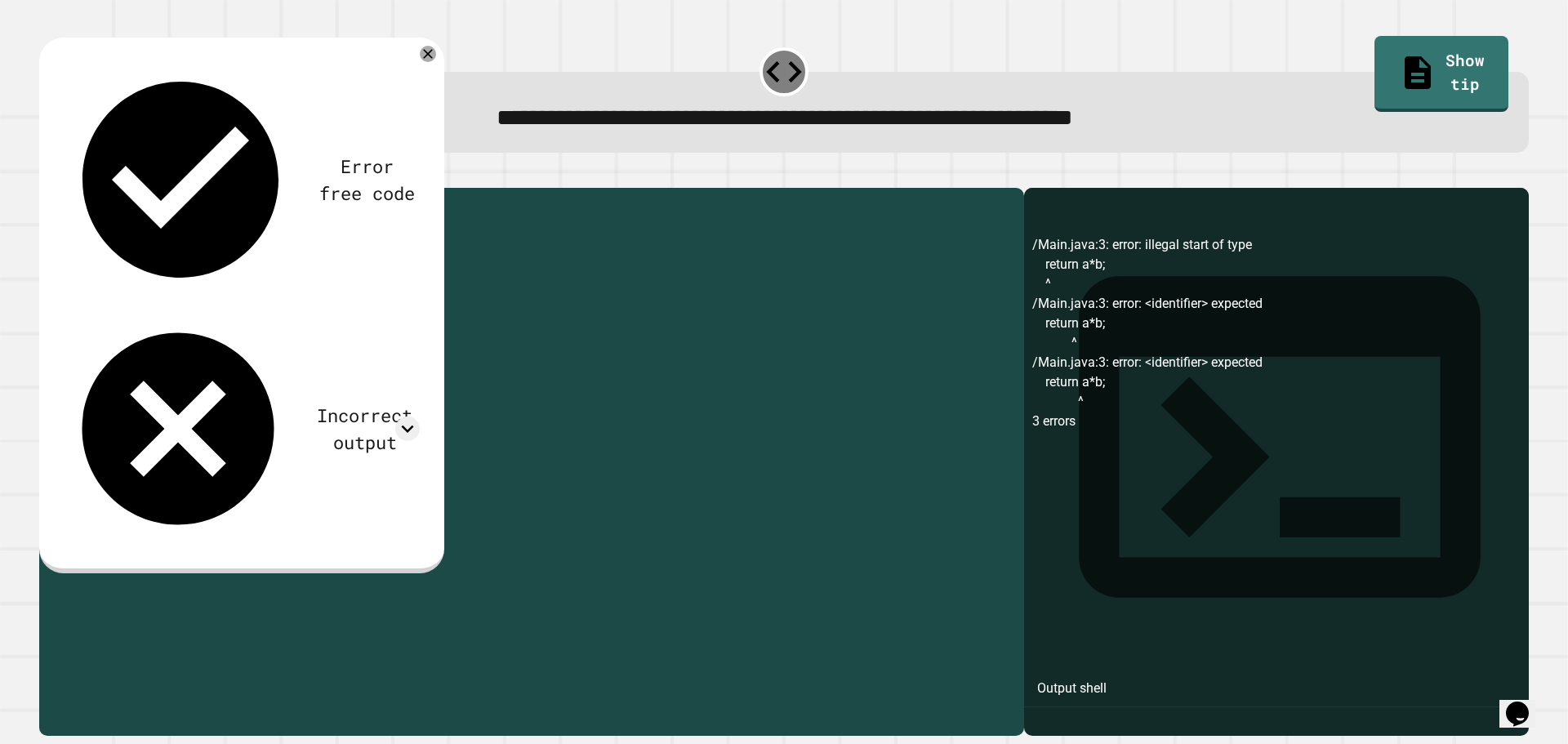
drag, startPoint x: 173, startPoint y: 254, endPoint x: 108, endPoint y: 256, distance: 65.0
click at [108, 256] on div "public class Main { return a * b ; public int multiply ( int a , int b ) public…" at bounding box center [548, 445] width 937 height 499
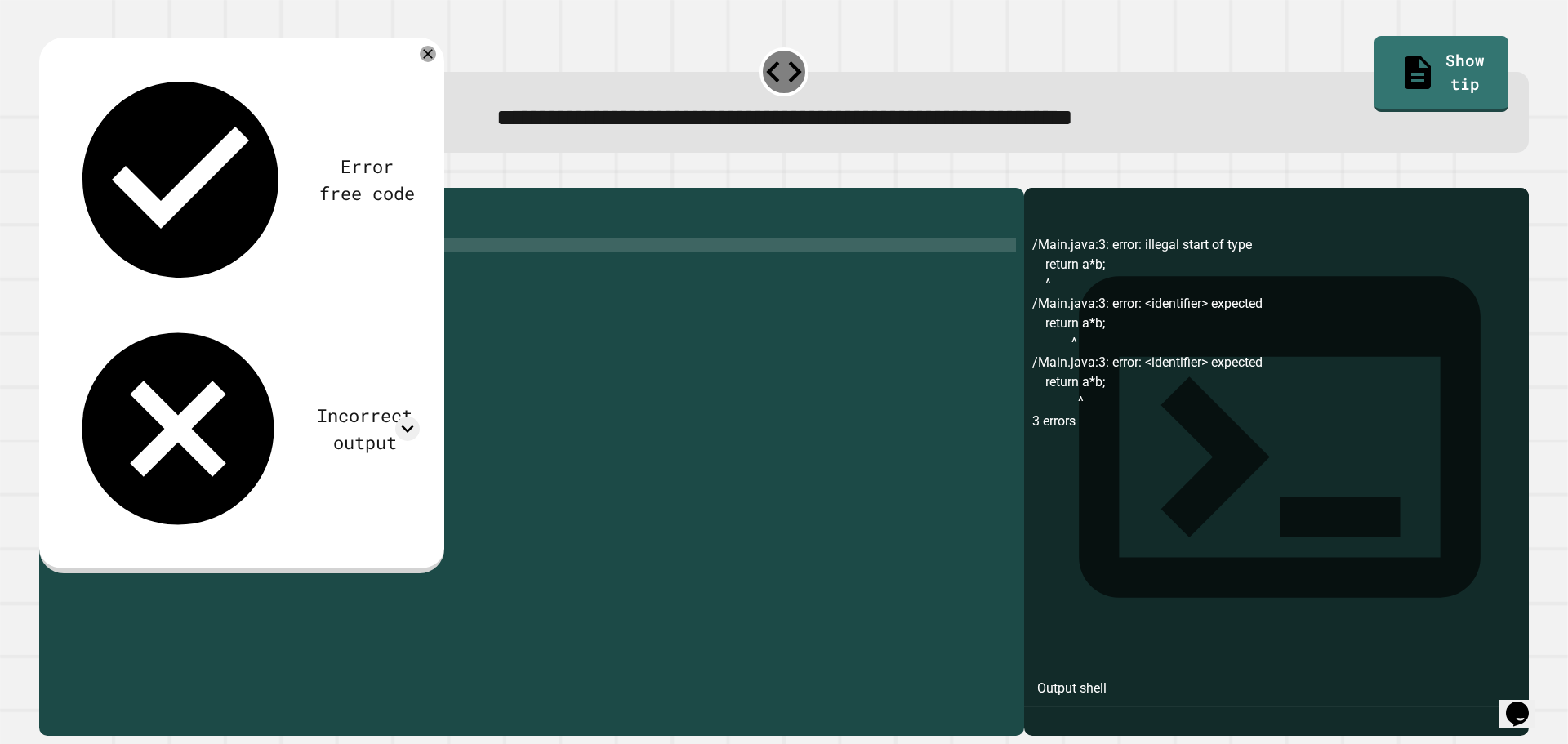
click at [327, 270] on div "public class Main { return a * b ; public int multiply ( int a , int b ) public…" at bounding box center [548, 445] width 937 height 499
type textarea "**********"
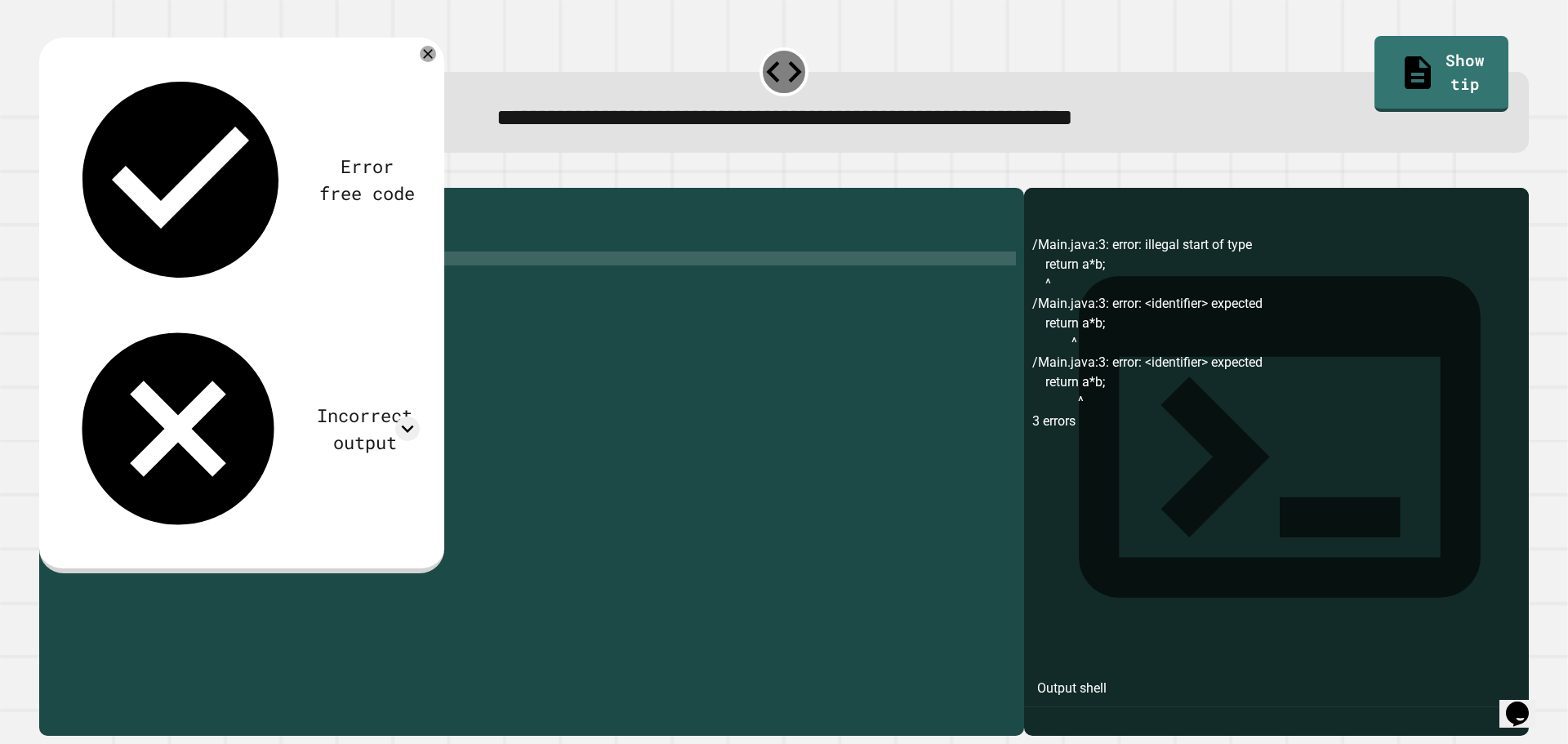
scroll to position [0, 1]
paste textarea "**********"
type textarea "**********"
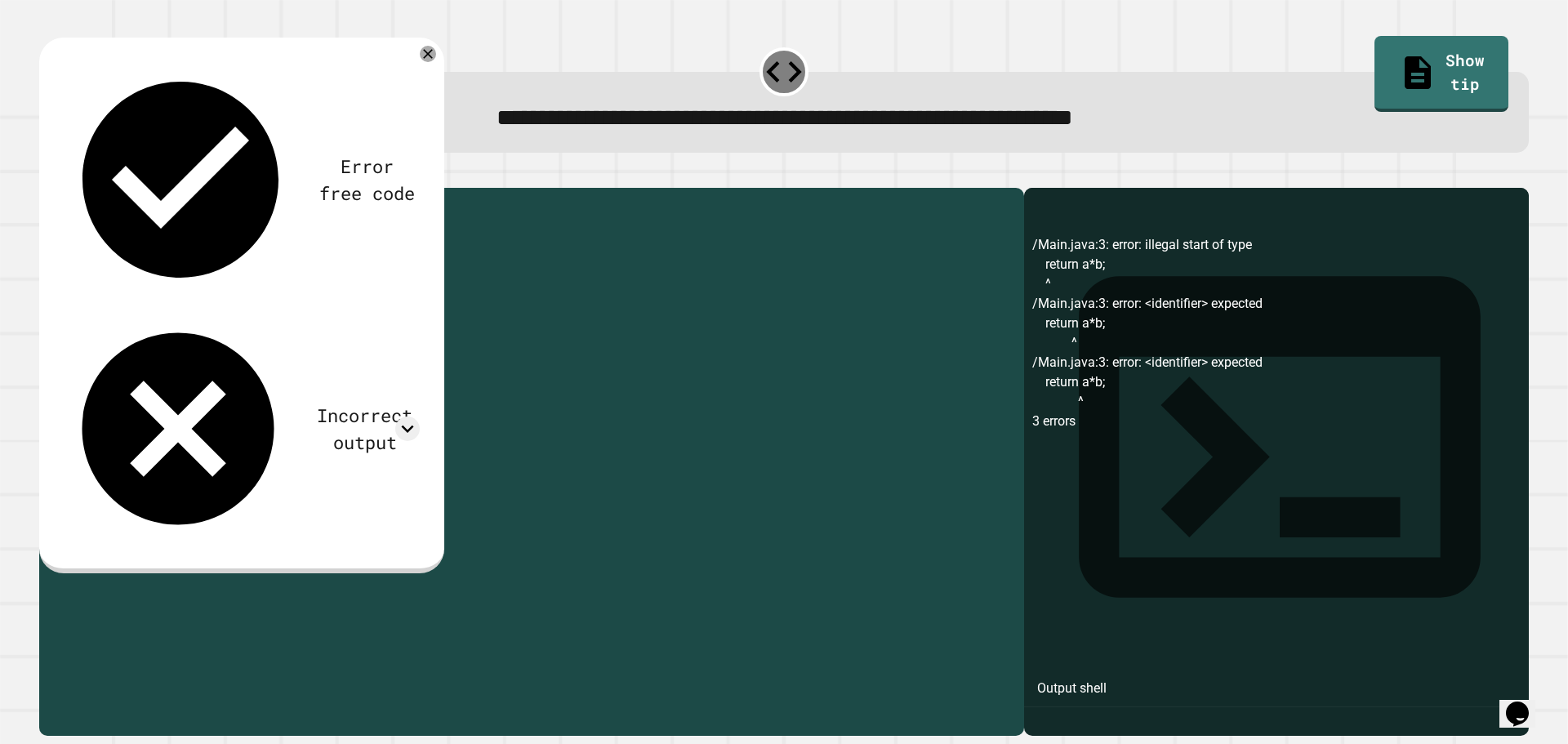
drag, startPoint x: 191, startPoint y: 257, endPoint x: 110, endPoint y: 250, distance: 81.3
click at [110, 250] on div "public class Main { return a * b ; public int multiply ( int a , int b ) return…" at bounding box center [548, 445] width 937 height 499
click at [391, 250] on div "public class Main { public int multiply ( int a , int b ) return a * b ; public…" at bounding box center [548, 445] width 937 height 499
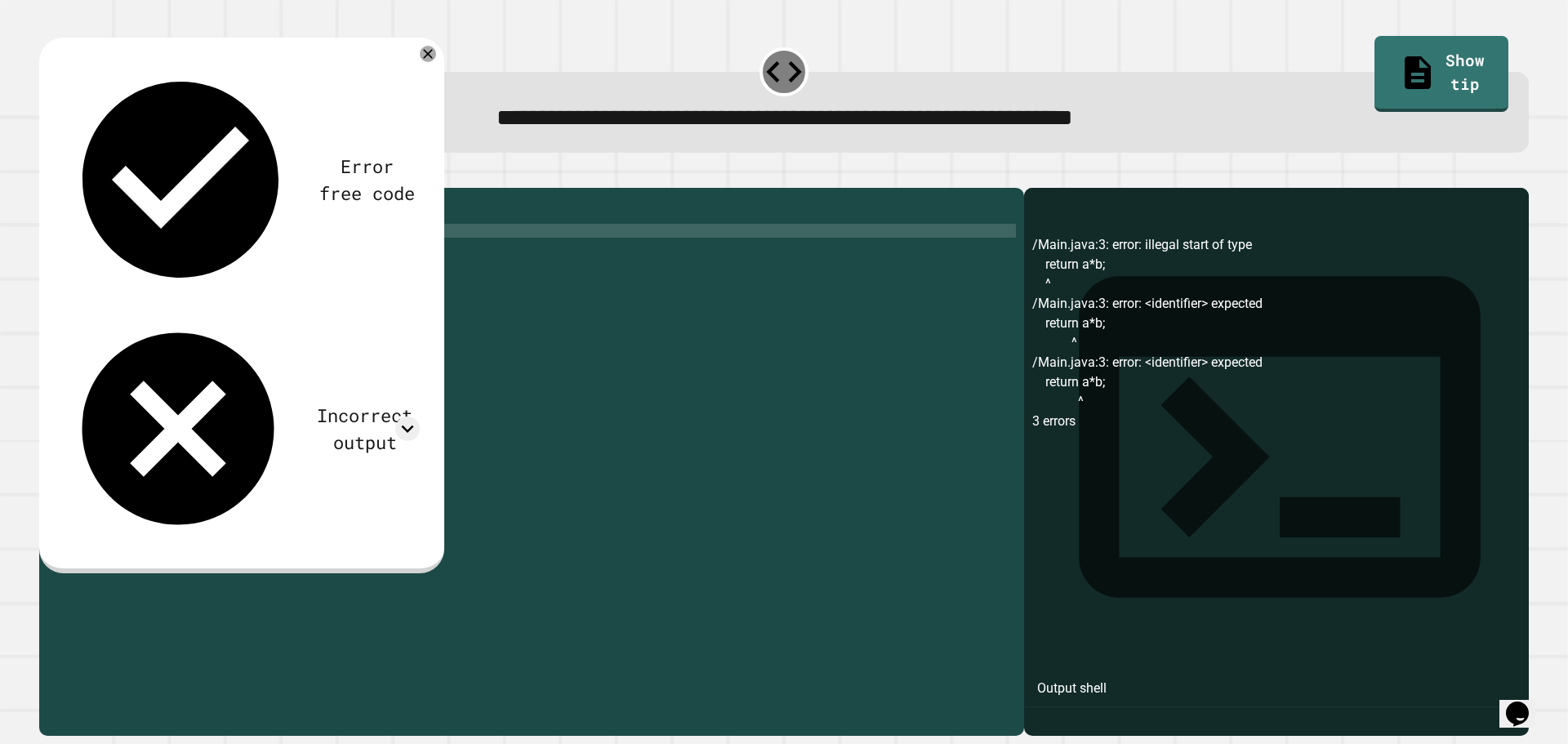
click at [82, 187] on div at bounding box center [783, 177] width 1489 height 20
click at [47, 174] on button "button" at bounding box center [47, 174] width 0 height 0
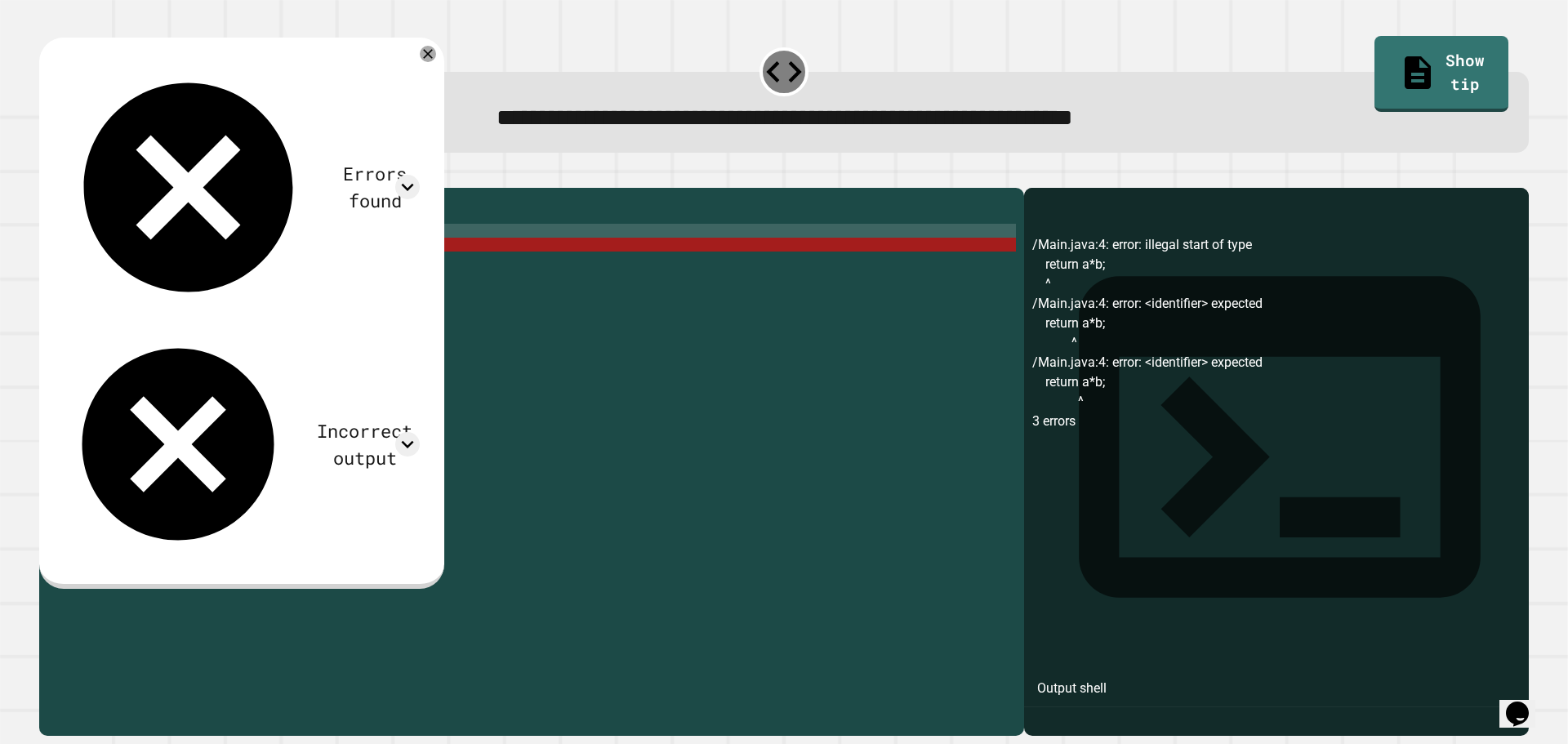
scroll to position [0, 6]
click at [227, 269] on div "public class Main { public int multiply ( int a , int b ) ; return a * b ; publ…" at bounding box center [548, 445] width 937 height 499
click at [311, 256] on div "public class Main { public int multiply ( int a , int b ) ; return a * b ; publ…" at bounding box center [548, 445] width 937 height 499
click at [367, 255] on div "public class Main { public int multiply ( int a , int b ) ; return a * b ; publ…" at bounding box center [548, 445] width 937 height 499
type textarea "**********"
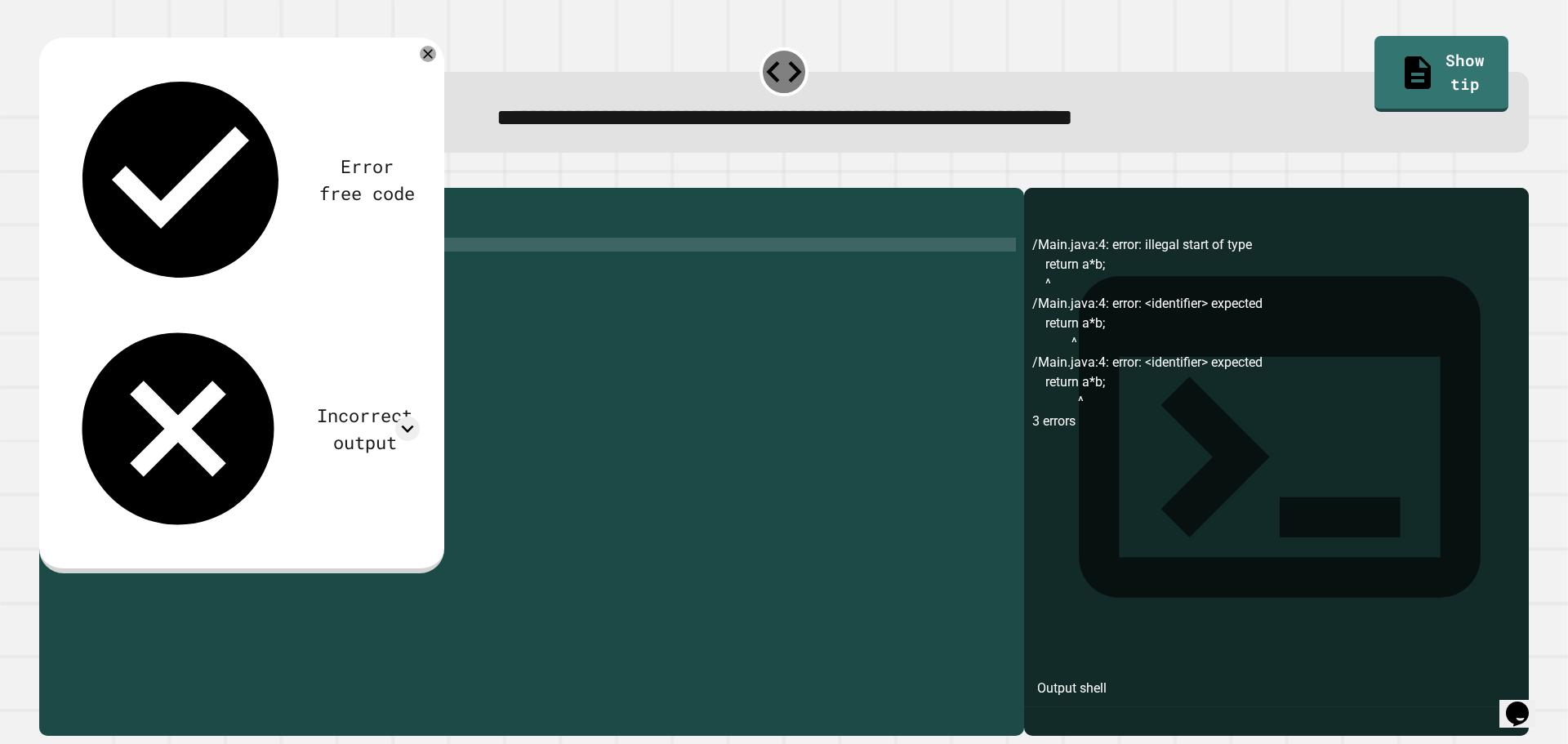
scroll to position [0, 3]
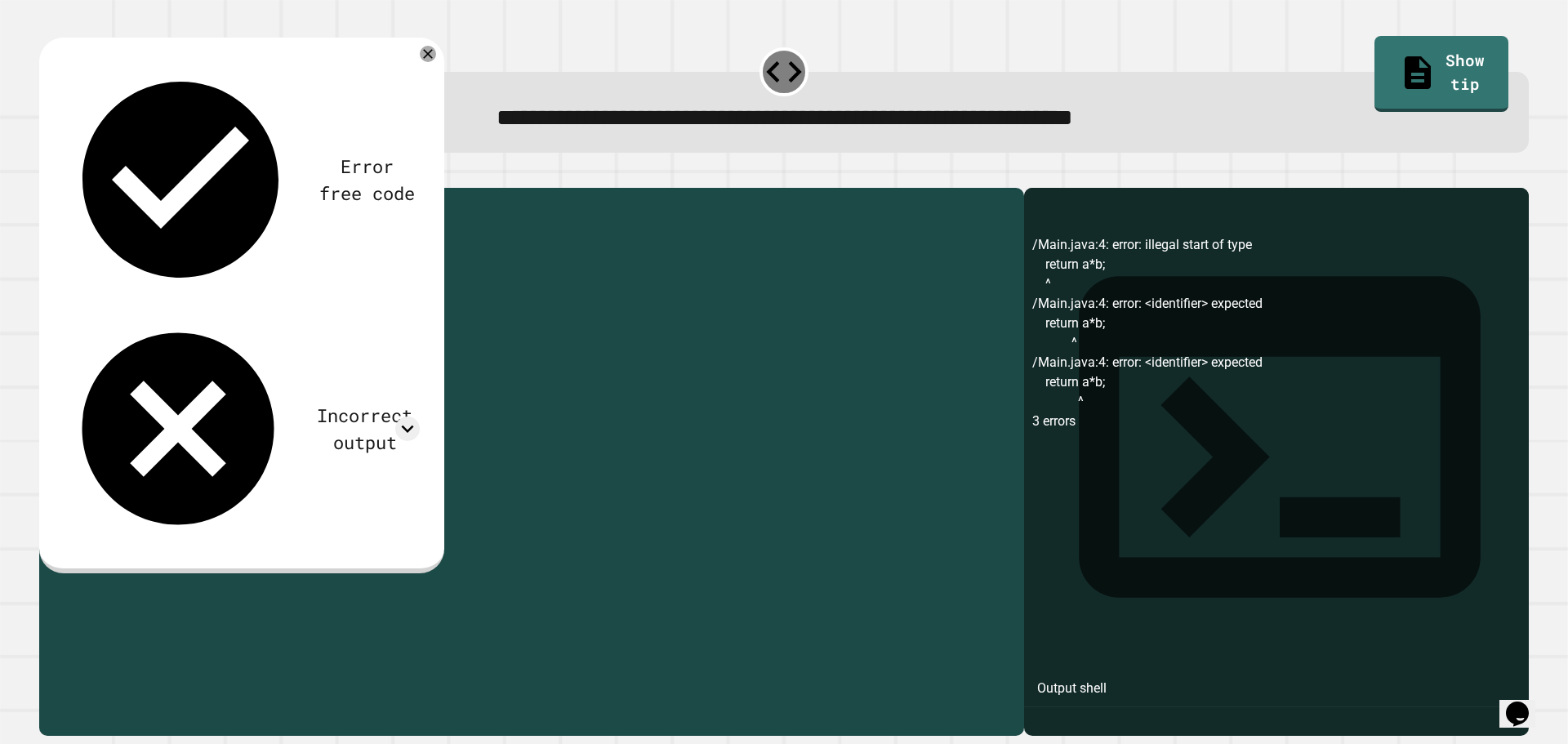
drag, startPoint x: 185, startPoint y: 298, endPoint x: 108, endPoint y: 296, distance: 77.0
click at [108, 296] on div "public class Main { public int multiply ( int a , int b ) ; { } return a * b ; …" at bounding box center [548, 445] width 937 height 499
type textarea "**********"
click at [120, 265] on div "public class Main { public int multiply ( int a , int b ) ; { } return a * b ; …" at bounding box center [548, 445] width 937 height 499
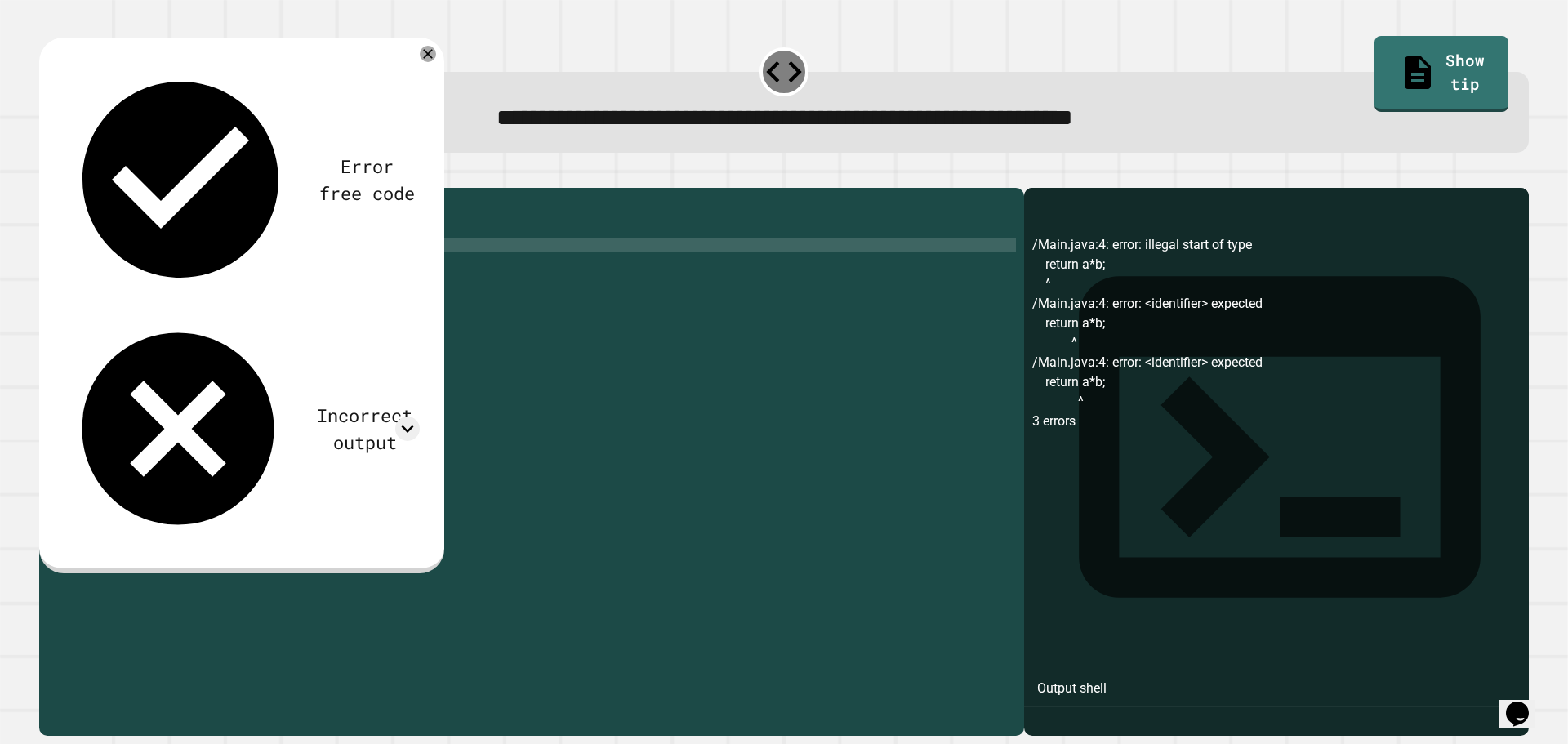
paste textarea "**********"
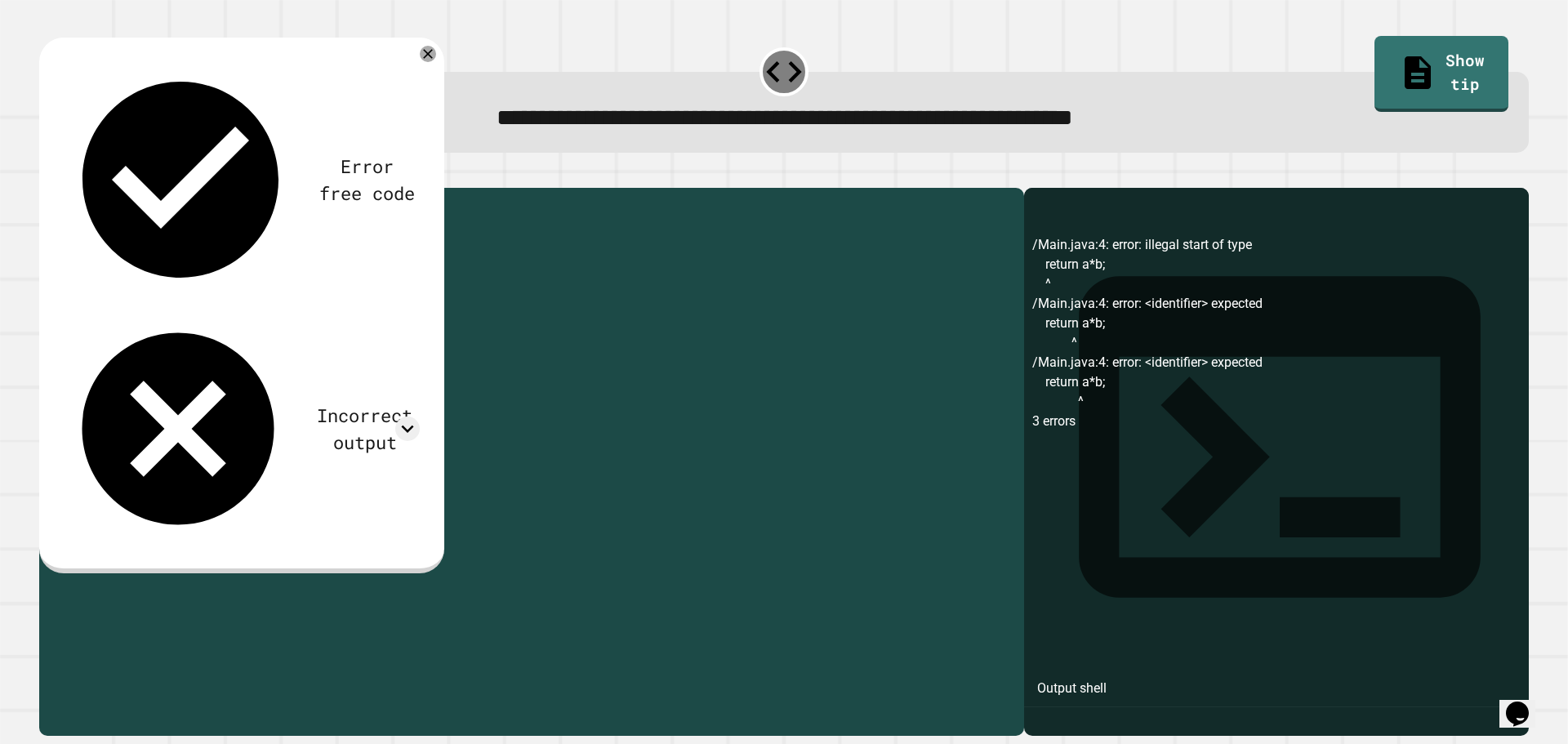
drag, startPoint x: 173, startPoint y: 300, endPoint x: 108, endPoint y: 298, distance: 65.0
click at [108, 298] on div "public class Main { public int multiply ( int a , int b ) ; { return a * b ; } …" at bounding box center [548, 445] width 937 height 499
type textarea "**********"
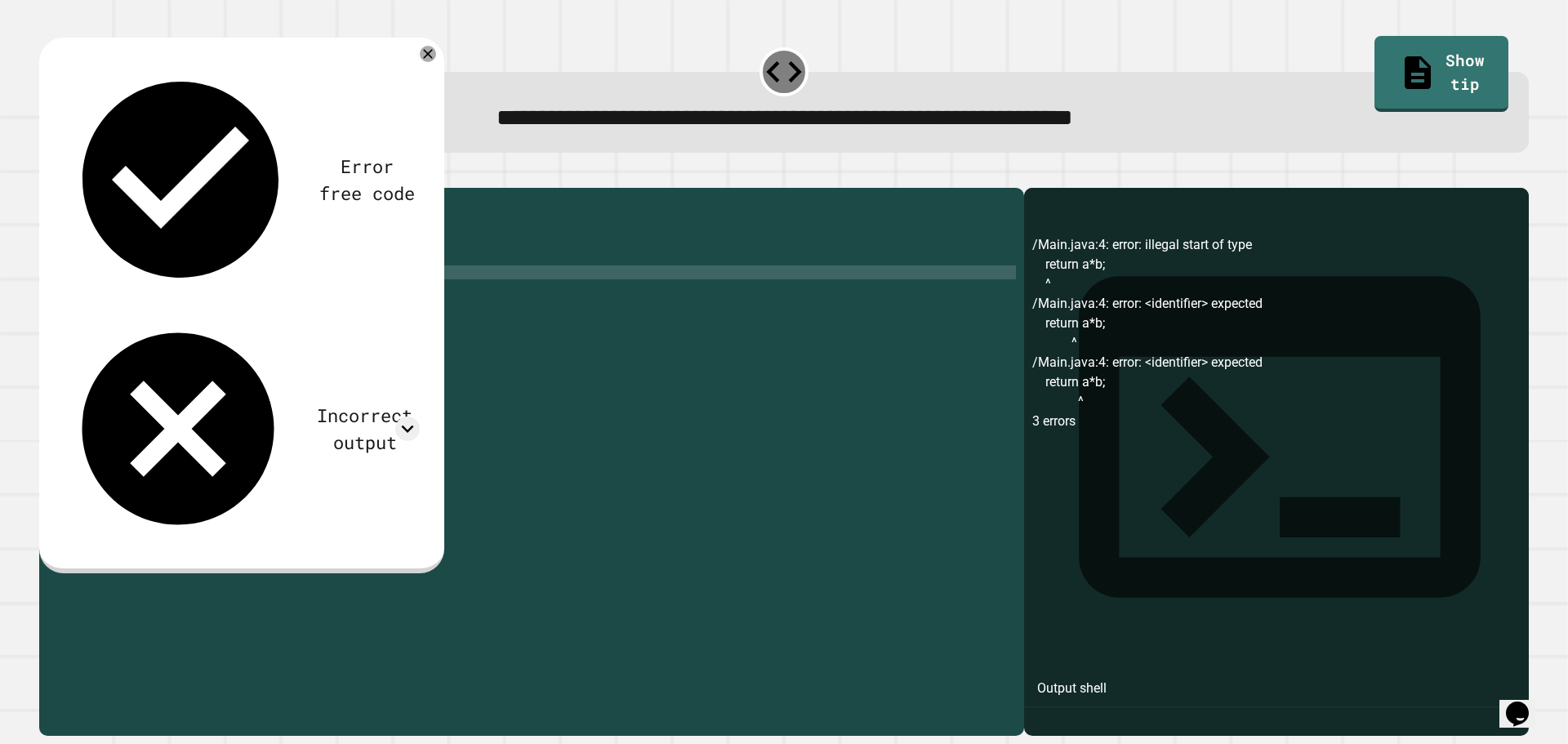
click at [63, 189] on icon "button" at bounding box center [58, 185] width 9 height 11
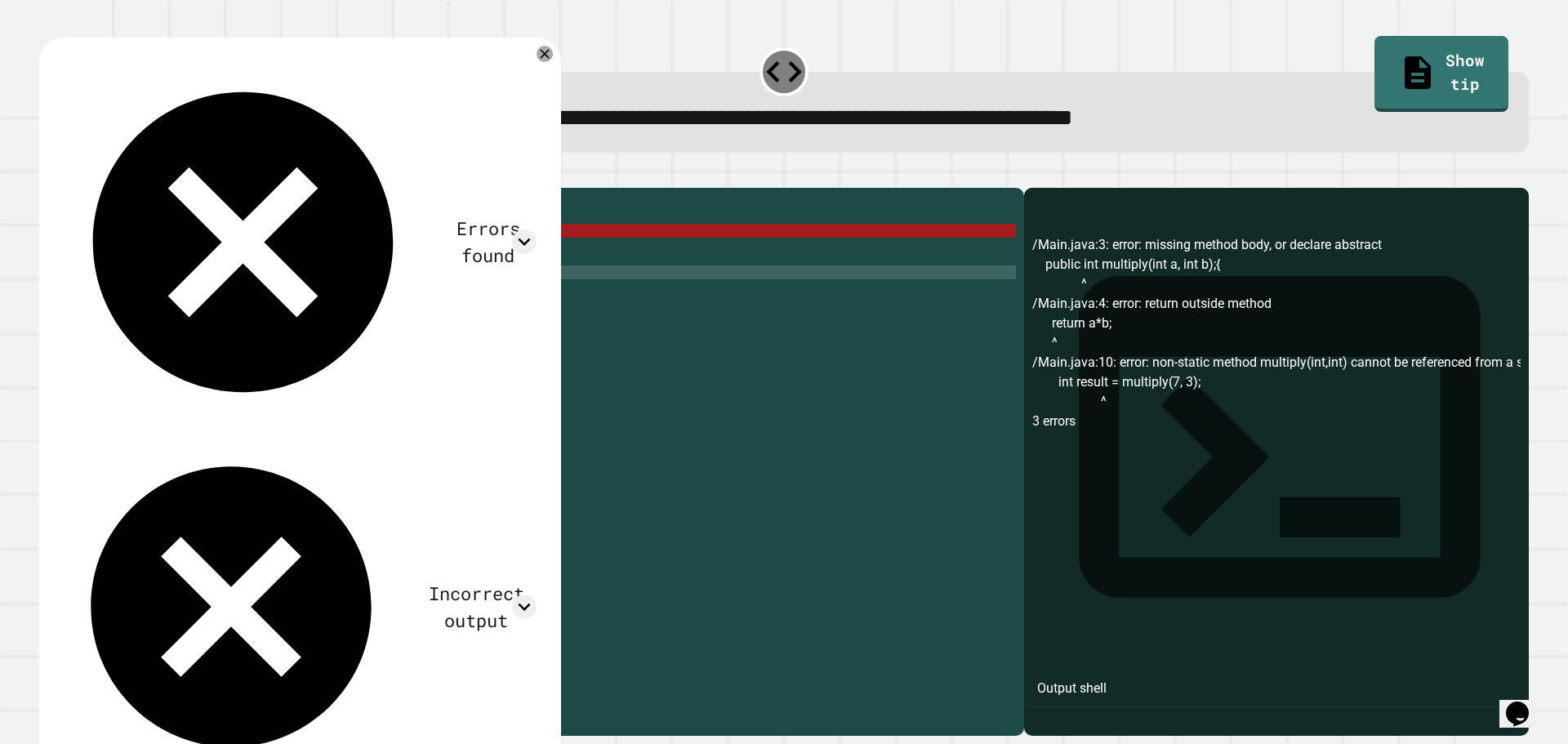
click at [151, 252] on div "public class Main { public int multiply ( int a , int b ) ; { return a * b ; } …" at bounding box center [548, 445] width 937 height 499
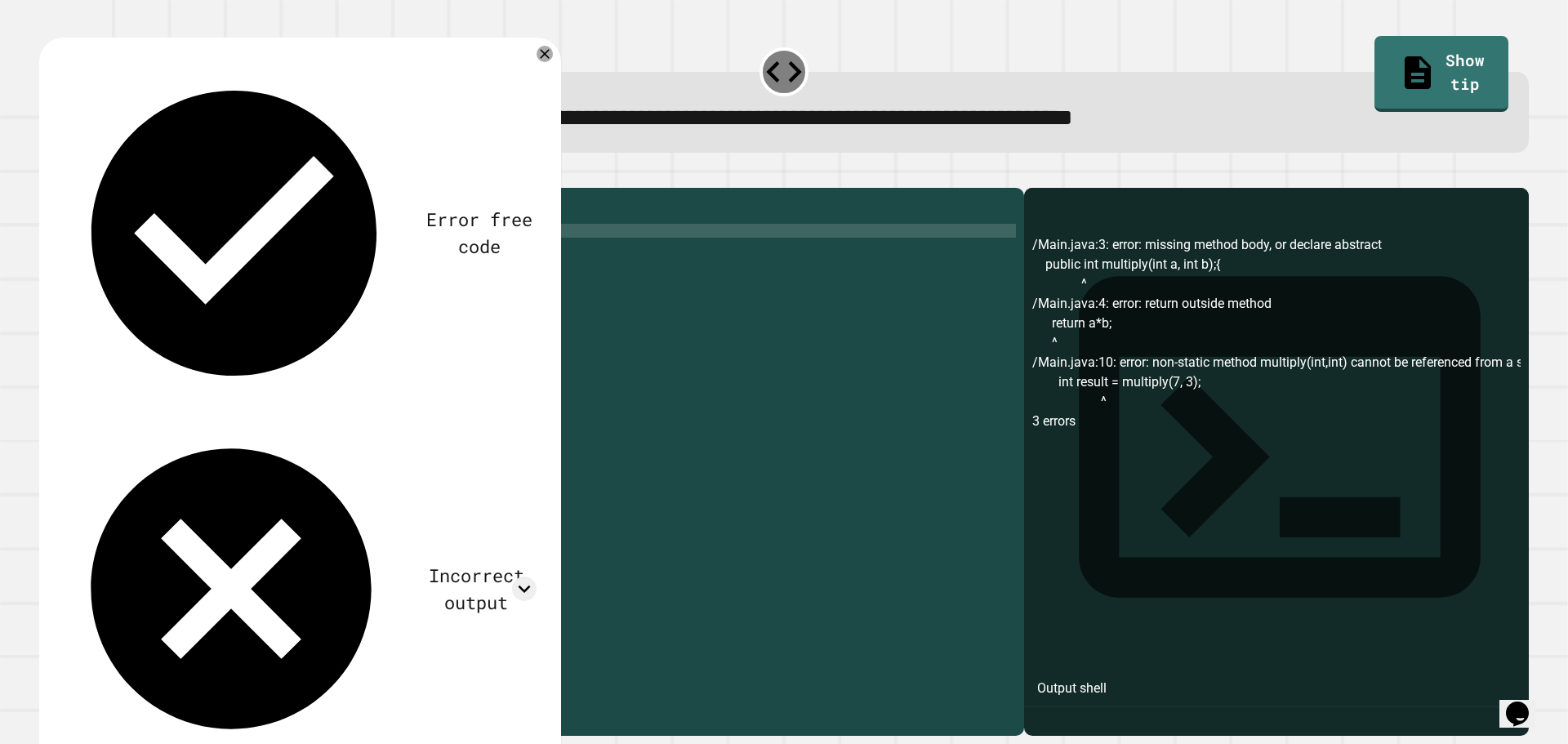
scroll to position [0, 8]
type textarea "**********"
click at [47, 174] on button "button" at bounding box center [47, 174] width 0 height 0
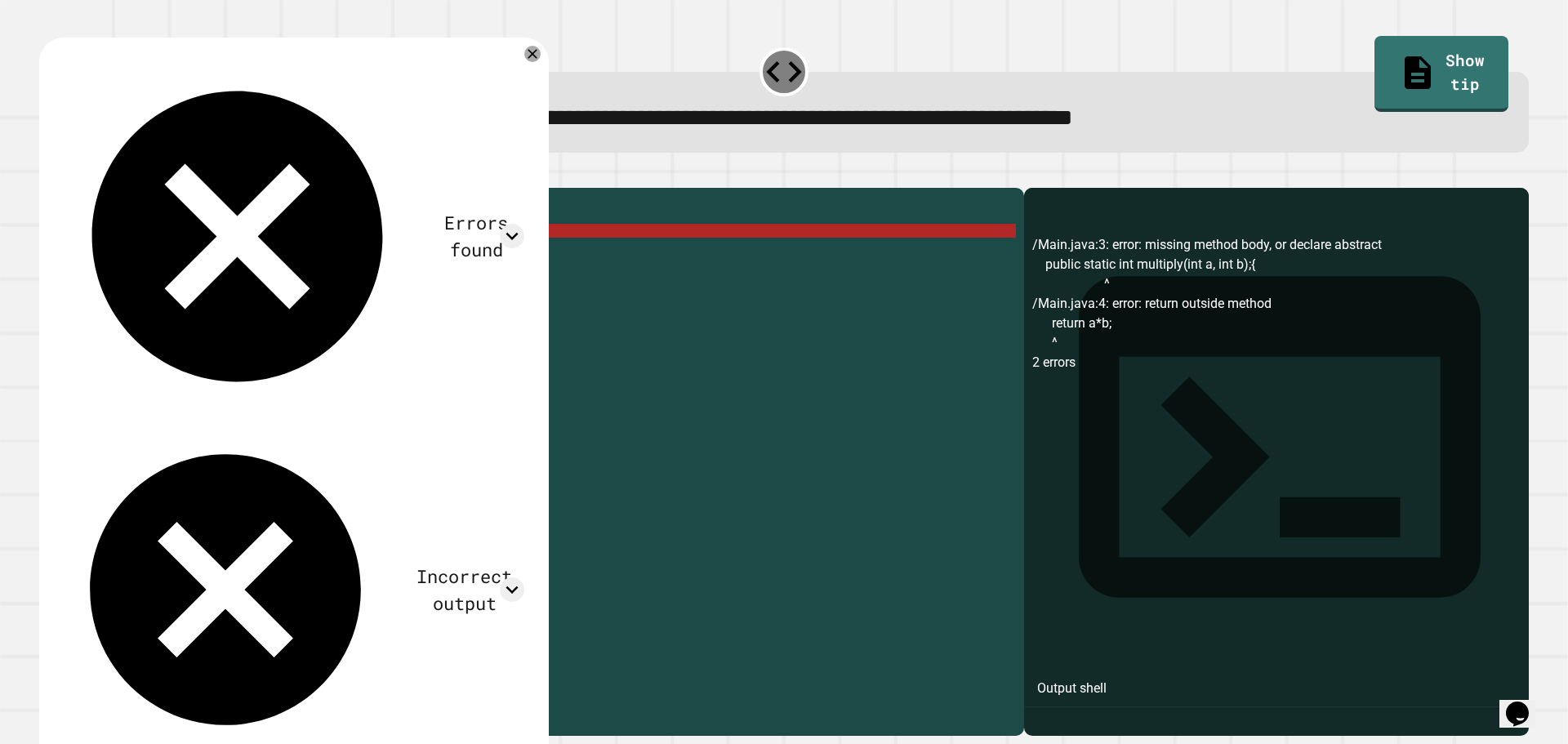
click at [232, 268] on div "public class Main { public static int multiply ( int a , int b ) ; { return a *…" at bounding box center [548, 445] width 937 height 499
click at [474, 426] on div "Incorrect output" at bounding box center [293, 589] width 462 height 325
click at [510, 426] on div "Incorrect output" at bounding box center [293, 589] width 462 height 325
click at [524, 577] on icon at bounding box center [512, 590] width 25 height 25
